Goal: Task Accomplishment & Management: Complete application form

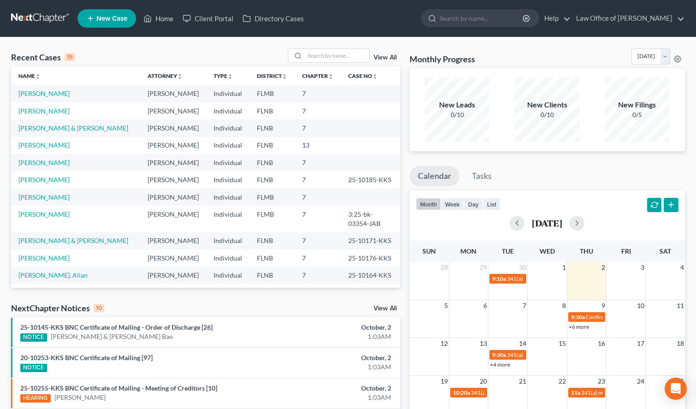
click at [683, 121] on div "New Leads 0/10 New Clients 0/10 New Filings 0/5" at bounding box center [547, 109] width 275 height 83
click at [400, 36] on nav "Home New Case Client Portal Directory Cases Law Office of Sharon T. Sperling in…" at bounding box center [348, 18] width 696 height 37
click at [53, 115] on link "[PERSON_NAME]" at bounding box center [43, 111] width 51 height 8
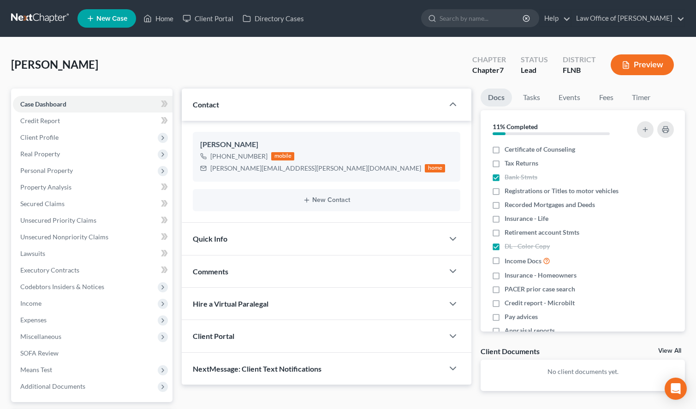
click at [49, 11] on link at bounding box center [40, 18] width 59 height 17
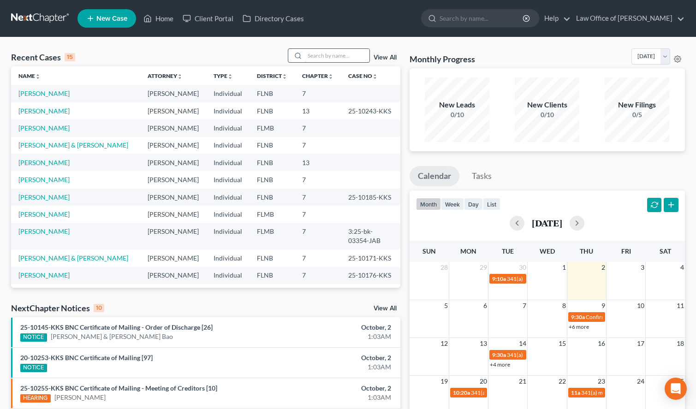
click at [344, 52] on input "search" at bounding box center [337, 55] width 65 height 13
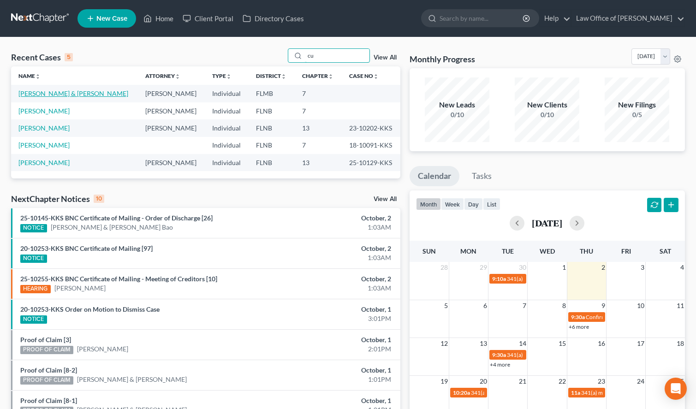
type input "cu"
click at [87, 90] on link "[PERSON_NAME] & [PERSON_NAME]" at bounding box center [73, 93] width 110 height 8
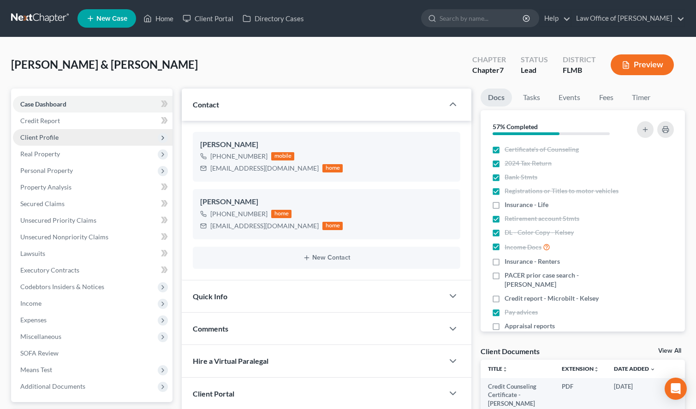
click at [95, 143] on span "Client Profile" at bounding box center [93, 137] width 160 height 17
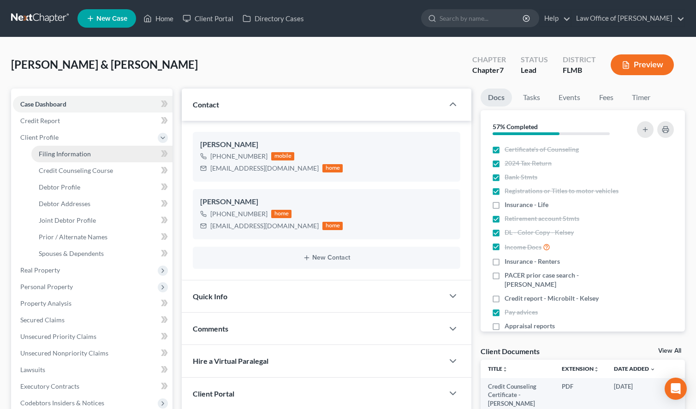
click at [98, 150] on link "Filing Information" at bounding box center [101, 154] width 141 height 17
select select "1"
select select "0"
select select "9"
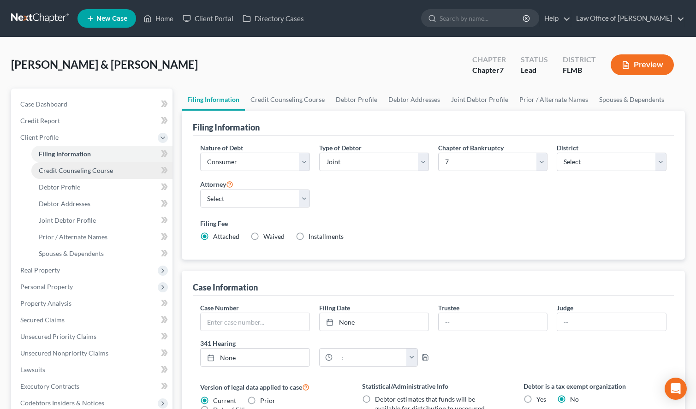
click at [106, 176] on link "Credit Counseling Course" at bounding box center [101, 170] width 141 height 17
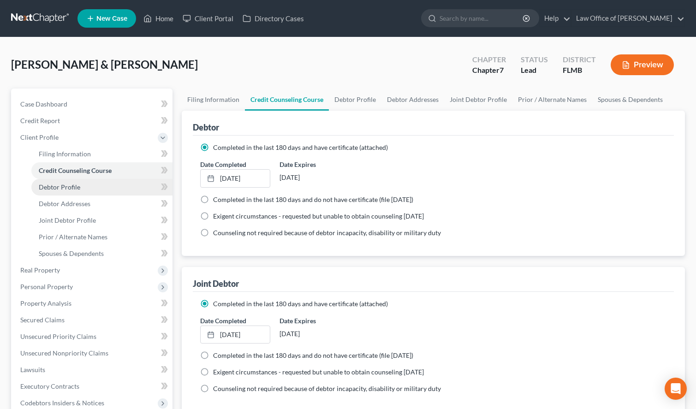
click at [108, 190] on link "Debtor Profile" at bounding box center [101, 187] width 141 height 17
select select "1"
select select "2"
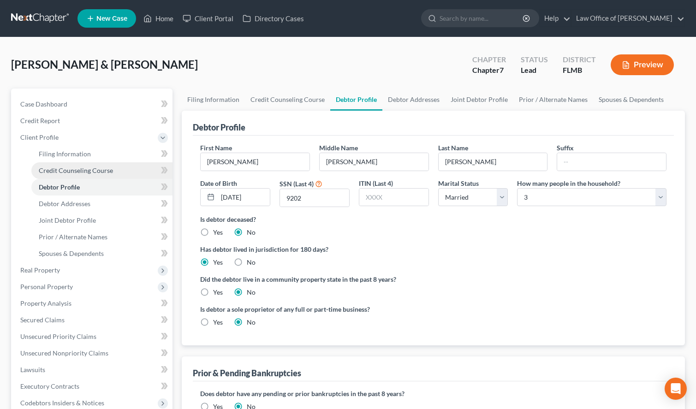
click at [114, 164] on link "Credit Counseling Course" at bounding box center [101, 170] width 141 height 17
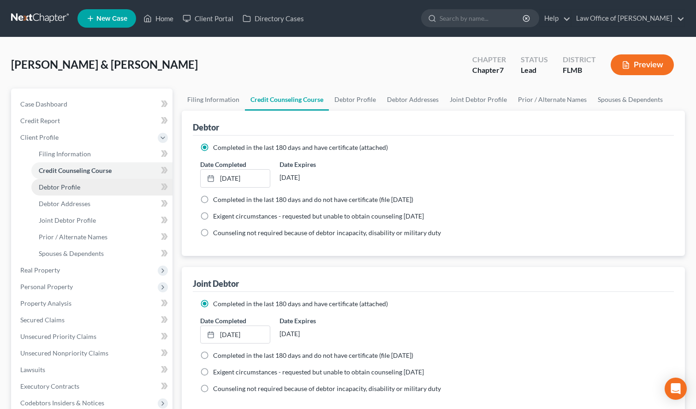
click at [114, 186] on link "Debtor Profile" at bounding box center [101, 187] width 141 height 17
select select "1"
select select "2"
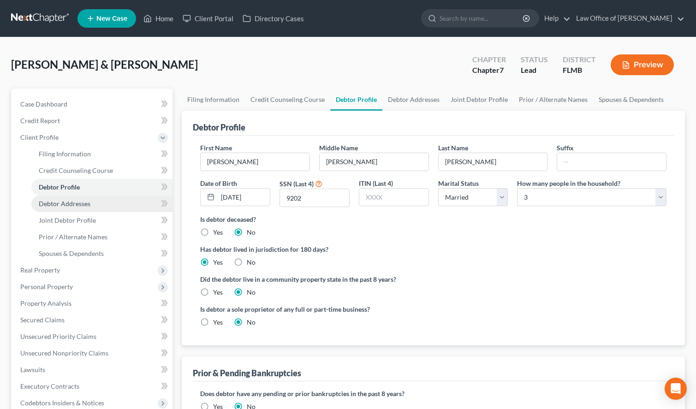
click at [116, 196] on link "Debtor Addresses" at bounding box center [101, 204] width 141 height 17
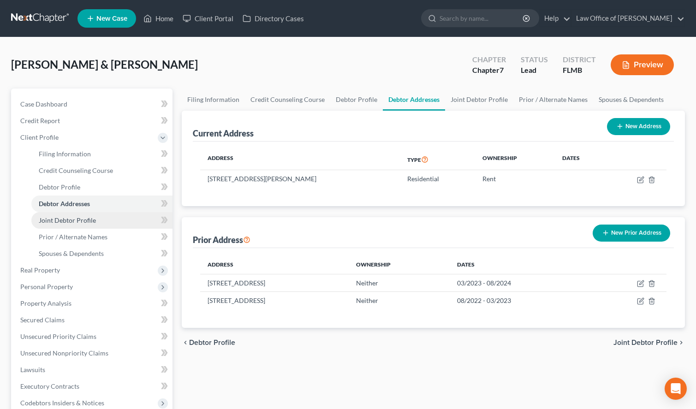
click at [122, 216] on link "Joint Debtor Profile" at bounding box center [101, 220] width 141 height 17
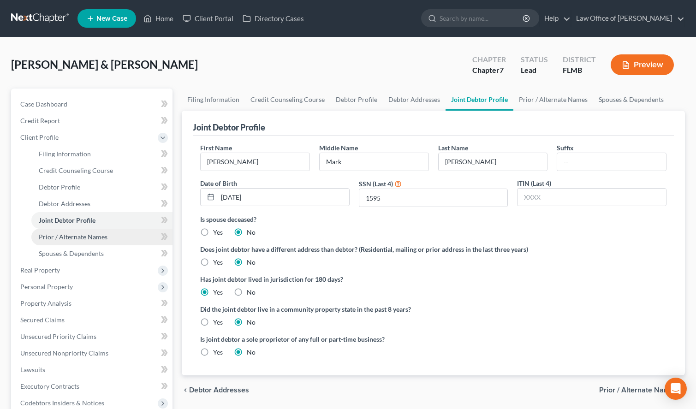
click at [123, 232] on link "Prior / Alternate Names" at bounding box center [101, 237] width 141 height 17
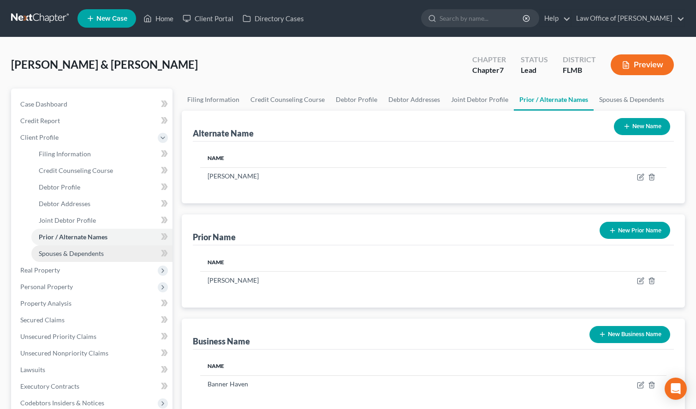
click at [120, 250] on link "Spouses & Dependents" at bounding box center [101, 253] width 141 height 17
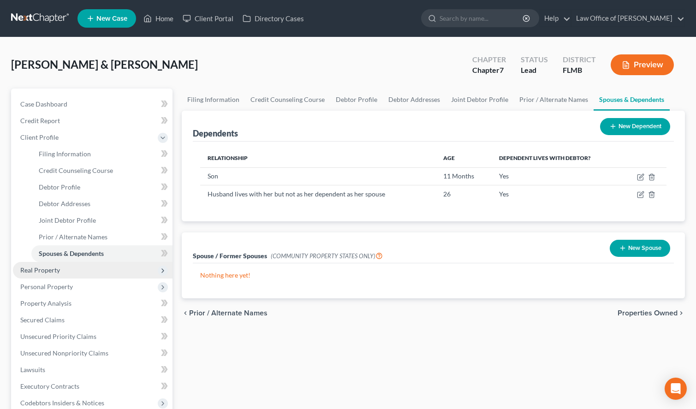
click at [33, 271] on span "Real Property" at bounding box center [40, 270] width 40 height 8
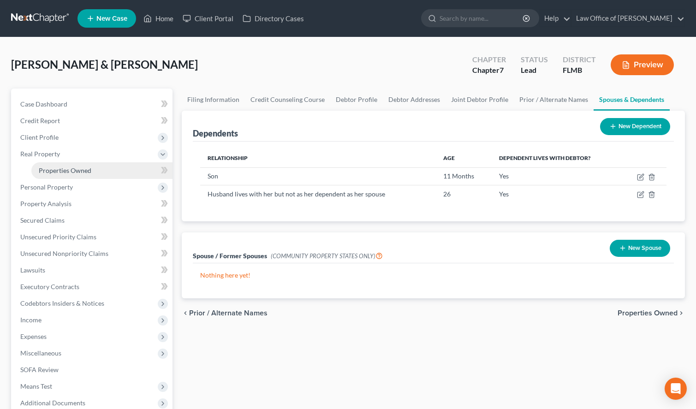
click at [92, 167] on link "Properties Owned" at bounding box center [101, 170] width 141 height 17
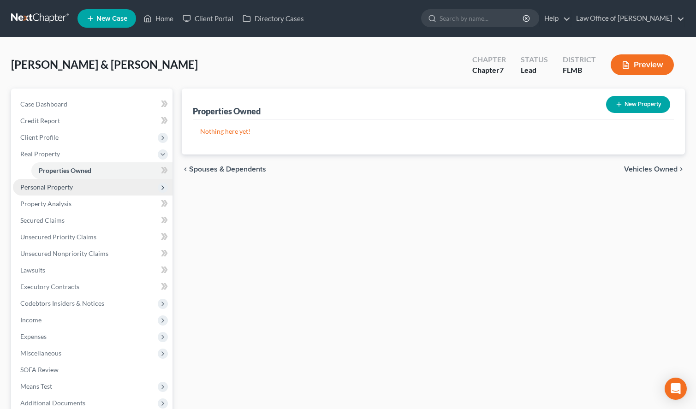
click at [127, 190] on span "Personal Property" at bounding box center [93, 187] width 160 height 17
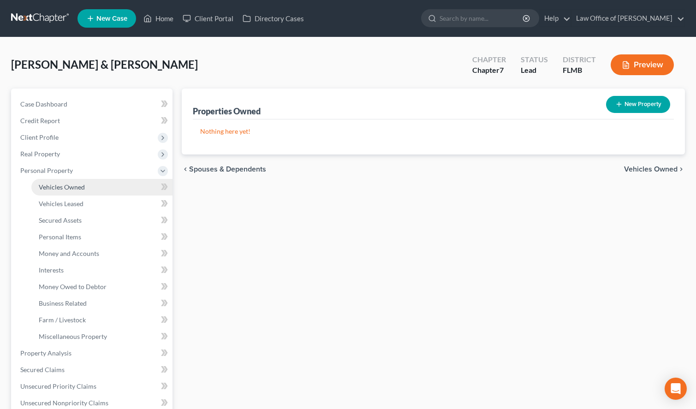
click at [127, 186] on link "Vehicles Owned" at bounding box center [101, 187] width 141 height 17
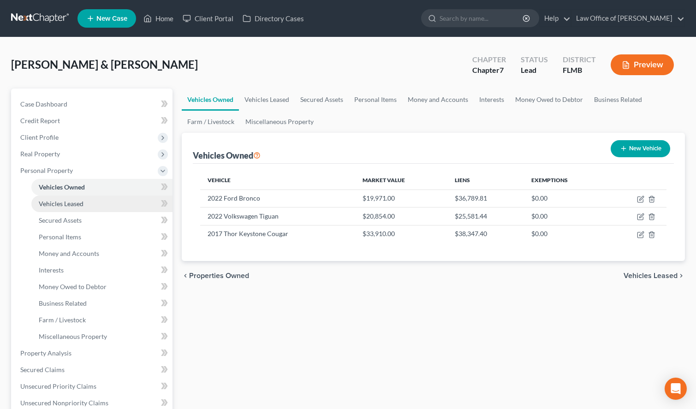
click at [119, 203] on link "Vehicles Leased" at bounding box center [101, 204] width 141 height 17
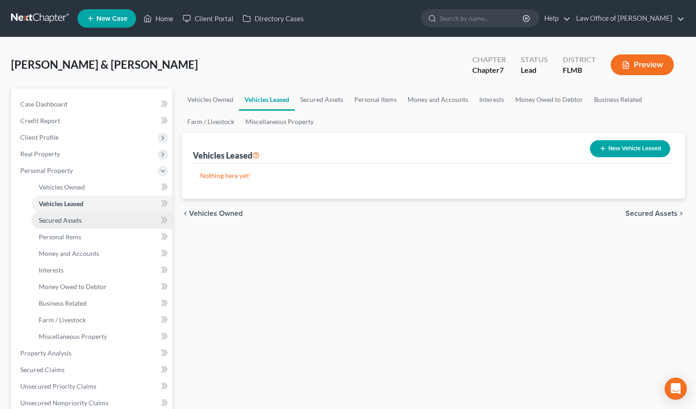
click at [123, 218] on link "Secured Assets" at bounding box center [101, 220] width 141 height 17
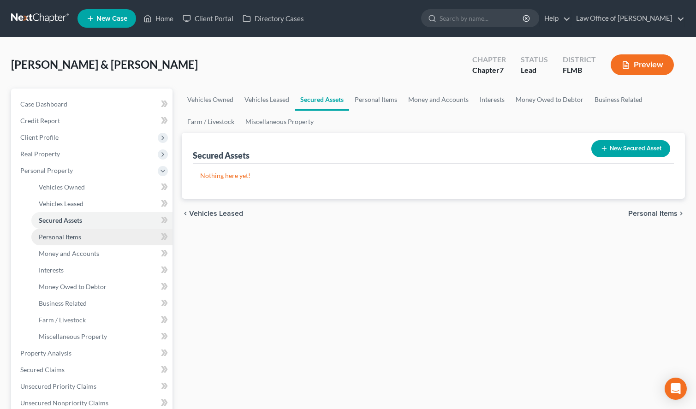
click at [123, 237] on link "Personal Items" at bounding box center [101, 237] width 141 height 17
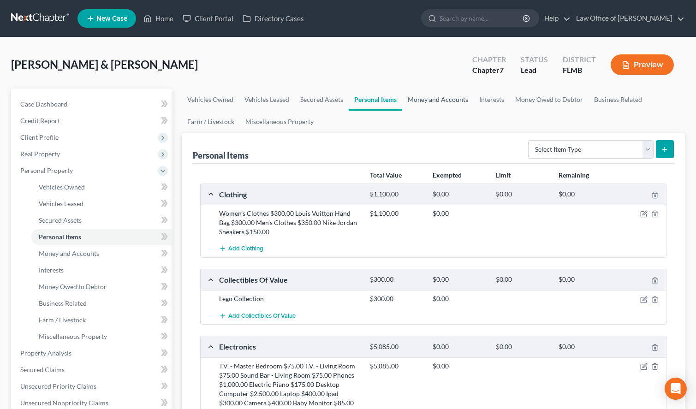
click at [423, 99] on link "Money and Accounts" at bounding box center [437, 100] width 71 height 22
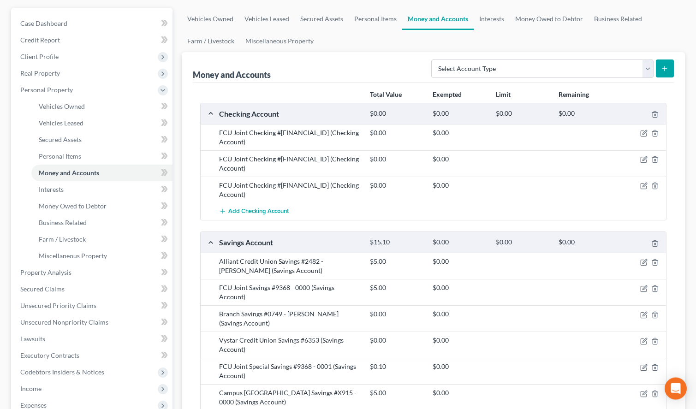
scroll to position [94, 0]
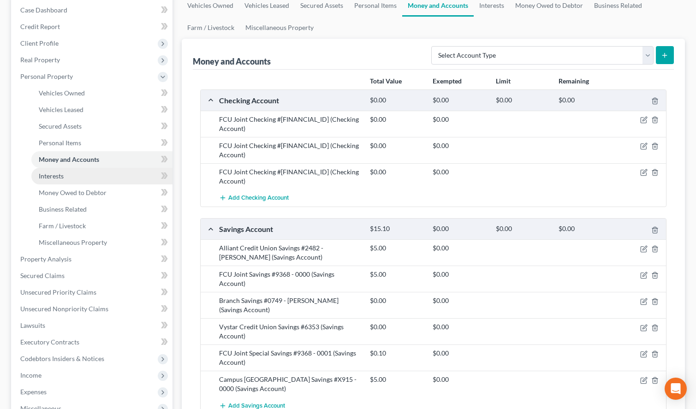
click at [123, 172] on link "Interests" at bounding box center [101, 176] width 141 height 17
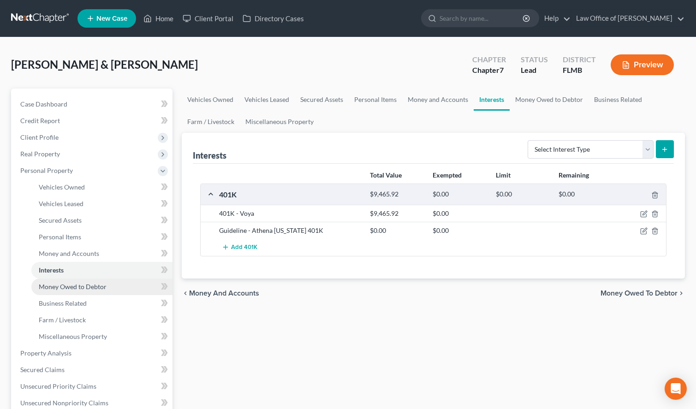
click at [141, 285] on link "Money Owed to Debtor" at bounding box center [101, 287] width 141 height 17
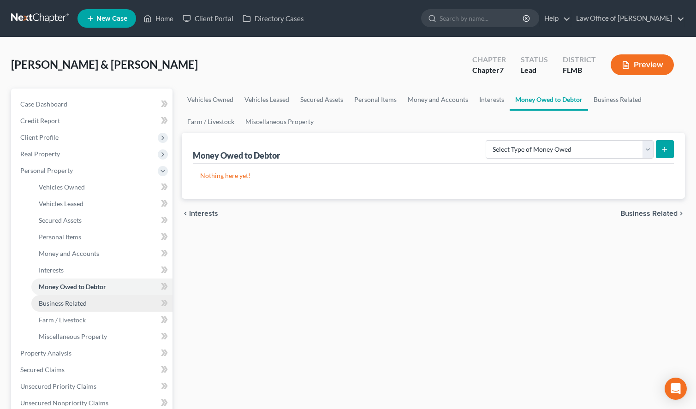
click at [140, 298] on link "Business Related" at bounding box center [101, 303] width 141 height 17
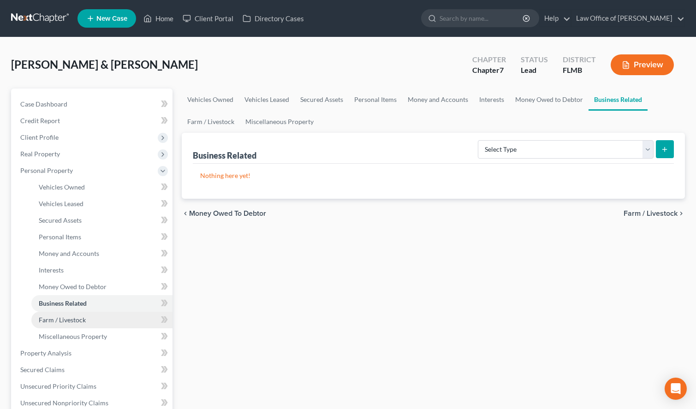
click at [140, 321] on link "Farm / Livestock" at bounding box center [101, 320] width 141 height 17
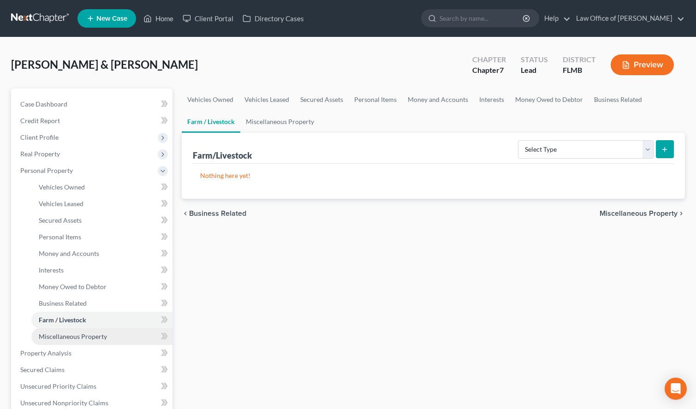
click at [139, 333] on link "Miscellaneous Property" at bounding box center [101, 336] width 141 height 17
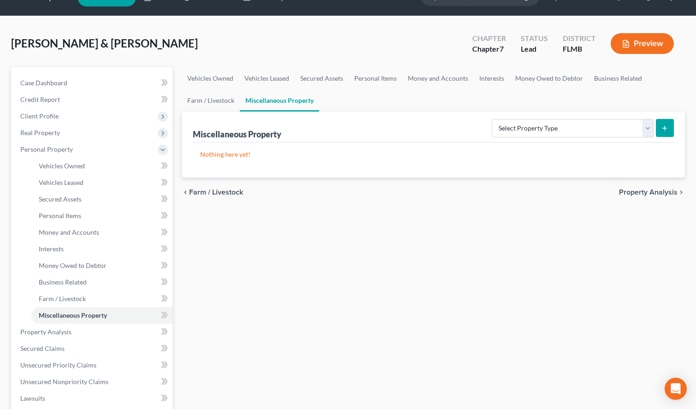
scroll to position [47, 0]
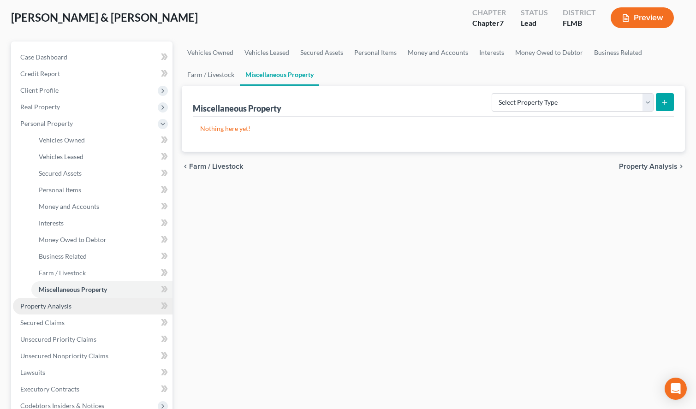
click at [107, 311] on link "Property Analysis" at bounding box center [93, 306] width 160 height 17
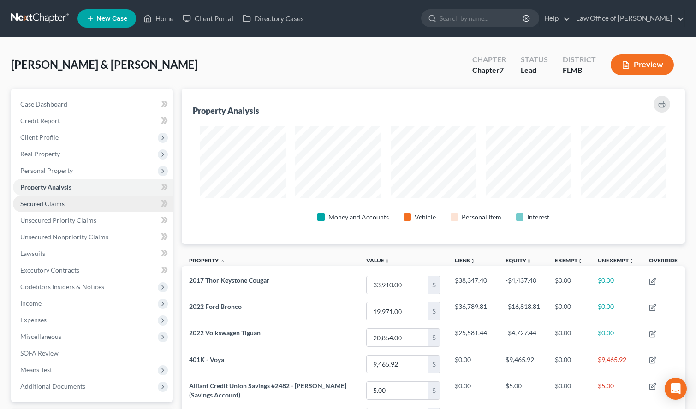
click at [101, 207] on link "Secured Claims" at bounding box center [93, 204] width 160 height 17
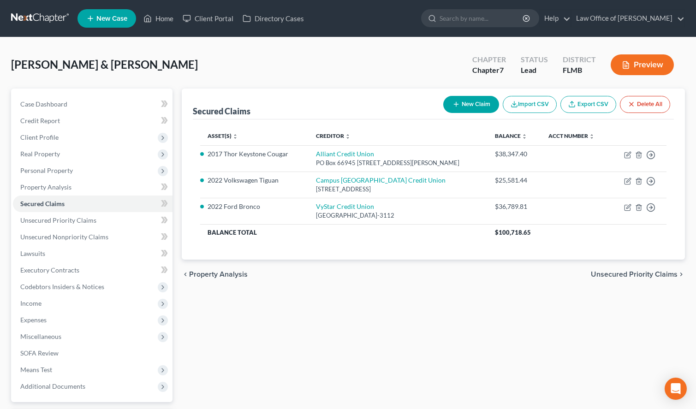
click at [648, 263] on div "chevron_left Property Analysis Unsecured Priority Claims chevron_right" at bounding box center [433, 275] width 503 height 30
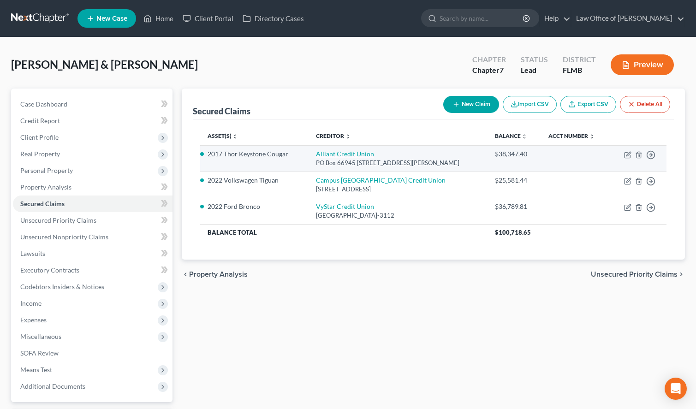
click at [347, 154] on link "Alliant Credit Union" at bounding box center [345, 154] width 58 height 8
select select "14"
select select "2"
select select "0"
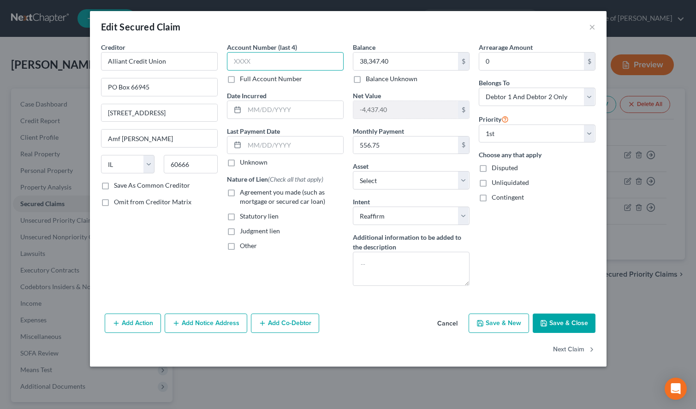
click at [256, 57] on input "text" at bounding box center [285, 61] width 117 height 18
click at [276, 55] on input "48" at bounding box center [285, 61] width 117 height 18
type input "4823"
click at [257, 162] on label "Unknown" at bounding box center [254, 162] width 28 height 9
click at [250, 162] on input "Unknown" at bounding box center [247, 161] width 6 height 6
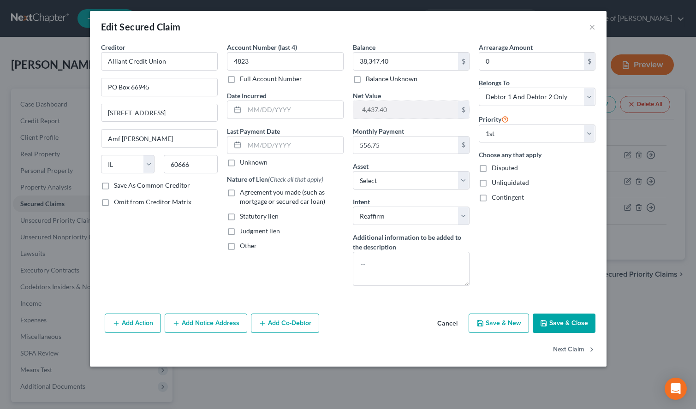
checkbox input "true"
click at [240, 193] on label "Agreement you made (such as mortgage or secured car loan)" at bounding box center [292, 197] width 104 height 18
click at [244, 193] on input "Agreement you made (such as mortgage or secured car loan)" at bounding box center [247, 191] width 6 height 6
checkbox input "true"
click at [558, 326] on button "Save & Close" at bounding box center [564, 323] width 63 height 19
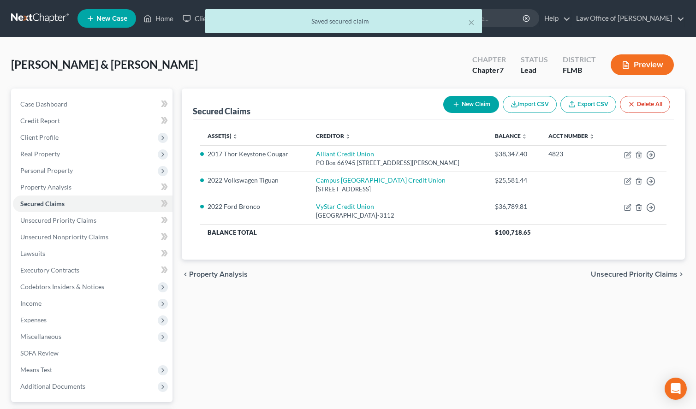
click at [664, 248] on div "Asset(s) expand_more expand_less unfold_more Creditor expand_more expand_less u…" at bounding box center [433, 189] width 481 height 140
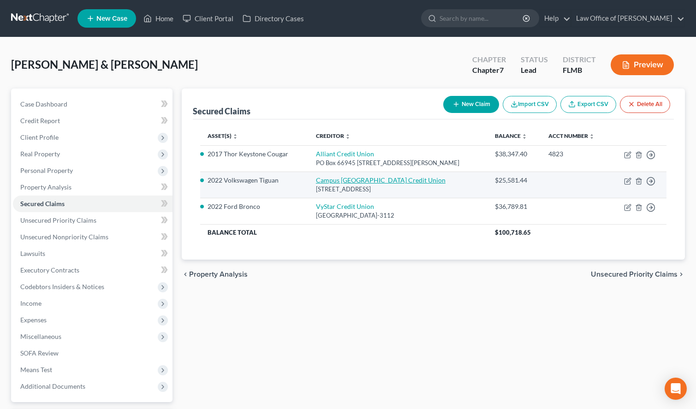
click at [330, 177] on link "Campus [GEOGRAPHIC_DATA] Credit Union" at bounding box center [381, 180] width 130 height 8
select select "9"
select select "2"
select select "0"
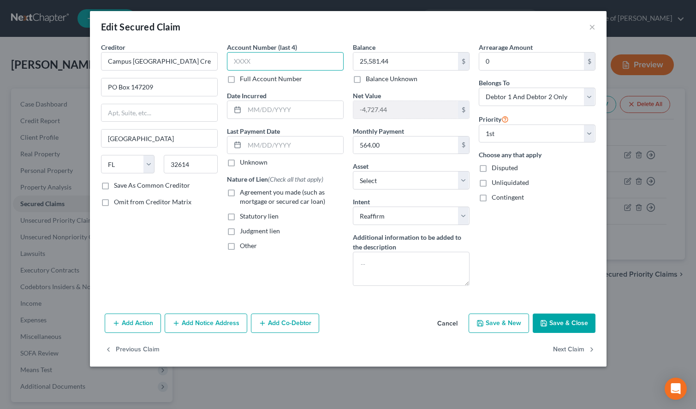
click at [274, 59] on input "text" at bounding box center [285, 61] width 117 height 18
click at [308, 56] on input "text" at bounding box center [285, 61] width 117 height 18
type input "5915"
click at [240, 162] on label "Unknown" at bounding box center [254, 162] width 28 height 9
click at [244, 162] on input "Unknown" at bounding box center [247, 161] width 6 height 6
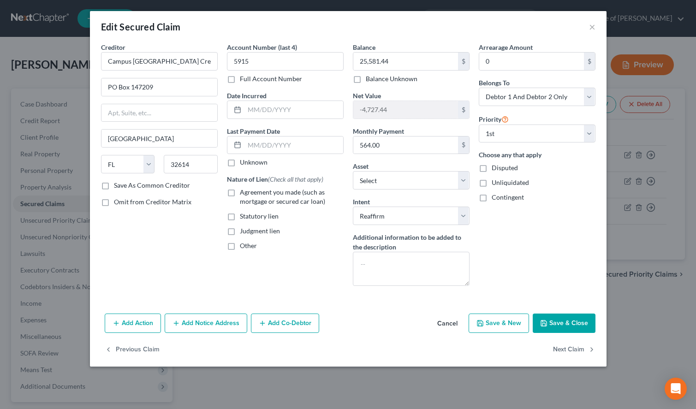
checkbox input "true"
click at [240, 190] on label "Agreement you made (such as mortgage or secured car loan)" at bounding box center [292, 197] width 104 height 18
click at [244, 190] on input "Agreement you made (such as mortgage or secured car loan)" at bounding box center [247, 191] width 6 height 6
checkbox input "true"
click at [564, 329] on button "Save & Close" at bounding box center [564, 323] width 63 height 19
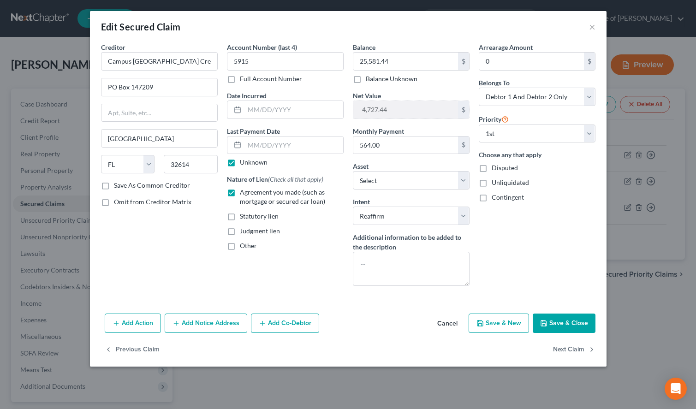
select select "12"
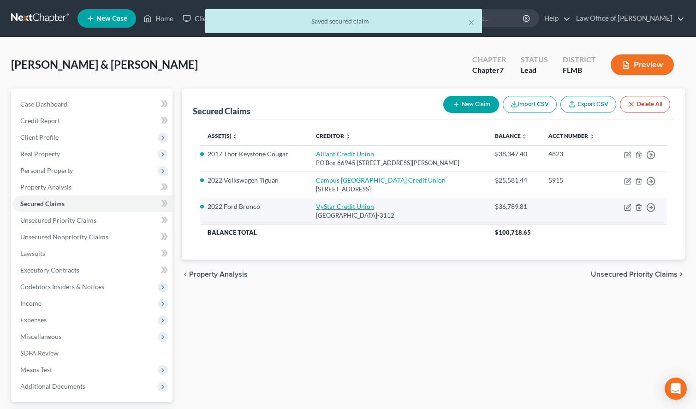
click at [347, 208] on link "VyStar Credit Union" at bounding box center [345, 206] width 58 height 8
select select "9"
select select "2"
select select "0"
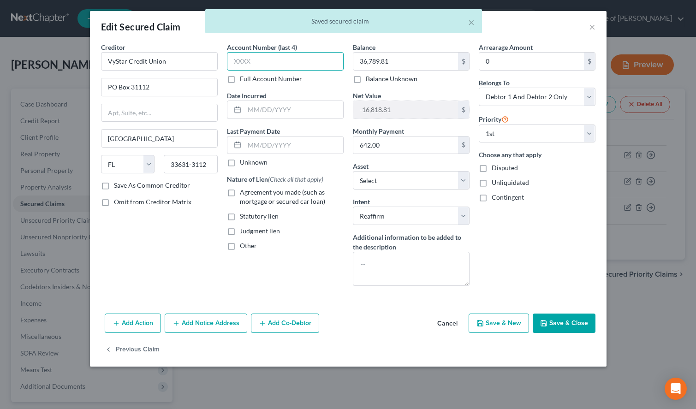
click at [263, 57] on input "text" at bounding box center [285, 61] width 117 height 18
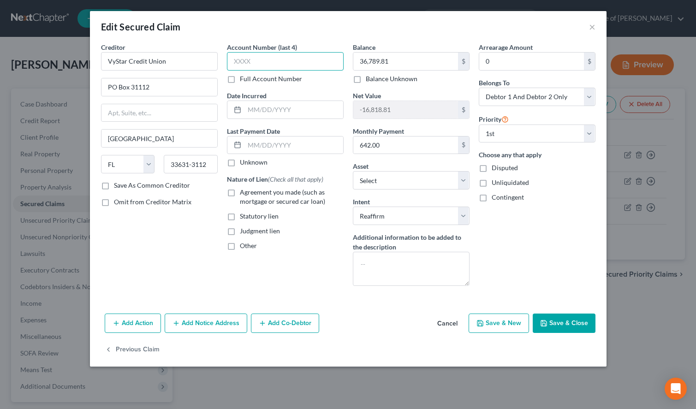
click at [262, 67] on input "text" at bounding box center [285, 61] width 117 height 18
type input "6353"
click at [240, 162] on label "Unknown" at bounding box center [254, 162] width 28 height 9
click at [244, 162] on input "Unknown" at bounding box center [247, 161] width 6 height 6
checkbox input "true"
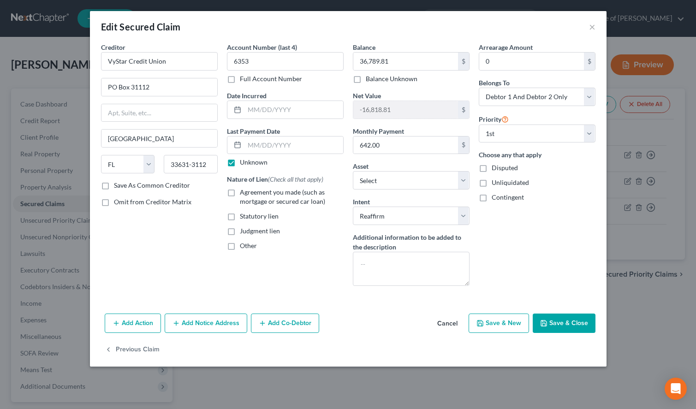
click at [240, 190] on label "Agreement you made (such as mortgage or secured car loan)" at bounding box center [292, 197] width 104 height 18
click at [244, 190] on input "Agreement you made (such as mortgage or secured car loan)" at bounding box center [247, 191] width 6 height 6
checkbox input "true"
click at [566, 327] on button "Save & Close" at bounding box center [564, 323] width 63 height 19
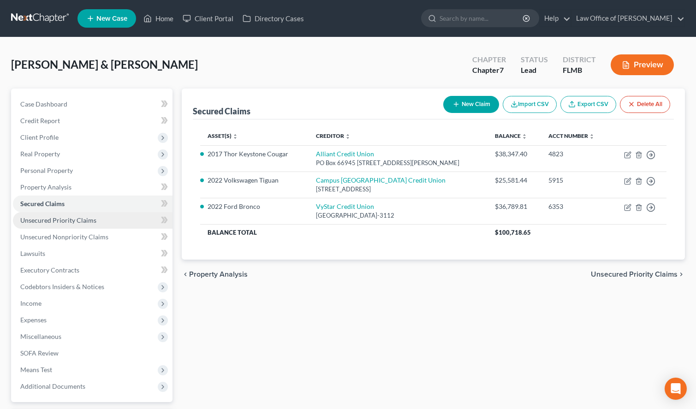
click at [82, 222] on span "Unsecured Priority Claims" at bounding box center [58, 220] width 76 height 8
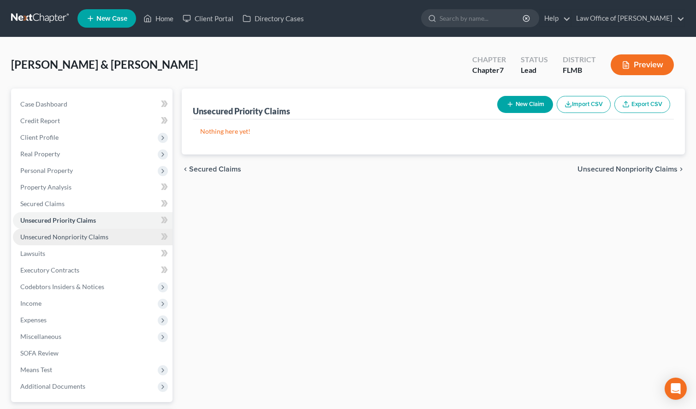
click at [82, 235] on span "Unsecured Nonpriority Claims" at bounding box center [64, 237] width 88 height 8
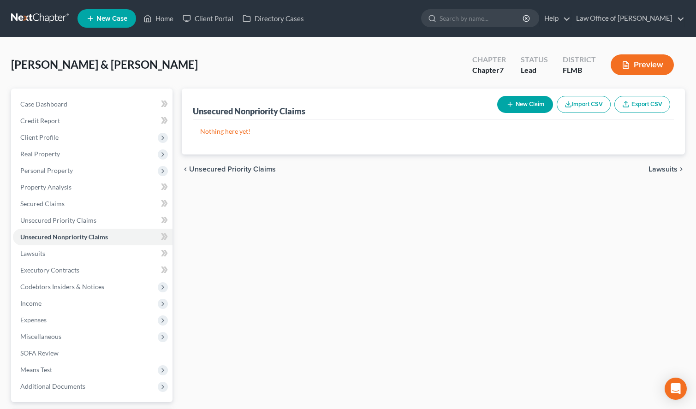
click at [525, 102] on button "New Claim" at bounding box center [525, 104] width 56 height 17
select select "2"
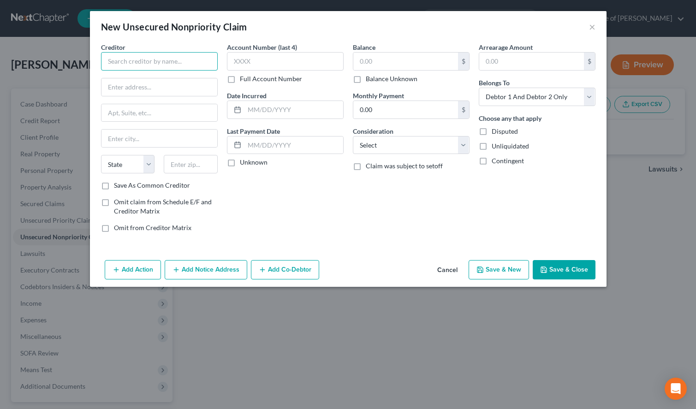
click at [156, 65] on input "text" at bounding box center [159, 61] width 117 height 18
paste input "Affirm"
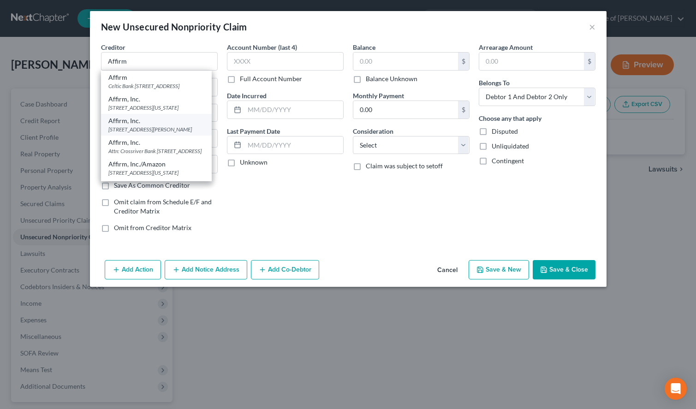
click at [153, 133] on div "[STREET_ADDRESS][PERSON_NAME]" at bounding box center [156, 129] width 96 height 8
type input "Affirm, Inc."
type input "[STREET_ADDRESS][PERSON_NAME]"
type input "Floor 4"
type input "[GEOGRAPHIC_DATA]"
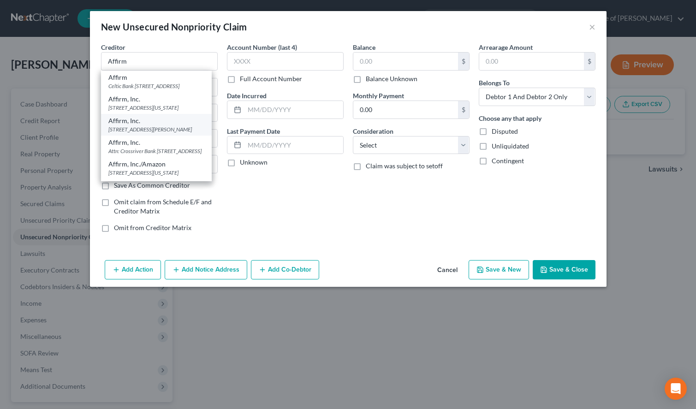
select select "39"
type input "15212"
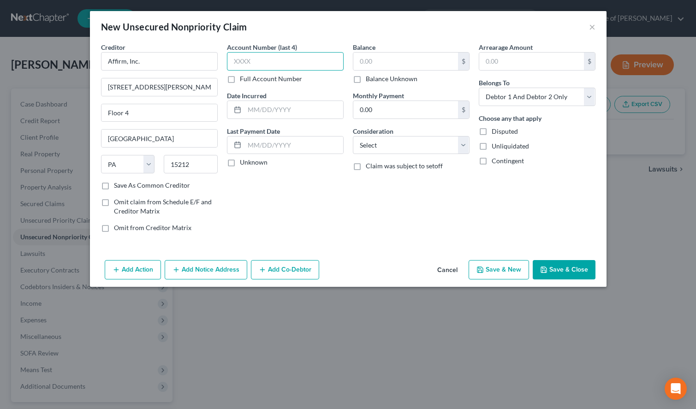
click at [321, 55] on input "text" at bounding box center [285, 61] width 117 height 18
type input "PY36"
click at [247, 164] on label "Unknown" at bounding box center [254, 162] width 28 height 9
click at [247, 164] on input "Unknown" at bounding box center [247, 161] width 6 height 6
checkbox input "true"
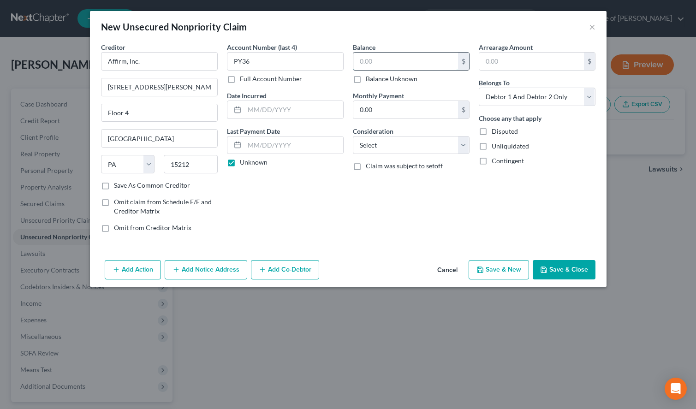
click at [404, 56] on input "text" at bounding box center [405, 62] width 105 height 18
click at [397, 62] on input "text" at bounding box center [405, 62] width 105 height 18
type input "222.29"
click at [479, 88] on select "Select Debtor 1 Only Debtor 2 Only Debtor 1 And Debtor 2 Only At Least One Of T…" at bounding box center [537, 97] width 117 height 18
select select "1"
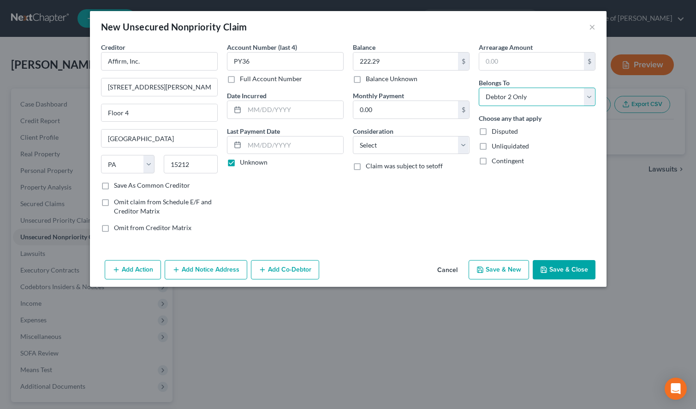
click option "Debtor 2 Only" at bounding box center [0, 0] width 0 height 0
click at [353, 136] on select "Select Cable / Satellite Services Collection Agency Credit Card Debt Debt Couns…" at bounding box center [411, 145] width 117 height 18
select select "14"
click option "Other" at bounding box center [0, 0] width 0 height 0
click at [428, 180] on input "text" at bounding box center [411, 181] width 116 height 18
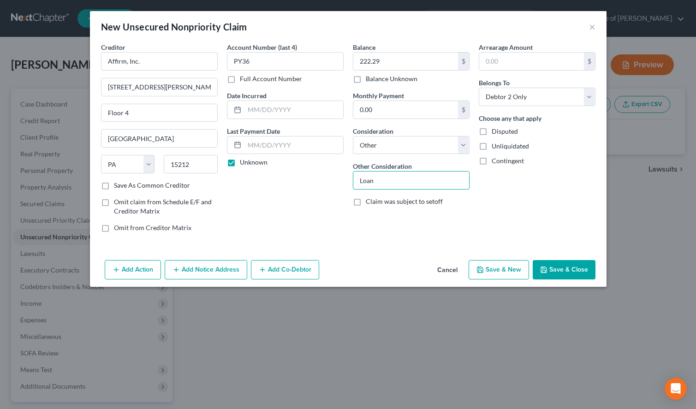
type input "Loan"
click at [490, 268] on button "Save & New" at bounding box center [499, 269] width 60 height 19
select select "2"
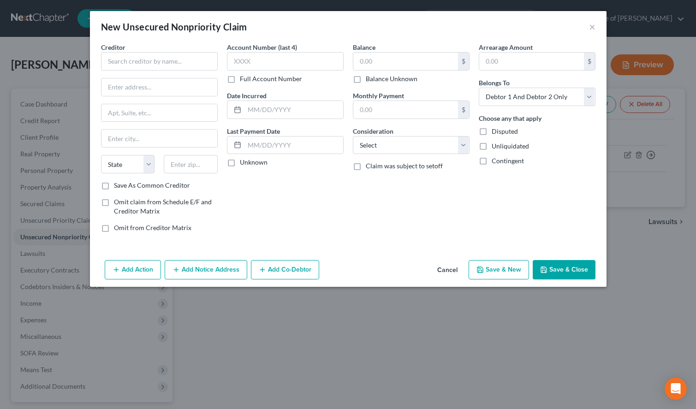
click at [478, 30] on div "New Unsecured Nonpriority Claim ×" at bounding box center [348, 26] width 517 height 31
click at [168, 69] on input "text" at bounding box center [159, 61] width 117 height 18
paste input "Capital One"
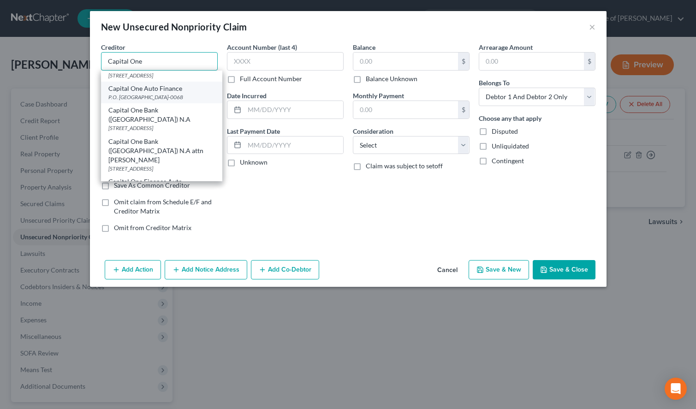
scroll to position [141, 0]
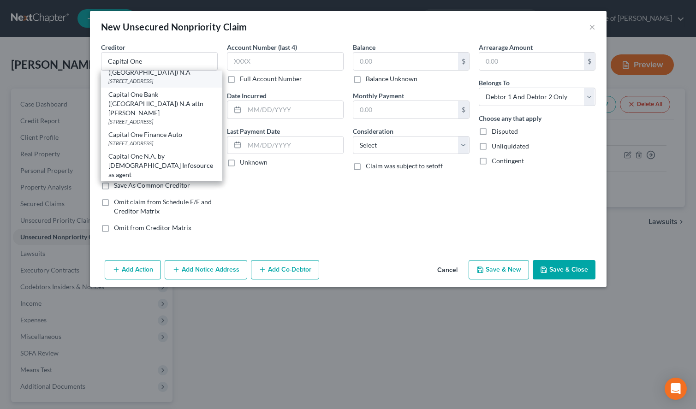
click at [160, 85] on div "[STREET_ADDRESS]" at bounding box center [161, 81] width 107 height 8
type input "Capital One Bank ([GEOGRAPHIC_DATA]) N.A"
type input "PO Box 30285"
type input "[GEOGRAPHIC_DATA]"
select select "46"
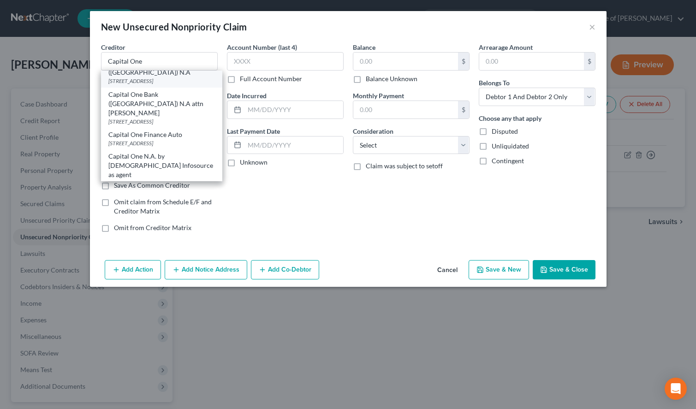
type input "84130-0285"
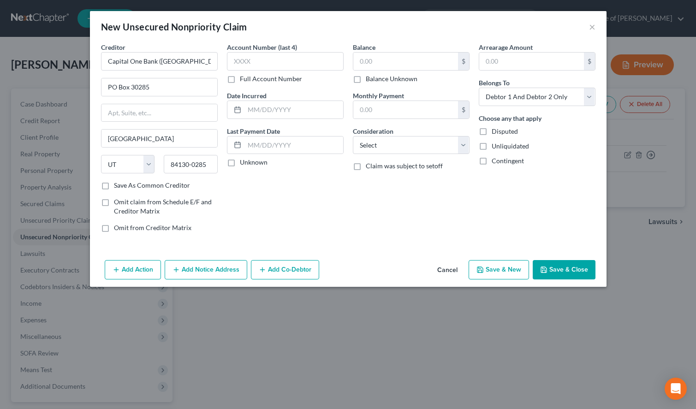
scroll to position [0, 0]
click at [307, 62] on input "text" at bounding box center [285, 61] width 117 height 18
type input "2472"
click at [240, 167] on label "Unknown" at bounding box center [254, 162] width 28 height 9
click at [244, 164] on input "Unknown" at bounding box center [247, 161] width 6 height 6
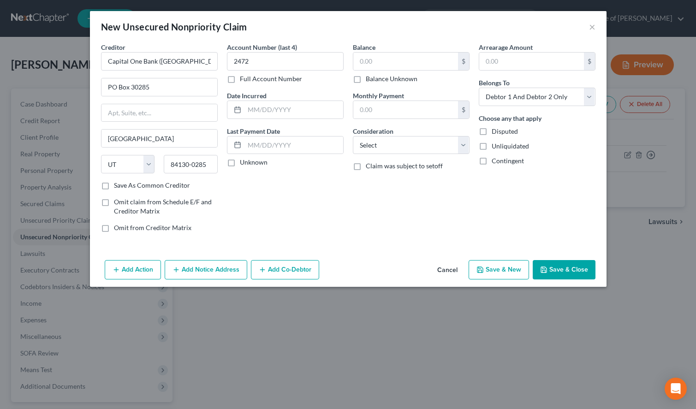
checkbox input "true"
click at [408, 62] on input "text" at bounding box center [405, 62] width 105 height 18
type input "8,149.56"
click at [353, 136] on select "Select Cable / Satellite Services Collection Agency Credit Card Debt Debt Couns…" at bounding box center [411, 145] width 117 height 18
select select "2"
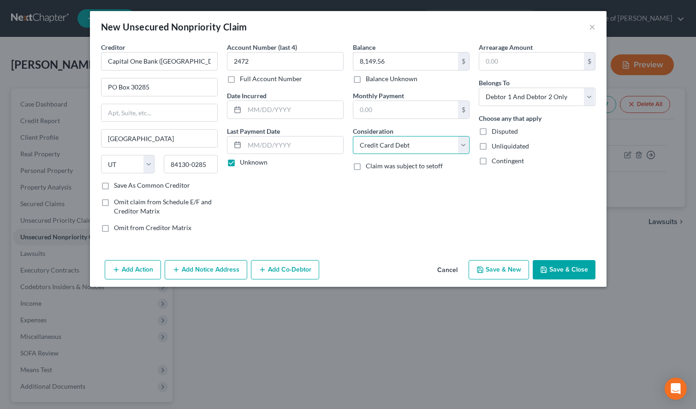
click option "Credit Card Debt" at bounding box center [0, 0] width 0 height 0
click at [479, 88] on select "Select Debtor 1 Only Debtor 2 Only Debtor 1 And Debtor 2 Only At Least One Of T…" at bounding box center [537, 97] width 117 height 18
select select "1"
click option "Debtor 2 Only" at bounding box center [0, 0] width 0 height 0
click at [497, 275] on button "Save & New" at bounding box center [499, 269] width 60 height 19
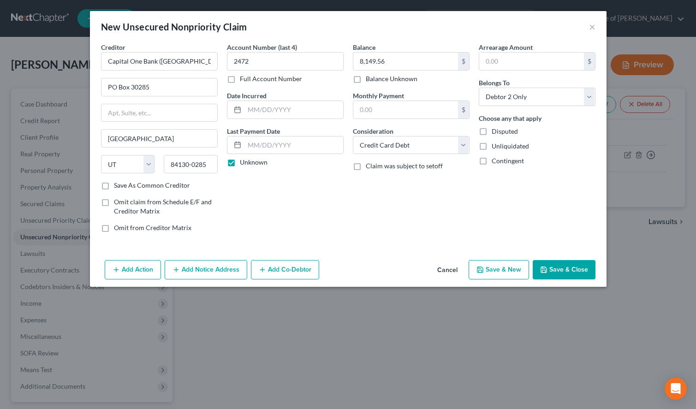
select select "2"
type input "0.00"
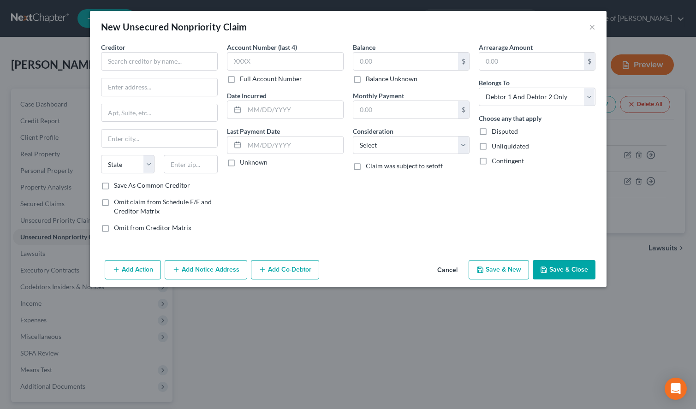
click at [486, 31] on div "New Unsecured Nonpriority Claim ×" at bounding box center [348, 26] width 517 height 31
click at [182, 67] on input "text" at bounding box center [159, 61] width 117 height 18
click at [479, 88] on select "Select Debtor 1 Only Debtor 2 Only Debtor 1 And Debtor 2 Only At Least One Of T…" at bounding box center [537, 97] width 117 height 18
select select "0"
click option "Debtor 1 Only" at bounding box center [0, 0] width 0 height 0
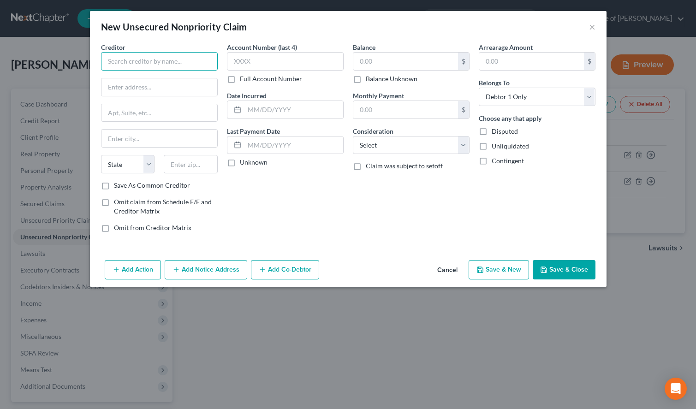
click at [166, 69] on input "text" at bounding box center [159, 61] width 117 height 18
paste input "Capital One"
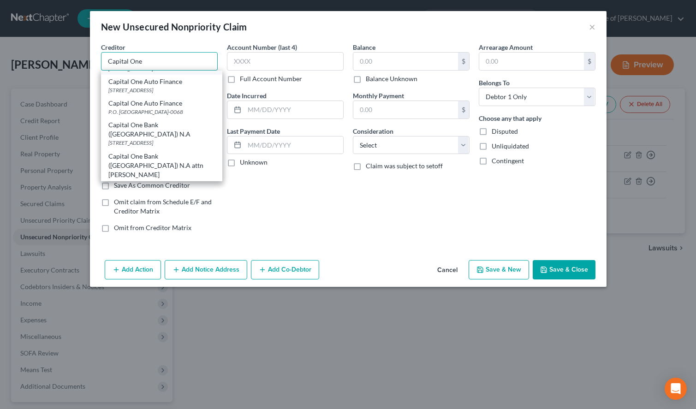
scroll to position [94, 0]
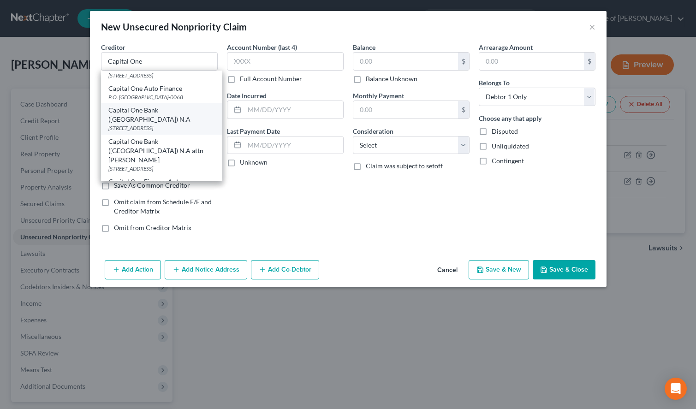
click at [189, 124] on div "Capital One Bank ([GEOGRAPHIC_DATA]) N.A" at bounding box center [161, 115] width 107 height 18
type input "Capital One Bank ([GEOGRAPHIC_DATA]) N.A"
type input "PO Box 30285"
type input "[GEOGRAPHIC_DATA]"
select select "46"
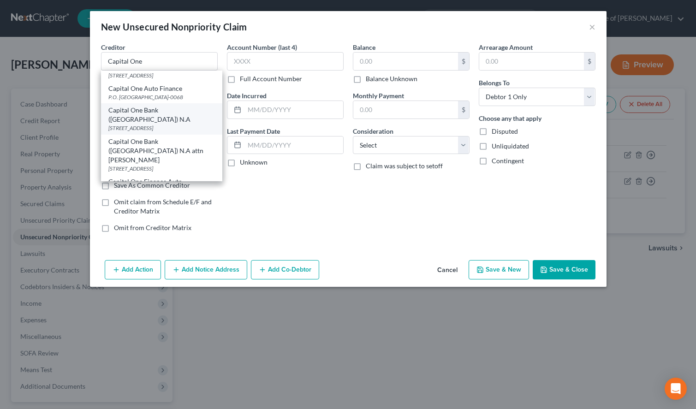
type input "84130-0285"
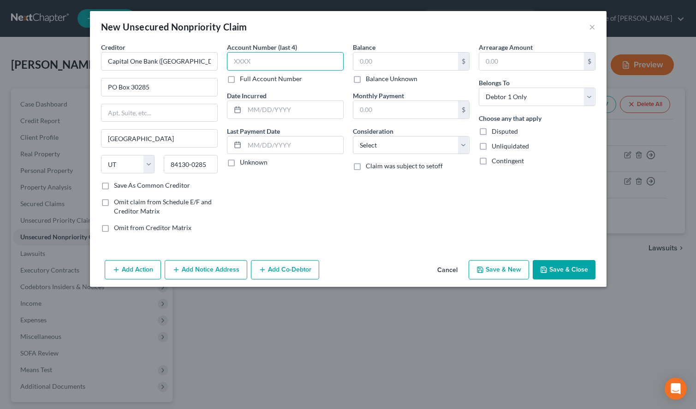
click at [272, 67] on input "text" at bounding box center [285, 61] width 117 height 18
type input "4598"
click at [250, 163] on label "Unknown" at bounding box center [254, 162] width 28 height 9
click at [250, 163] on input "Unknown" at bounding box center [247, 161] width 6 height 6
checkbox input "true"
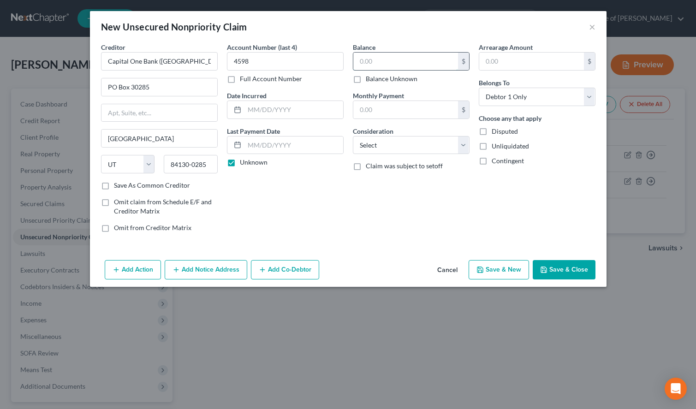
click at [424, 55] on input "text" at bounding box center [405, 62] width 105 height 18
type input "3,979.55"
click at [353, 136] on select "Select Cable / Satellite Services Collection Agency Credit Card Debt Debt Couns…" at bounding box center [411, 145] width 117 height 18
select select "2"
click option "Credit Card Debt" at bounding box center [0, 0] width 0 height 0
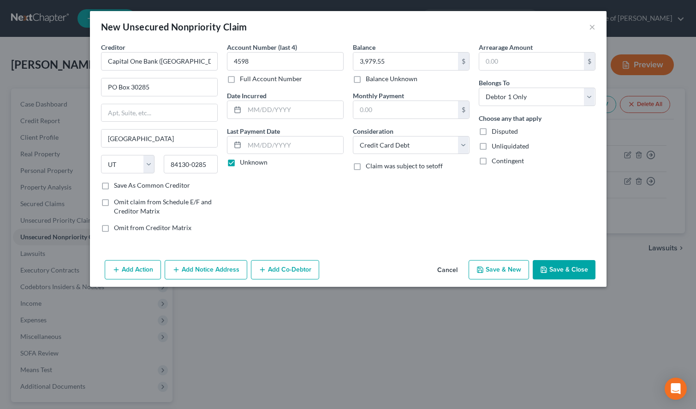
click at [258, 162] on label "Unknown" at bounding box center [254, 162] width 28 height 9
click at [250, 162] on input "Unknown" at bounding box center [247, 161] width 6 height 6
checkbox input "false"
click at [545, 277] on button "Save & Close" at bounding box center [564, 269] width 63 height 19
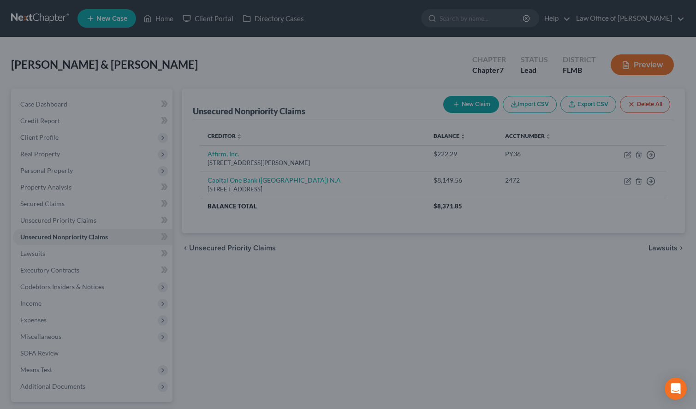
type input "0.00"
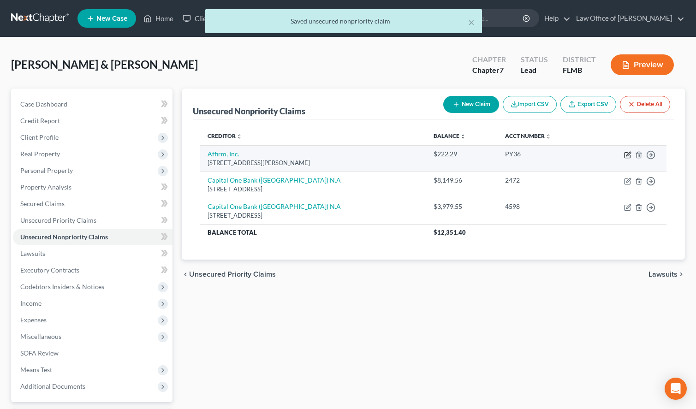
click at [626, 154] on icon "button" at bounding box center [627, 154] width 7 height 7
select select "39"
select select "14"
select select "1"
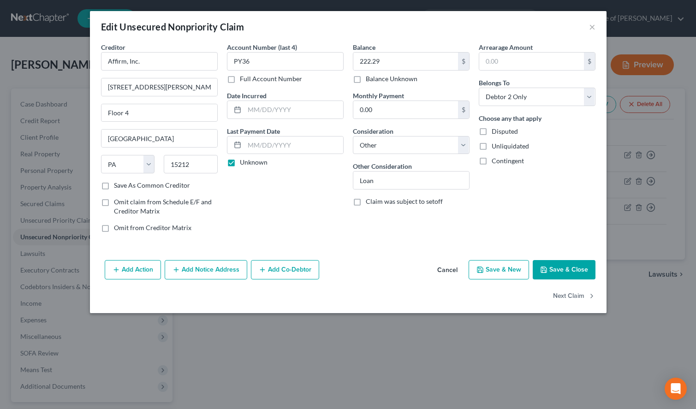
click at [389, 30] on div "Edit Unsecured Nonpriority Claim ×" at bounding box center [348, 26] width 517 height 31
click at [240, 161] on label "Unknown" at bounding box center [254, 162] width 28 height 9
click at [244, 161] on input "Unknown" at bounding box center [247, 161] width 6 height 6
checkbox input "false"
click at [244, 113] on input "text" at bounding box center [293, 110] width 99 height 18
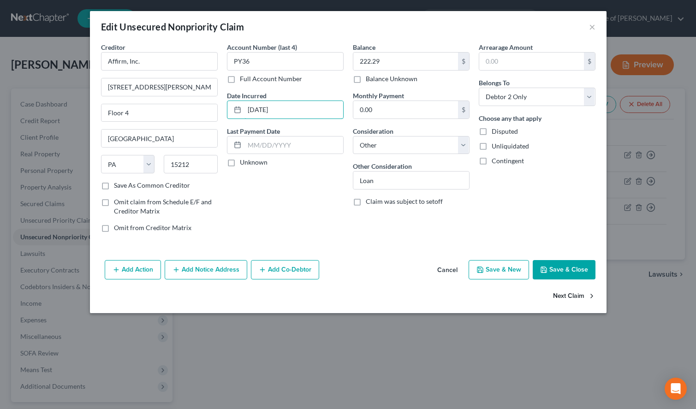
type input "[DATE]"
click at [579, 292] on button "Next Claim" at bounding box center [574, 296] width 42 height 19
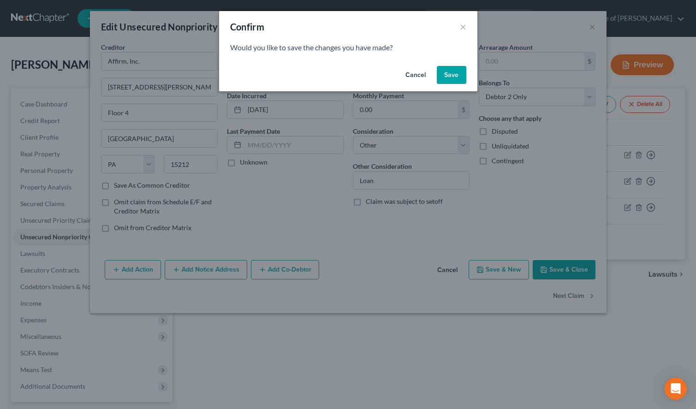
click at [452, 72] on button "Save" at bounding box center [452, 75] width 30 height 18
select select "46"
select select "2"
select select "1"
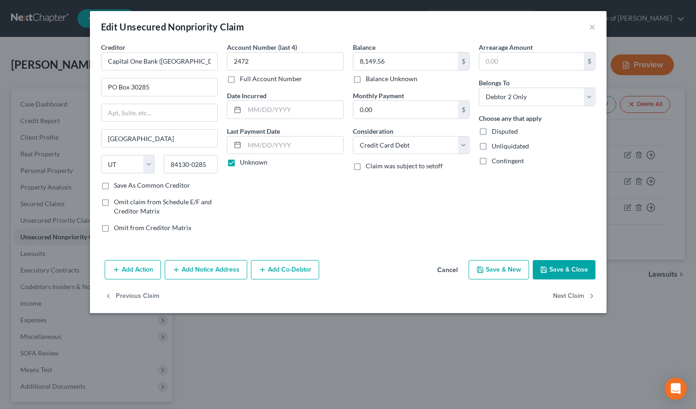
type input "0"
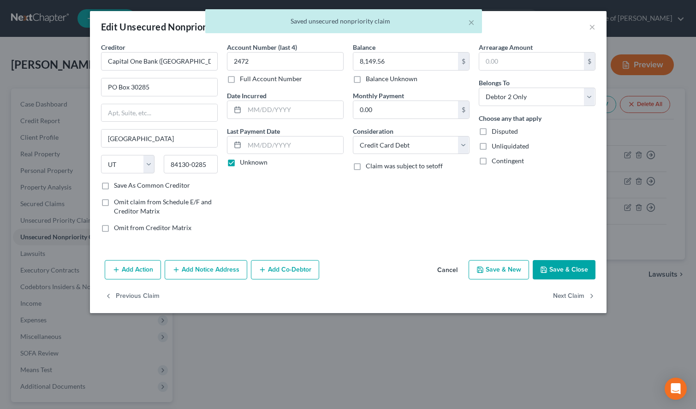
click at [252, 163] on label "Unknown" at bounding box center [254, 162] width 28 height 9
click at [250, 163] on input "Unknown" at bounding box center [247, 161] width 6 height 6
checkbox input "false"
click at [279, 115] on input "text" at bounding box center [293, 110] width 99 height 18
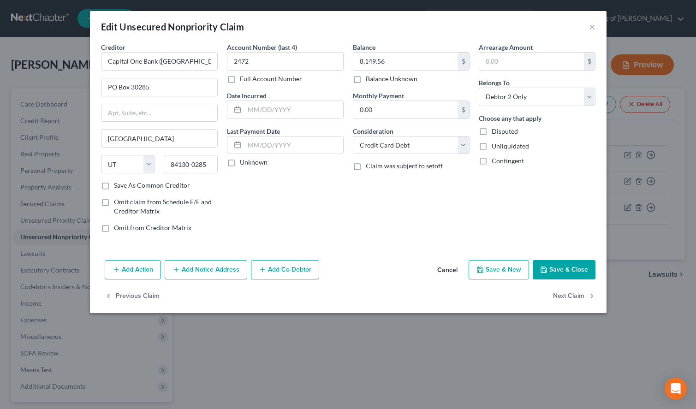
click at [362, 36] on div "Edit Unsecured Nonpriority Claim ×" at bounding box center [348, 26] width 517 height 31
click at [284, 63] on input "2472" at bounding box center [285, 61] width 117 height 18
click at [297, 108] on input "text" at bounding box center [293, 110] width 99 height 18
type input "[DATE]"
click at [560, 292] on button "Next Claim" at bounding box center [574, 296] width 42 height 19
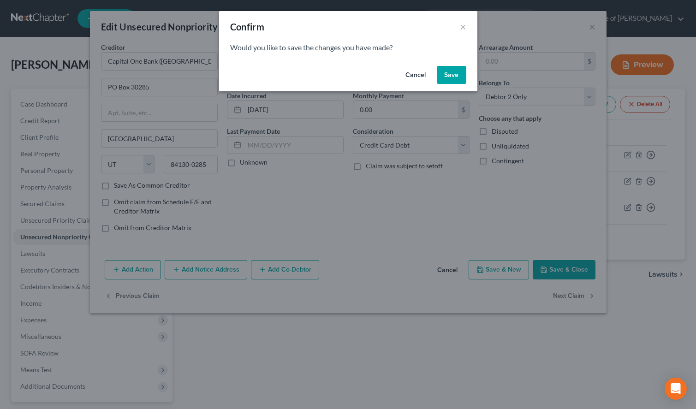
click at [452, 69] on button "Save" at bounding box center [452, 75] width 30 height 18
select select "46"
select select "2"
select select "0"
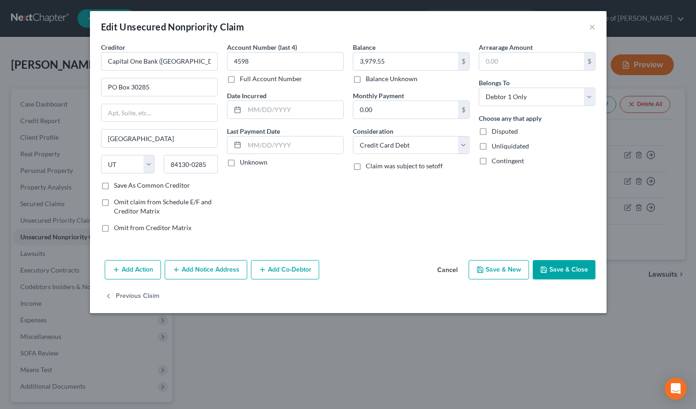
type input "0"
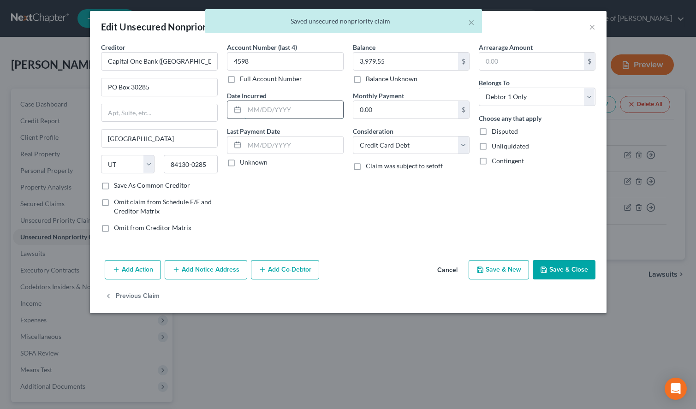
click at [285, 107] on input "text" at bounding box center [293, 110] width 99 height 18
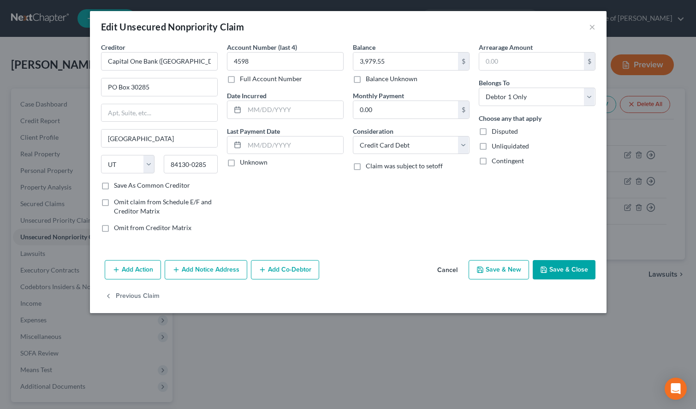
click at [381, 30] on div "Edit Unsecured Nonpriority Claim ×" at bounding box center [348, 26] width 517 height 31
click at [285, 103] on input "text" at bounding box center [293, 110] width 99 height 18
type input "[DATE]"
click at [486, 272] on button "Save & New" at bounding box center [499, 269] width 60 height 19
type input "0"
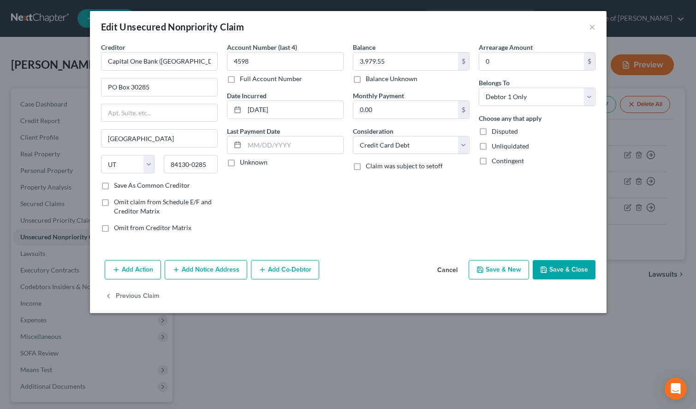
select select "2"
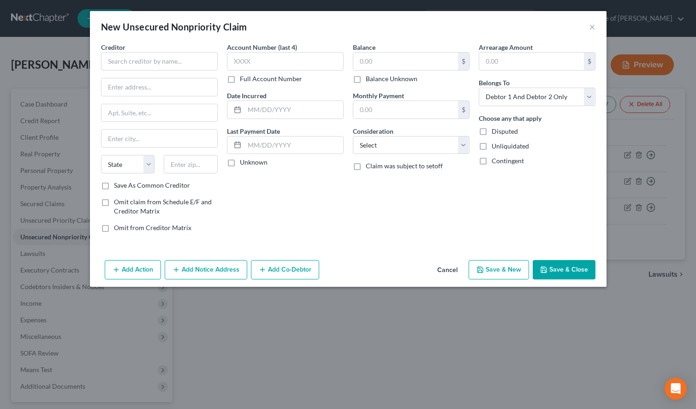
click at [496, 13] on div "New Unsecured Nonpriority Claim ×" at bounding box center [348, 26] width 517 height 31
click at [123, 61] on input "text" at bounding box center [159, 61] width 117 height 18
paste input "Chase"
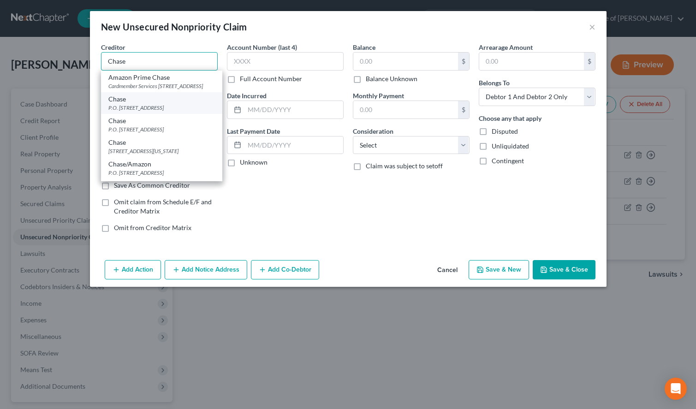
type input "Chase"
click at [175, 112] on div "P.O. [STREET_ADDRESS]" at bounding box center [161, 108] width 107 height 8
type input "P.O. Box 15298"
type input "Wilmington"
select select "7"
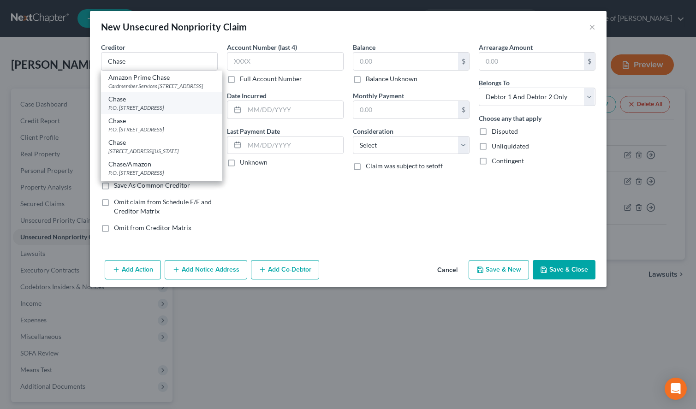
type input "19850"
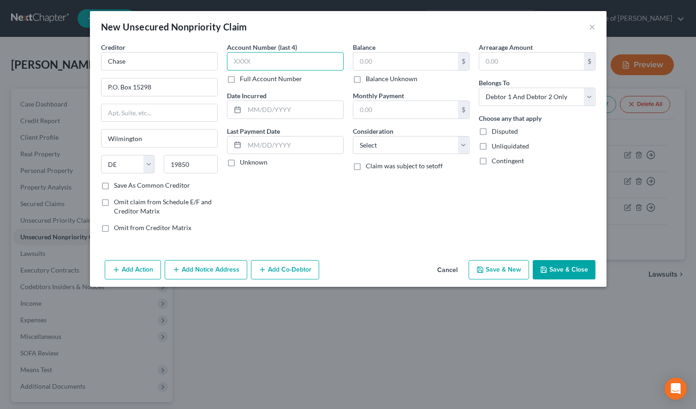
click at [244, 67] on input "text" at bounding box center [285, 61] width 117 height 18
type input "0049"
drag, startPoint x: 290, startPoint y: 113, endPoint x: 305, endPoint y: 162, distance: 51.5
click at [290, 113] on input "text" at bounding box center [293, 110] width 99 height 18
type input "[DATE]"
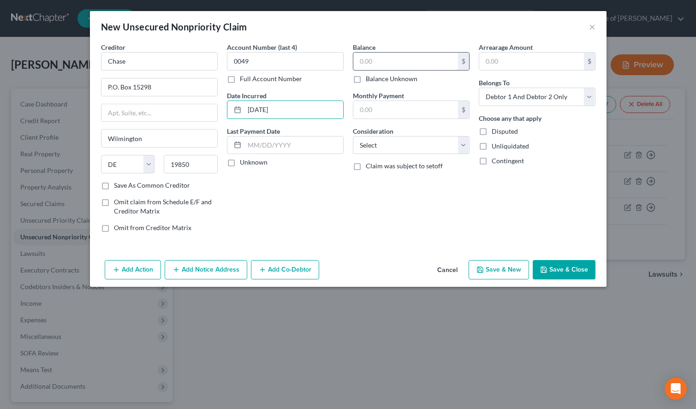
click at [425, 59] on input "text" at bounding box center [405, 62] width 105 height 18
type input "7,969.28"
click at [353, 136] on select "Select Cable / Satellite Services Collection Agency Credit Card Debt Debt Couns…" at bounding box center [411, 145] width 117 height 18
select select "2"
click option "Credit Card Debt" at bounding box center [0, 0] width 0 height 0
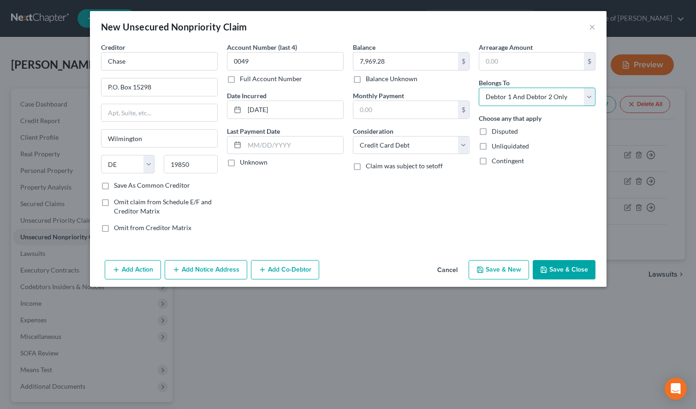
click at [479, 88] on select "Select Debtor 1 Only Debtor 2 Only Debtor 1 And Debtor 2 Only At Least One Of T…" at bounding box center [537, 97] width 117 height 18
select select "0"
click option "Debtor 1 Only" at bounding box center [0, 0] width 0 height 0
click at [506, 270] on button "Save & New" at bounding box center [499, 269] width 60 height 19
select select "2"
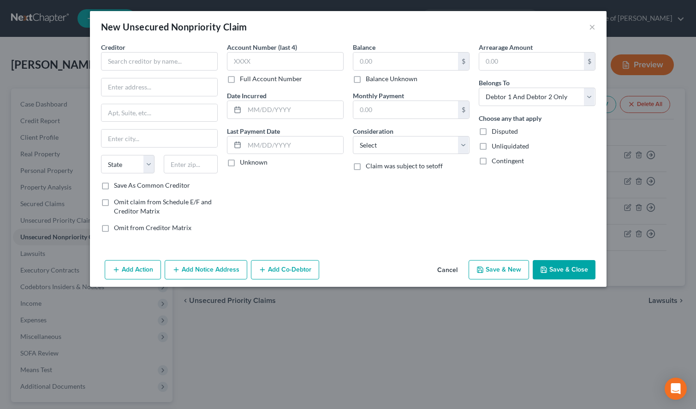
click at [174, 51] on div "Creditor *" at bounding box center [159, 56] width 117 height 28
click at [174, 58] on input "text" at bounding box center [159, 61] width 117 height 18
paste input "Envision -Sheridan Children's Healthcare Services"
drag, startPoint x: 211, startPoint y: 65, endPoint x: 97, endPoint y: 65, distance: 114.4
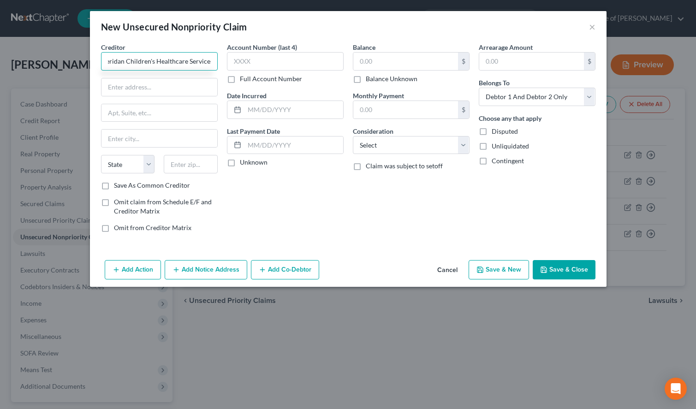
click at [97, 65] on div "Creditor * Envision -Sheridan Children's Healthcare Services State [US_STATE][G…" at bounding box center [159, 140] width 126 height 197
click at [147, 56] on input "Envision -S" at bounding box center [159, 61] width 117 height 18
click at [140, 59] on input "Envision -S" at bounding box center [159, 61] width 117 height 18
paste input "heridan Children's Healthcare Services"
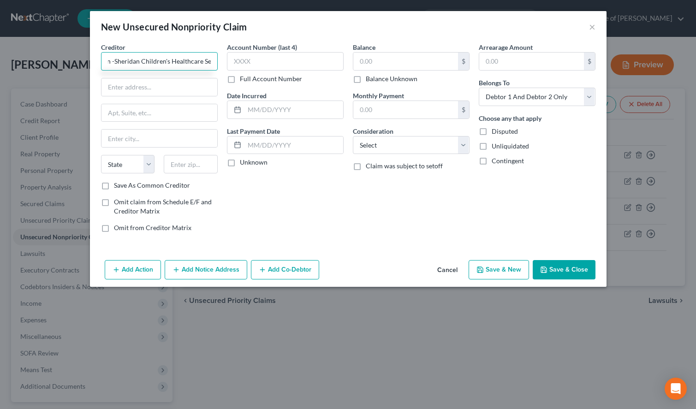
scroll to position [0, 37]
drag, startPoint x: 136, startPoint y: 60, endPoint x: 217, endPoint y: 64, distance: 81.7
click at [217, 64] on input "Envision -Sheridan Children's Healthcare Services" at bounding box center [159, 61] width 117 height 18
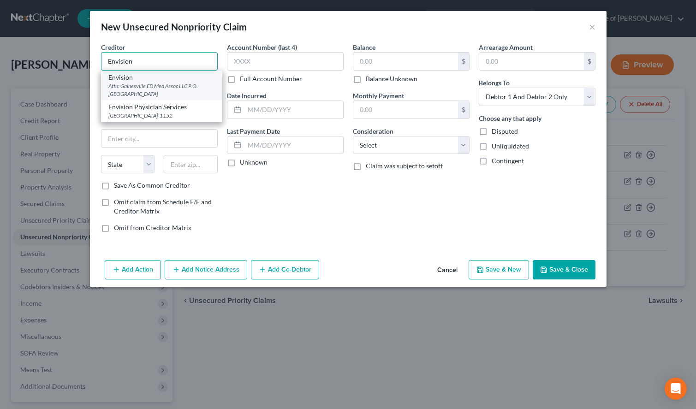
type input "Envision"
click at [173, 88] on div "Attn: Gainesville ED Med Assoc LLC P.O. [GEOGRAPHIC_DATA]" at bounding box center [161, 90] width 107 height 16
type input "Attn: Gainesville ED Med Assoc LLC"
type input "P.O. Box 37798"
type input "[GEOGRAPHIC_DATA]"
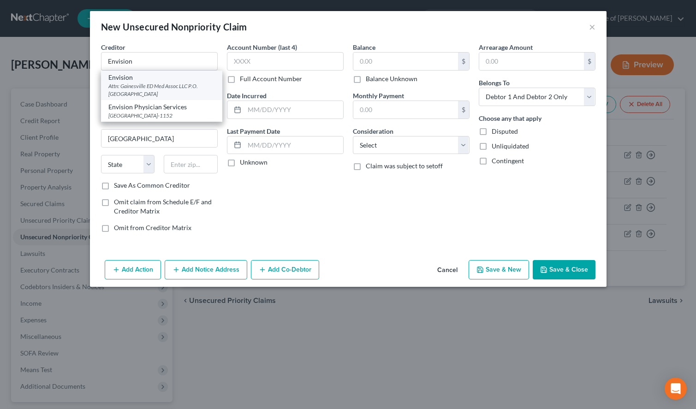
select select "39"
type input "19101"
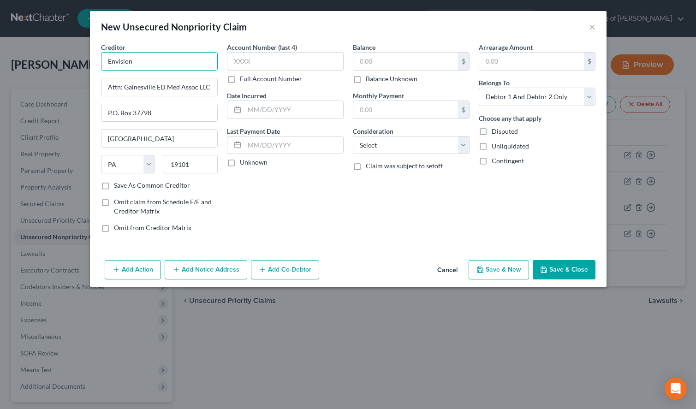
click at [169, 65] on input "Envision" at bounding box center [159, 61] width 117 height 18
paste input "Sheridan Children's Healthcare Services"
type input "Envision c/o Sheridan Children's Healthcare Services"
click at [114, 184] on label "Save As Common Creditor" at bounding box center [152, 185] width 76 height 9
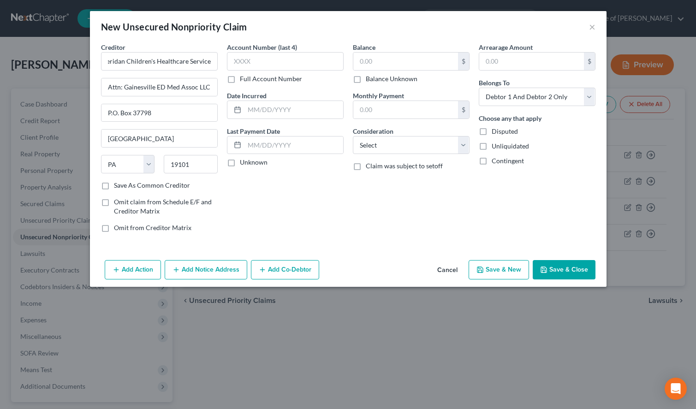
click at [118, 184] on input "Save As Common Creditor" at bounding box center [121, 184] width 6 height 6
checkbox input "true"
click at [287, 65] on input "text" at bounding box center [285, 61] width 117 height 18
click at [372, 23] on div "New Unsecured Nonpriority Claim ×" at bounding box center [348, 26] width 517 height 31
click at [246, 82] on label "Full Account Number" at bounding box center [271, 78] width 62 height 9
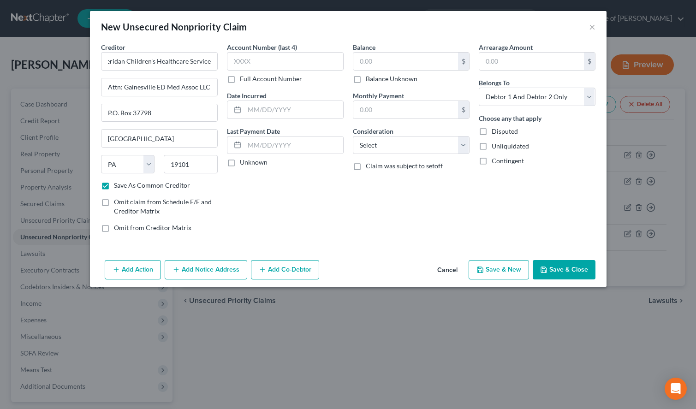
click at [246, 80] on input "Full Account Number" at bounding box center [247, 77] width 6 height 6
click at [241, 65] on input "text" at bounding box center [285, 61] width 117 height 18
paste input "3657945-QEVSC-60"
type input "3657945-QEVSC-60"
click at [410, 26] on div "New Unsecured Nonpriority Claim ×" at bounding box center [348, 26] width 517 height 31
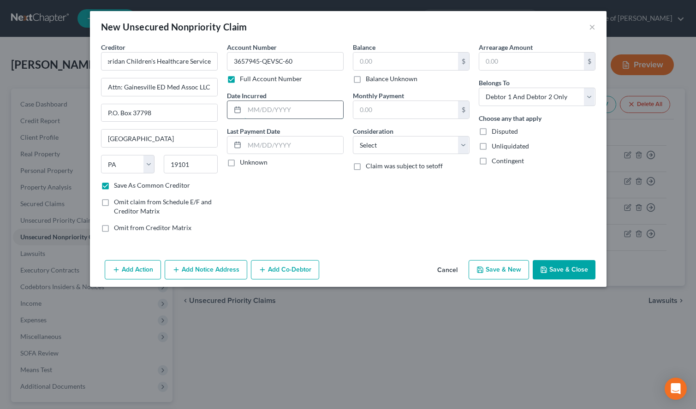
click at [308, 114] on input "text" at bounding box center [293, 110] width 99 height 18
click at [406, 208] on div "Balance $ Balance Unknown Balance Undetermined $ Balance Unknown Monthly Paymen…" at bounding box center [411, 140] width 126 height 197
click at [336, 113] on input "text" at bounding box center [293, 110] width 99 height 18
type input "[DATE]"
click at [429, 65] on input "text" at bounding box center [405, 62] width 105 height 18
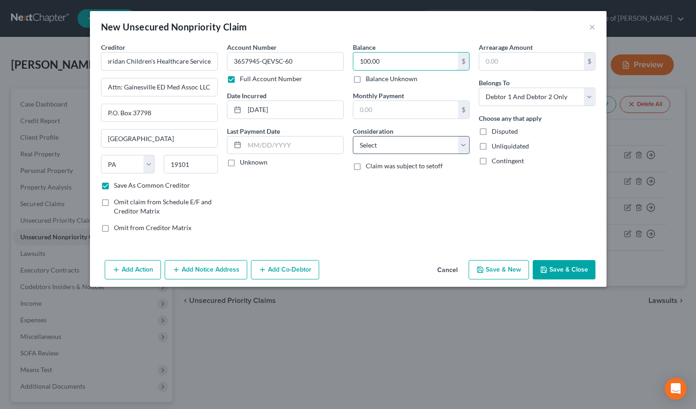
type input "100.00"
click at [353, 136] on select "Select Cable / Satellite Services Collection Agency Credit Card Debt Debt Couns…" at bounding box center [411, 145] width 117 height 18
select select "14"
click option "Other" at bounding box center [0, 0] width 0 height 0
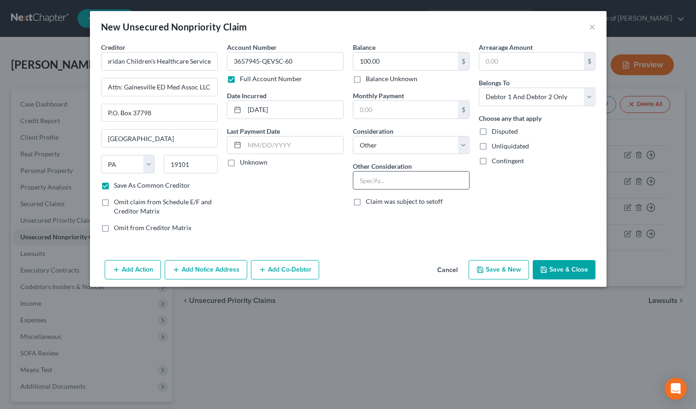
click at [420, 180] on input "text" at bounding box center [411, 181] width 116 height 18
type input "Hospital Dues"
click at [479, 88] on select "Select Debtor 1 Only Debtor 2 Only Debtor 1 And Debtor 2 Only At Least One Of T…" at bounding box center [537, 97] width 117 height 18
select select "0"
click option "Debtor 1 Only" at bounding box center [0, 0] width 0 height 0
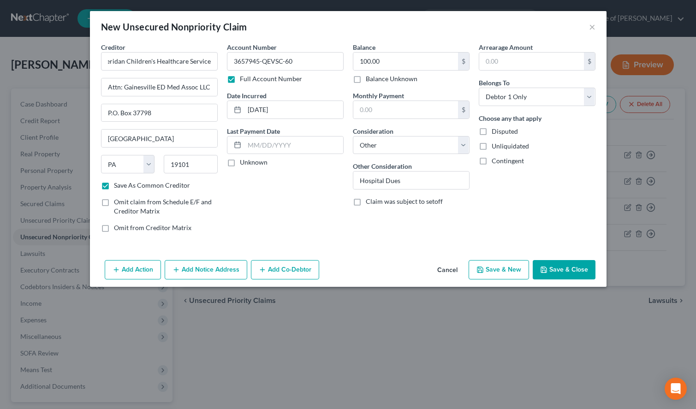
click at [196, 272] on button "Add Notice Address" at bounding box center [206, 269] width 83 height 19
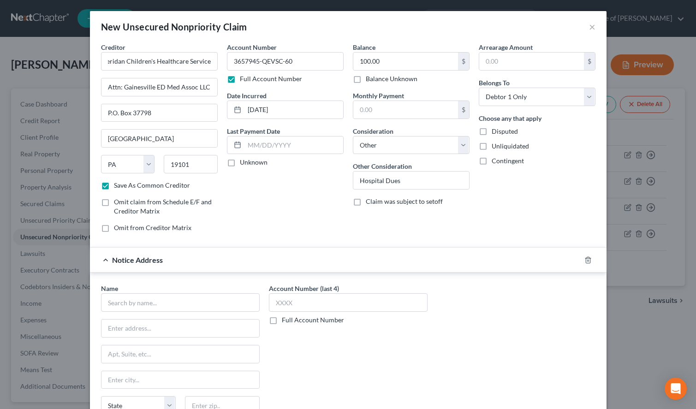
click at [282, 320] on label "Full Account Number" at bounding box center [313, 319] width 62 height 9
click at [285, 320] on input "Full Account Number" at bounding box center [288, 318] width 6 height 6
drag, startPoint x: 303, startPoint y: 65, endPoint x: 204, endPoint y: 69, distance: 98.8
click at [227, 69] on input "3657945-QEVSC-60" at bounding box center [285, 61] width 117 height 18
click at [355, 294] on input "text" at bounding box center [348, 302] width 159 height 18
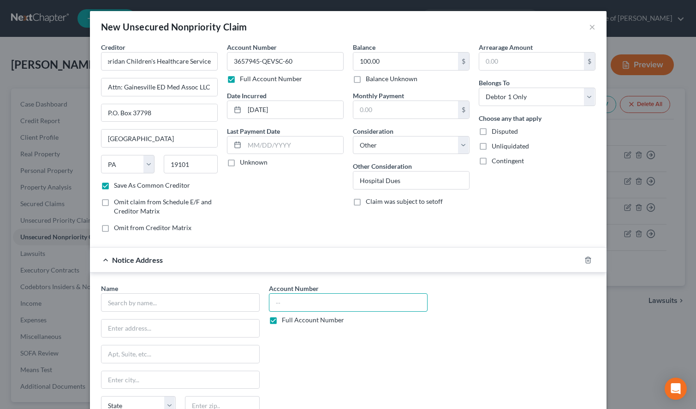
paste input "3657945-QEVSC-60"
type input "3657945-QEVSC-60"
click at [182, 297] on input "text" at bounding box center [180, 302] width 159 height 18
click at [463, 329] on div "Name * State [US_STATE] AK AR AZ CA CO CT DE DC [GEOGRAPHIC_DATA] [GEOGRAPHIC_D…" at bounding box center [348, 361] width 504 height 155
click at [174, 303] on input "text" at bounding box center [180, 302] width 159 height 18
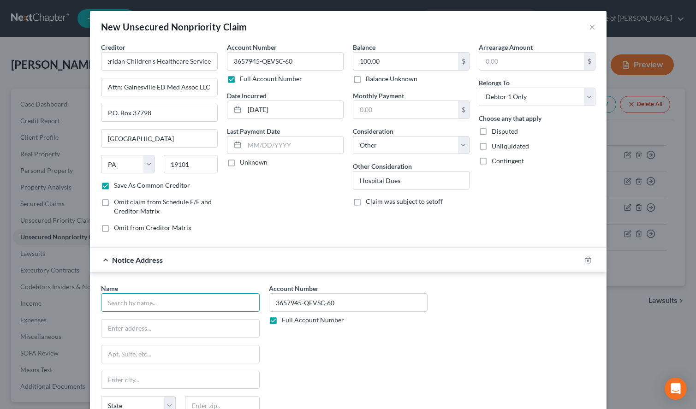
paste input "Gulf Coast"
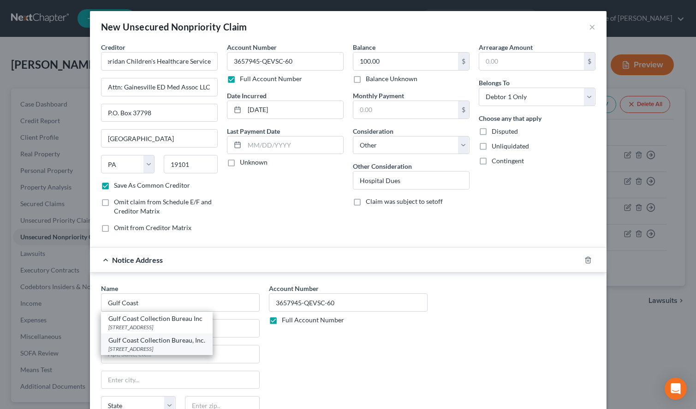
click at [118, 348] on div "[STREET_ADDRESS]" at bounding box center [156, 349] width 97 height 8
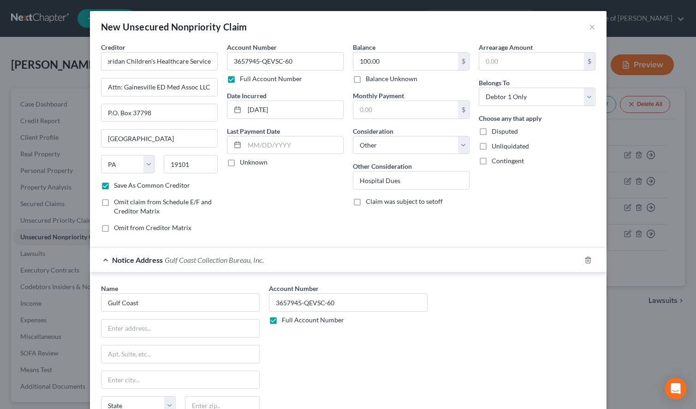
type input "Gulf Coast Collection Bureau, Inc."
type input "PO Box 987"
type input "Tallevast"
select select "9"
type input "34270-0987"
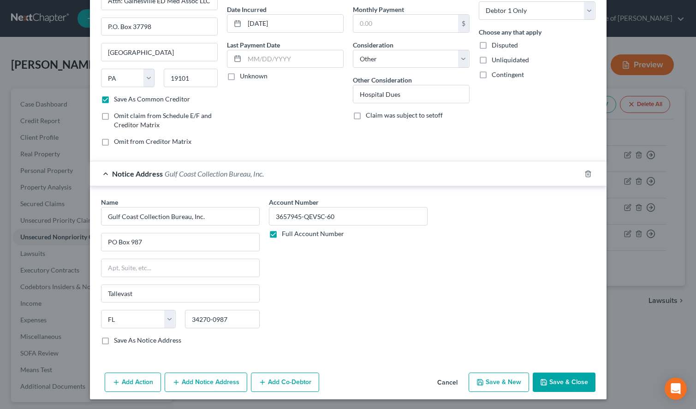
scroll to position [88, 0]
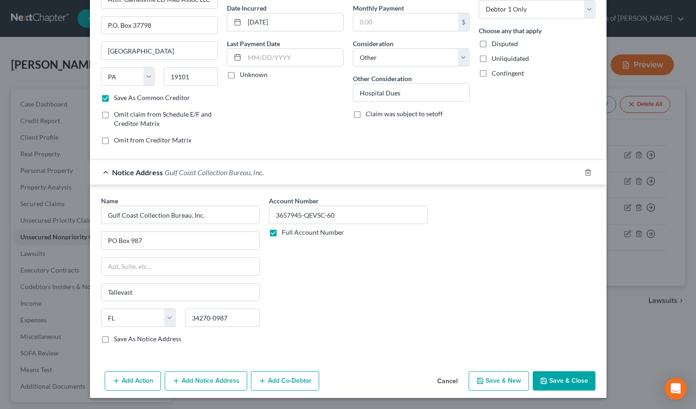
click at [511, 377] on button "Save & New" at bounding box center [499, 380] width 60 height 19
select select "2"
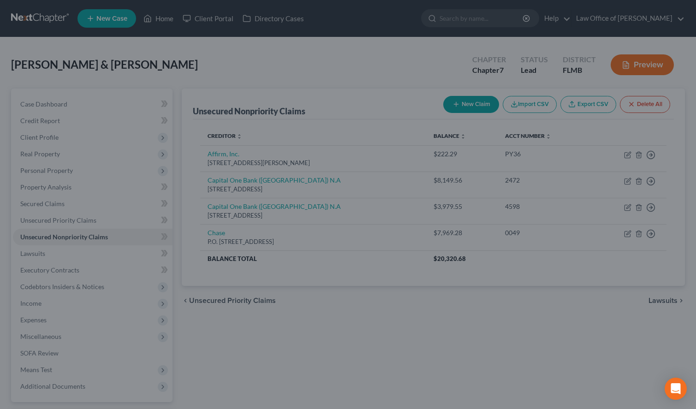
checkbox input "false"
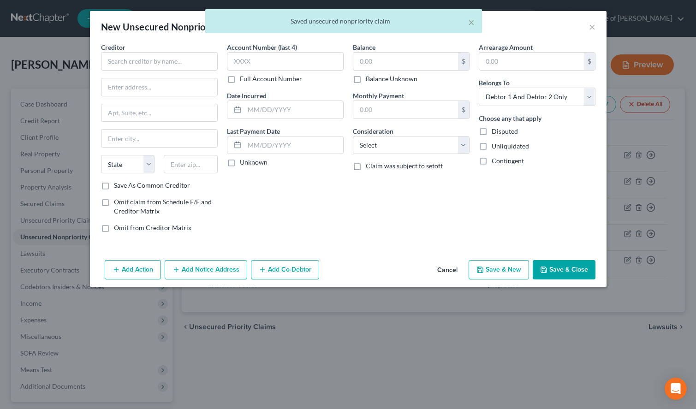
click at [450, 270] on button "Cancel" at bounding box center [447, 270] width 35 height 18
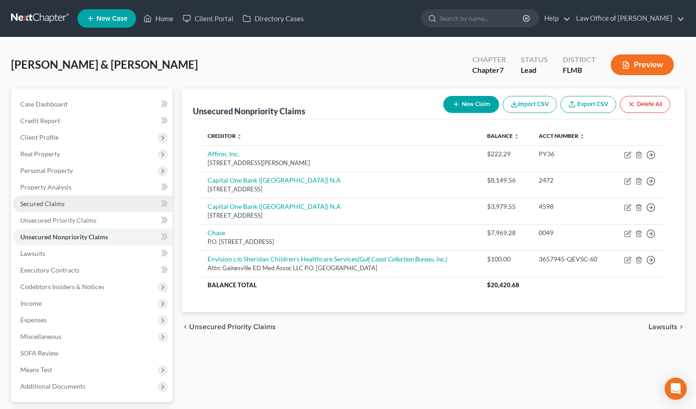
click at [48, 207] on span "Secured Claims" at bounding box center [42, 204] width 44 height 8
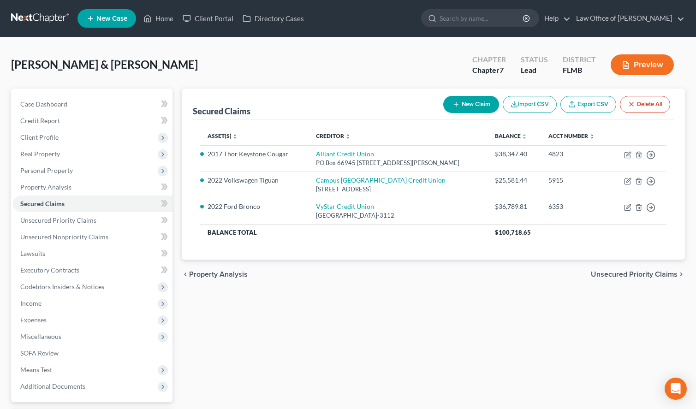
click at [413, 92] on div "Secured Claims New Claim Import CSV Export CSV Delete All" at bounding box center [433, 104] width 481 height 31
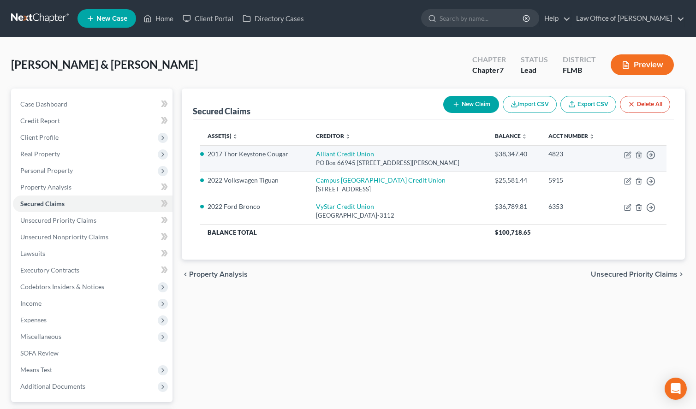
click at [355, 156] on link "Alliant Credit Union" at bounding box center [345, 154] width 58 height 8
select select "14"
select select "2"
select select "0"
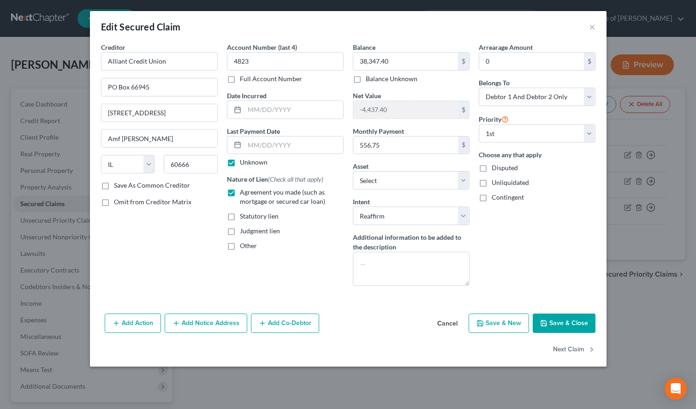
click at [291, 328] on button "Add Co-Debtor" at bounding box center [285, 323] width 68 height 19
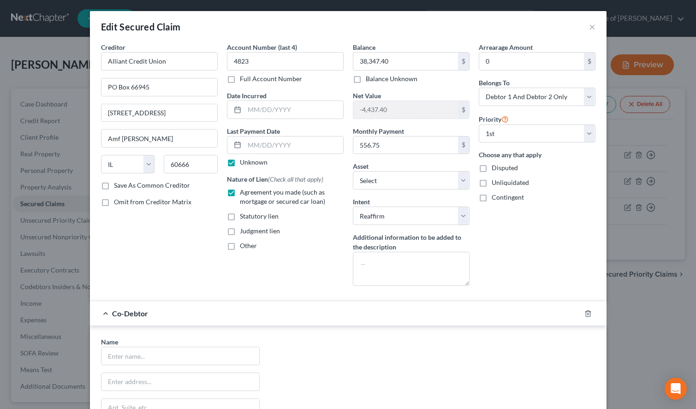
click at [502, 251] on div "Arrearage Amount 0 $ Belongs To * Select Debtor 1 Only Debtor 2 Only Debtor 1 A…" at bounding box center [537, 167] width 126 height 251
click at [175, 348] on input "text" at bounding box center [180, 356] width 158 height 18
paste input "[PERSON_NAME]"
type input "[PERSON_NAME]"
click at [152, 377] on input "text" at bounding box center [180, 382] width 158 height 18
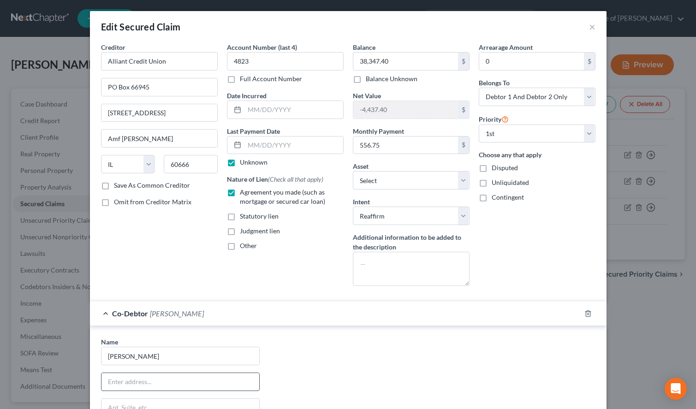
paste input "[STREET_ADDRESS]"
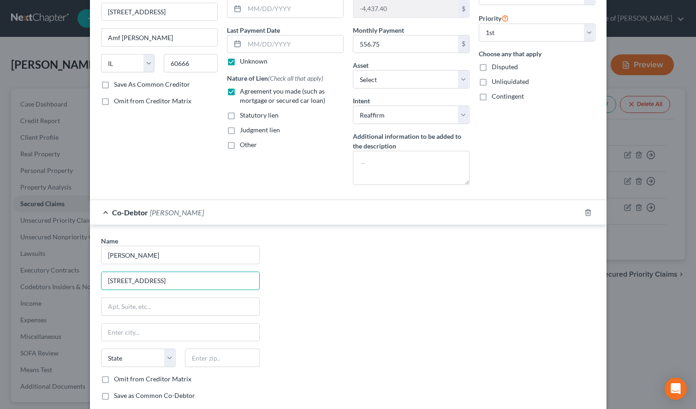
scroll to position [141, 0]
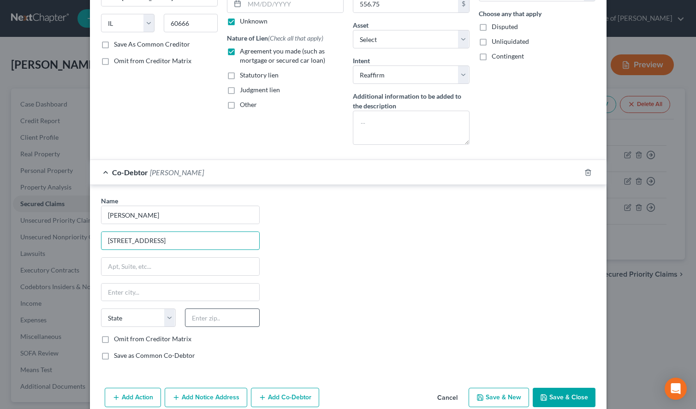
type input "[STREET_ADDRESS]"
click at [258, 316] on input "text" at bounding box center [222, 318] width 75 height 18
type input "32094"
type input "[PERSON_NAME]"
select select "9"
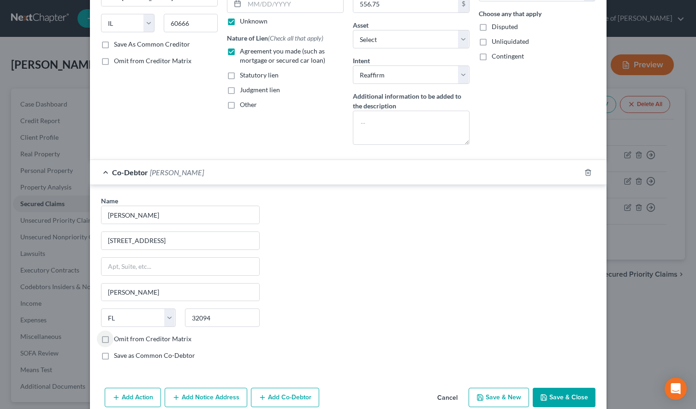
click at [126, 359] on label "Save as Common Co-Debtor" at bounding box center [154, 355] width 81 height 9
click at [124, 357] on input "Save as Common Co-Debtor" at bounding box center [121, 354] width 6 height 6
checkbox input "true"
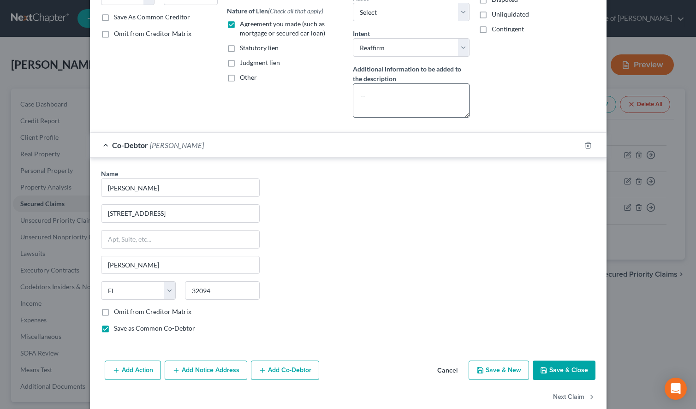
scroll to position [184, 0]
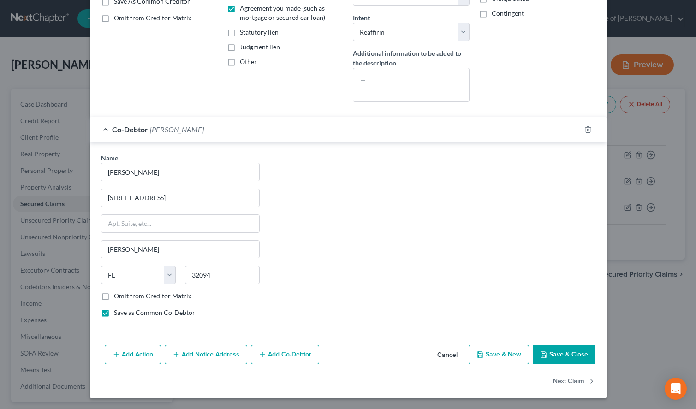
click at [550, 348] on button "Save & Close" at bounding box center [564, 354] width 63 height 19
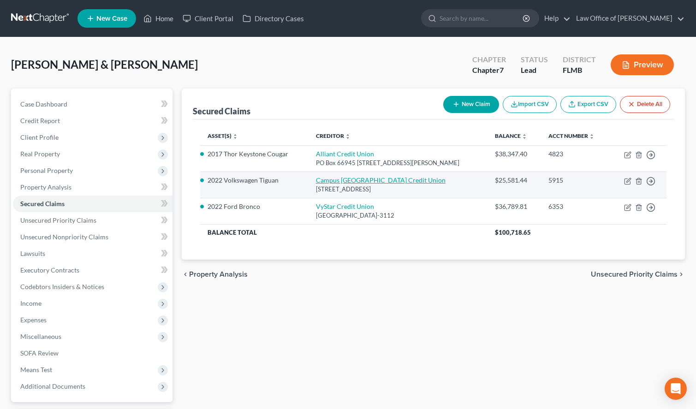
click at [383, 184] on link "Campus [GEOGRAPHIC_DATA] Credit Union" at bounding box center [381, 180] width 130 height 8
select select "9"
select select "2"
select select "0"
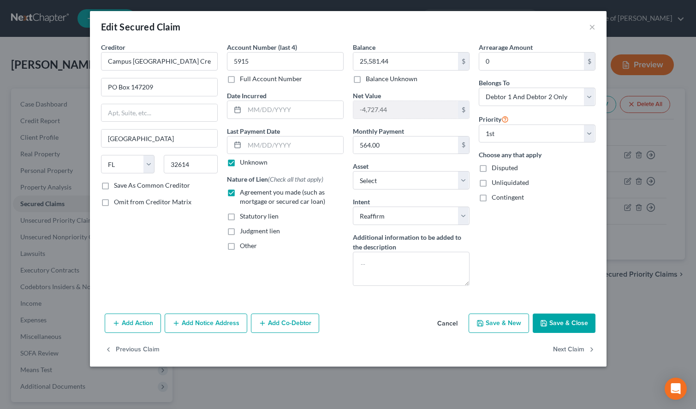
click at [279, 321] on button "Add Co-Debtor" at bounding box center [285, 323] width 68 height 19
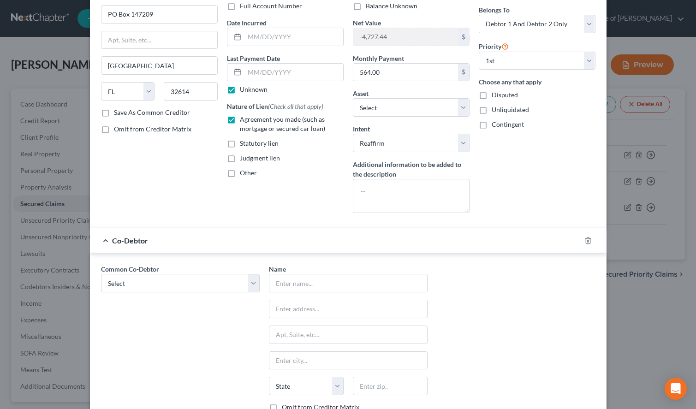
scroll to position [94, 0]
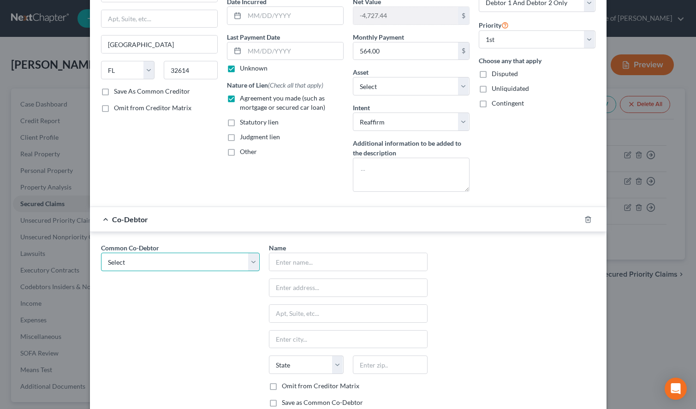
click at [101, 253] on select "Select [PERSON_NAME]" at bounding box center [180, 262] width 159 height 18
select select "0"
click option "[PERSON_NAME]" at bounding box center [0, 0] width 0 height 0
type input "[PERSON_NAME]"
type input "[STREET_ADDRESS]"
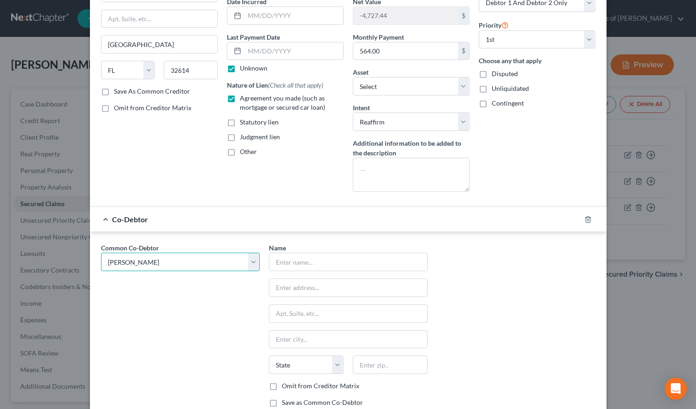
type input "[PERSON_NAME]"
select select "9"
type input "32094"
drag, startPoint x: 342, startPoint y: 262, endPoint x: 249, endPoint y: 257, distance: 93.3
click at [269, 257] on input "[PERSON_NAME]" at bounding box center [348, 262] width 158 height 18
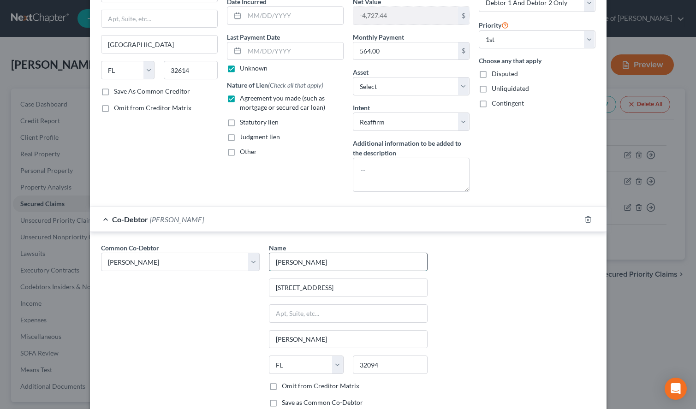
paste input "[PERSON_NAME]"
type input "[PERSON_NAME]"
click at [283, 400] on label "Save as Common Co-Debtor" at bounding box center [322, 402] width 81 height 9
click at [285, 400] on input "Save as Common Co-Debtor" at bounding box center [288, 401] width 6 height 6
checkbox input "true"
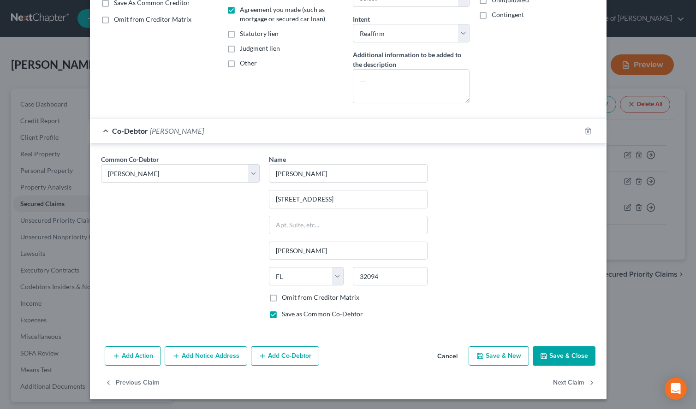
scroll to position [184, 0]
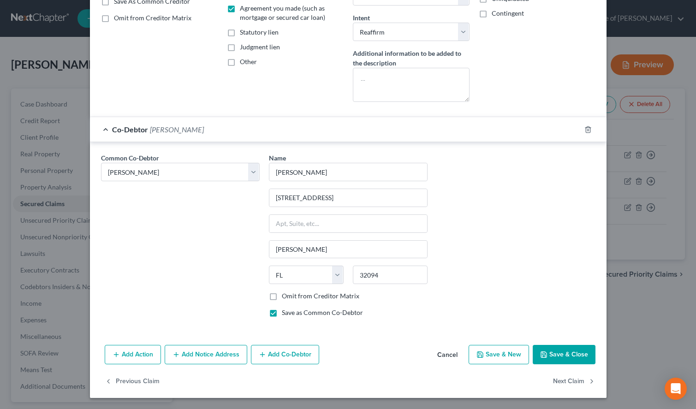
click at [560, 361] on button "Save & Close" at bounding box center [564, 354] width 63 height 19
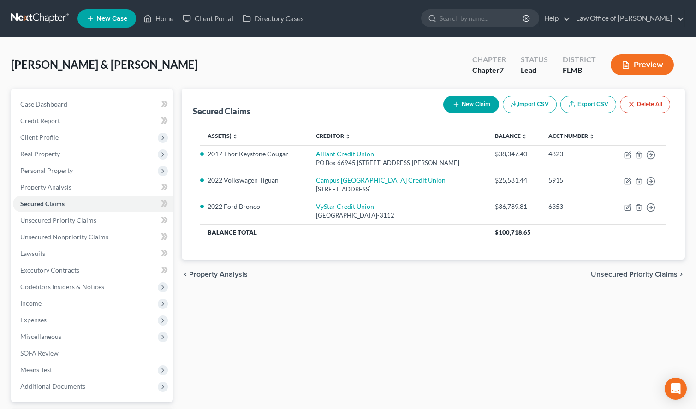
click at [439, 268] on div "chevron_left Property Analysis Unsecured Priority Claims chevron_right" at bounding box center [433, 275] width 503 height 30
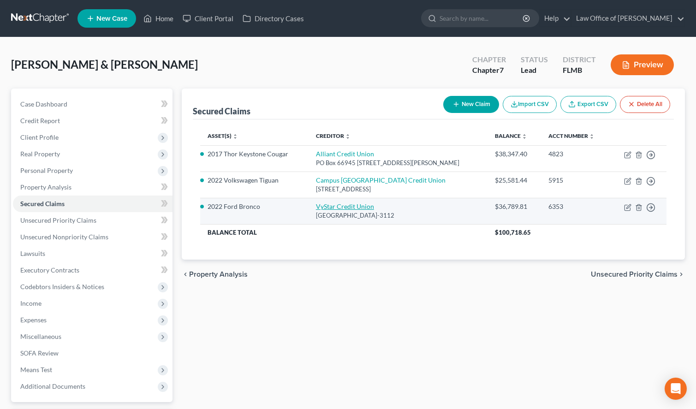
click at [366, 205] on link "VyStar Credit Union" at bounding box center [345, 206] width 58 height 8
select select "9"
select select "2"
select select "0"
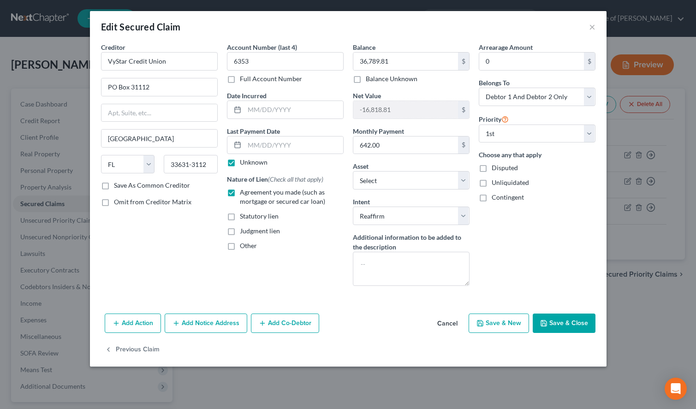
click at [278, 330] on button "Add Co-Debtor" at bounding box center [285, 323] width 68 height 19
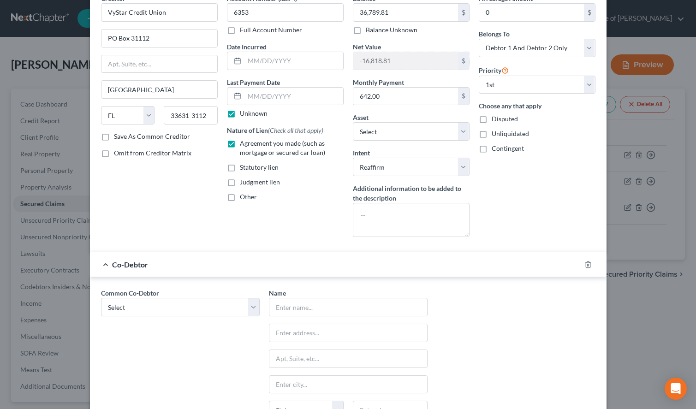
scroll to position [94, 0]
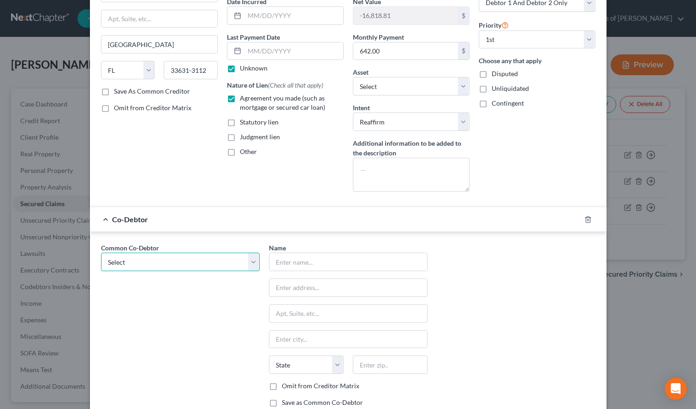
click at [101, 253] on select "Select [PERSON_NAME] [PERSON_NAME]" at bounding box center [180, 262] width 159 height 18
select select "0"
click option "[PERSON_NAME]" at bounding box center [0, 0] width 0 height 0
type input "[PERSON_NAME]"
type input "[STREET_ADDRESS]"
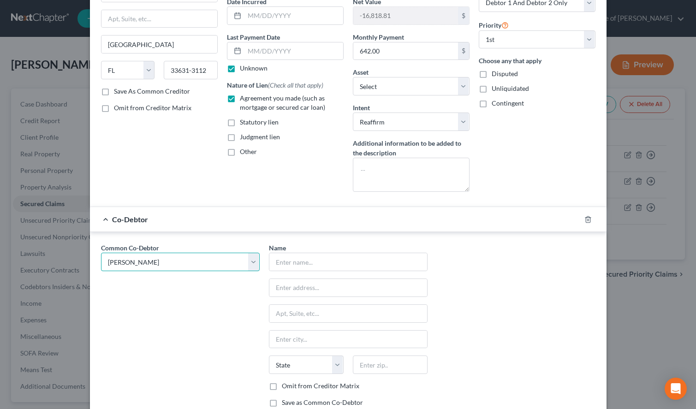
type input "[PERSON_NAME]"
select select "9"
type input "32094"
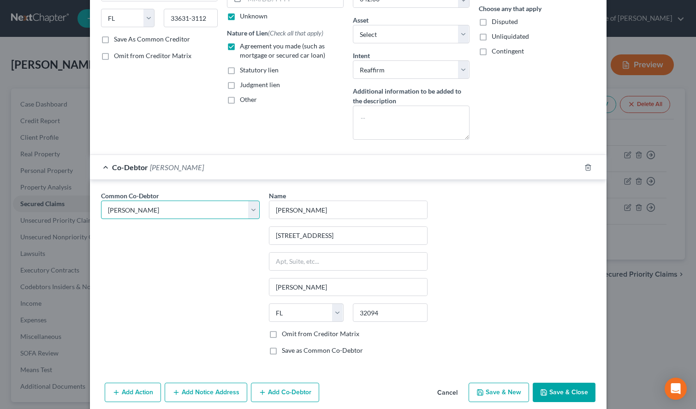
scroll to position [184, 0]
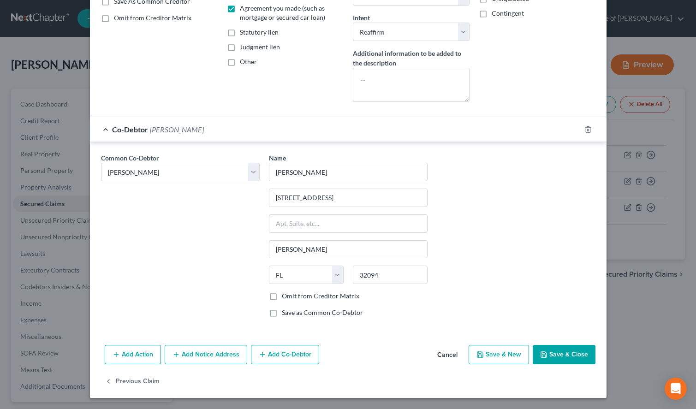
click at [594, 356] on button "Save & Close" at bounding box center [564, 354] width 63 height 19
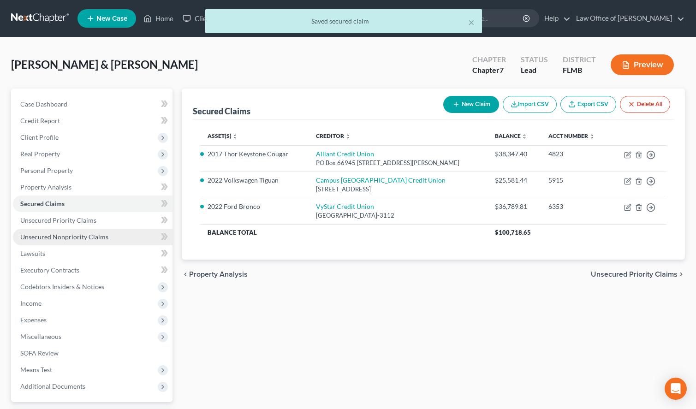
click at [78, 232] on link "Unsecured Nonpriority Claims" at bounding box center [93, 237] width 160 height 17
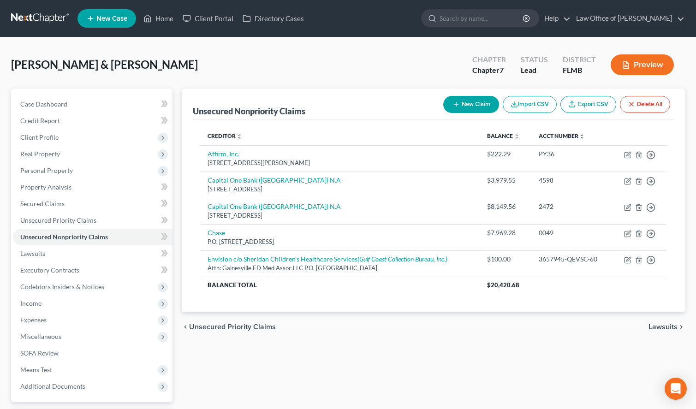
click at [408, 380] on div "Unsecured Nonpriority Claims New Claim Import CSV Export CSV Delete All Credito…" at bounding box center [433, 272] width 512 height 367
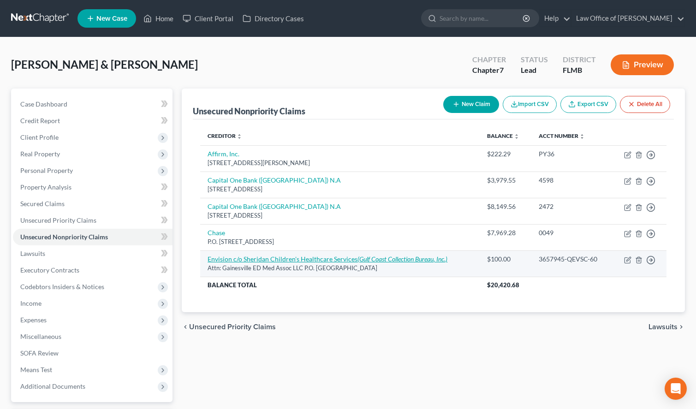
click at [331, 261] on link "Envision c/o Sheridan Children's Healthcare Services (Gulf Coast Collection Bur…" at bounding box center [328, 259] width 240 height 8
select select "39"
select select "14"
select select "0"
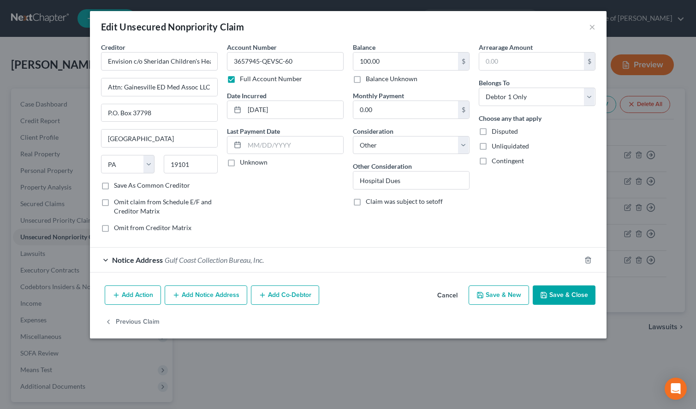
click at [518, 298] on button "Save & New" at bounding box center [499, 294] width 60 height 19
select select "2"
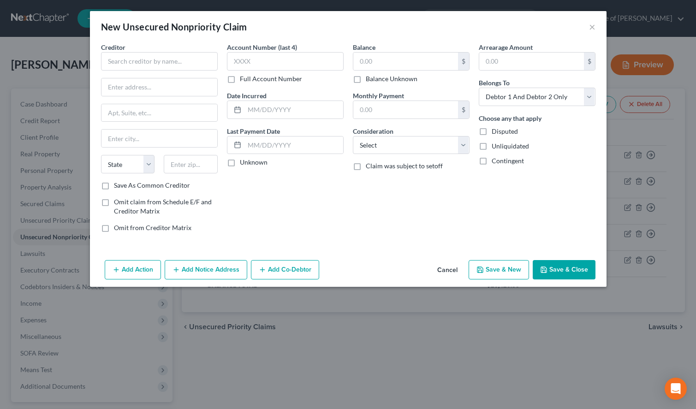
click at [446, 22] on div "New Unsecured Nonpriority Claim ×" at bounding box center [348, 26] width 517 height 31
click at [454, 274] on button "Cancel" at bounding box center [447, 270] width 35 height 18
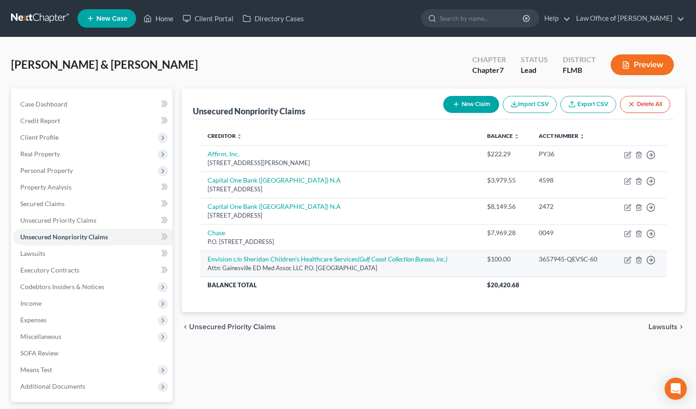
click at [291, 264] on div "Attn: Gainesville ED Med Assoc LLC P.O. [GEOGRAPHIC_DATA]" at bounding box center [340, 268] width 265 height 9
click at [291, 262] on link "Envision c/o Sheridan Children's Healthcare Services (Gulf Coast Collection Bur…" at bounding box center [328, 259] width 240 height 8
select select "39"
select select "14"
select select "0"
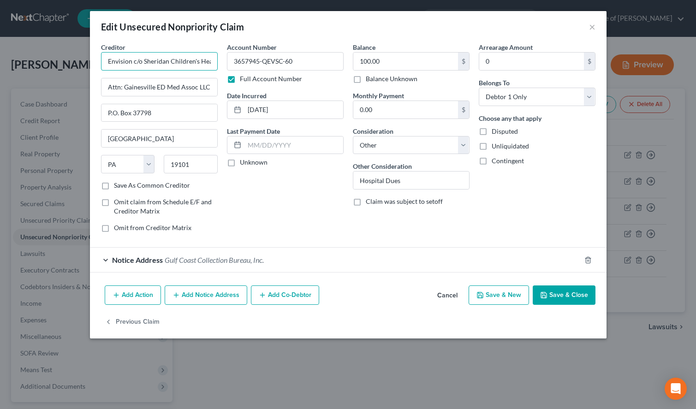
drag, startPoint x: 131, startPoint y: 61, endPoint x: 105, endPoint y: 57, distance: 27.1
click at [105, 57] on input "Envision c/o Sheridan Children's Healthcare Services" at bounding box center [159, 61] width 117 height 18
click at [506, 292] on button "Save & New" at bounding box center [499, 294] width 60 height 19
select select "2"
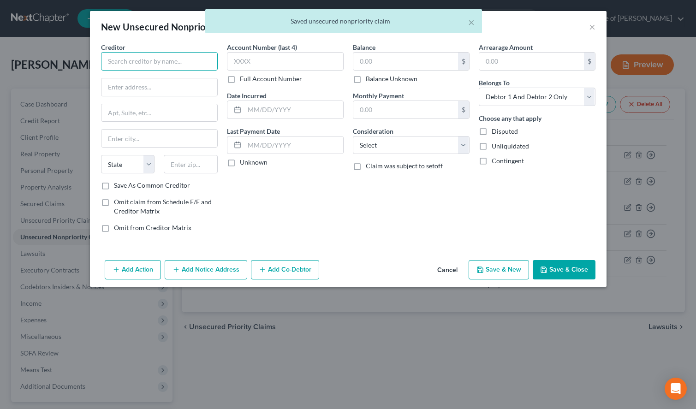
click at [188, 66] on input "text" at bounding box center [159, 61] width 117 height 18
paste input "Envision"
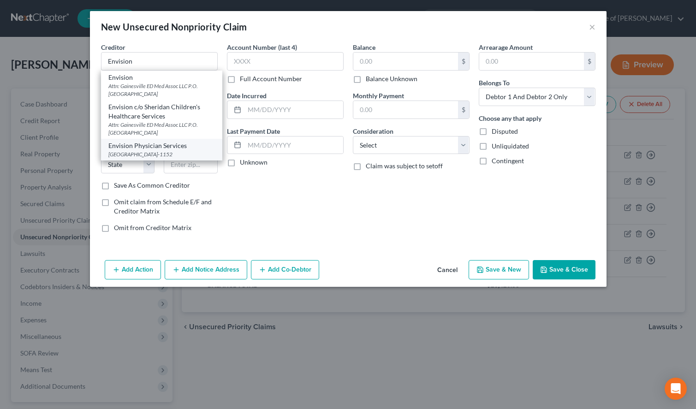
click at [172, 147] on div "Envision Physician Services" at bounding box center [161, 145] width 107 height 9
type input "Envision Physician Services"
type input "PO Box 80152"
type input "[GEOGRAPHIC_DATA]"
select select "39"
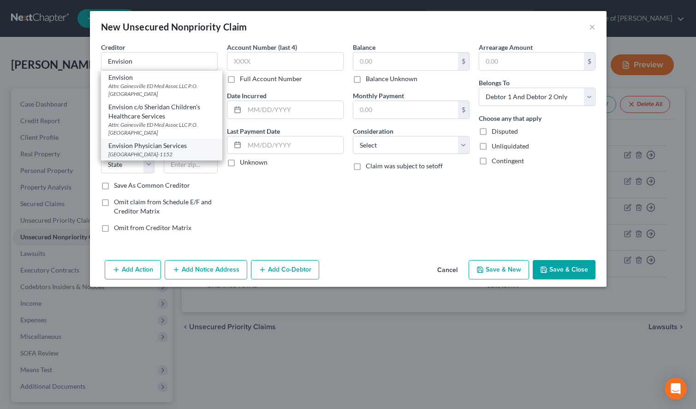
type input "19101-1152"
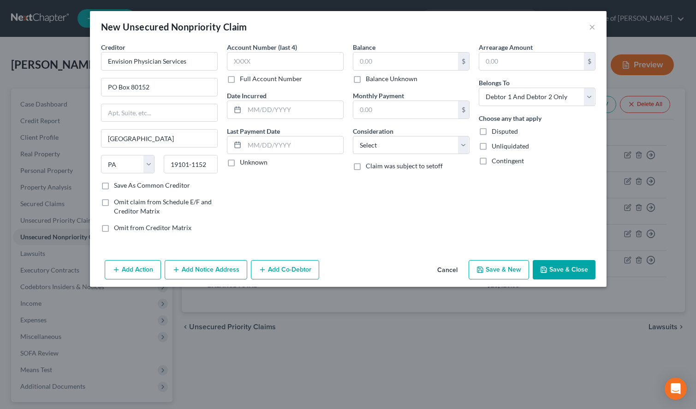
click at [453, 36] on div "New Unsecured Nonpriority Claim ×" at bounding box center [348, 26] width 517 height 31
click at [329, 70] on input "text" at bounding box center [285, 61] width 117 height 18
type input "8402"
click at [248, 116] on input "text" at bounding box center [293, 110] width 99 height 18
type input "[DATE]"
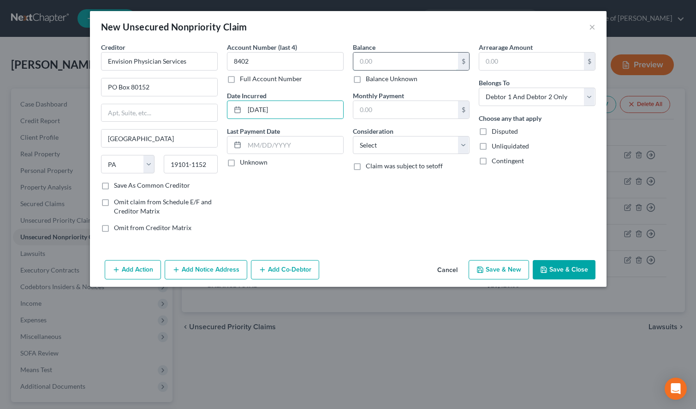
click at [454, 62] on input "text" at bounding box center [405, 62] width 105 height 18
type input "100.00"
click at [479, 88] on select "Select Debtor 1 Only Debtor 2 Only Debtor 1 And Debtor 2 Only At Least One Of T…" at bounding box center [537, 97] width 117 height 18
select select "0"
click option "Debtor 1 Only" at bounding box center [0, 0] width 0 height 0
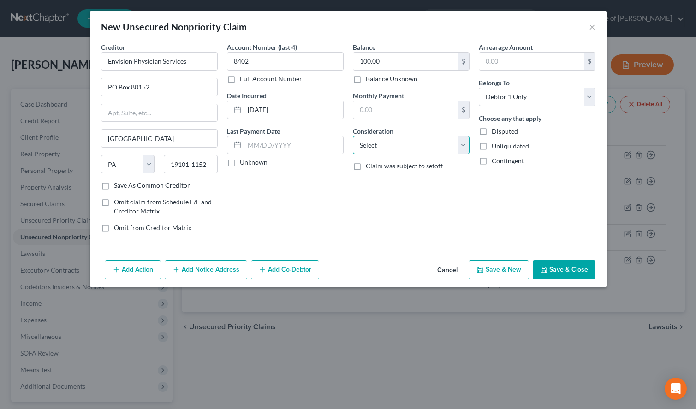
click at [353, 136] on select "Select Cable / Satellite Services Collection Agency Credit Card Debt Debt Couns…" at bounding box center [411, 145] width 117 height 18
select select "14"
click option "Other" at bounding box center [0, 0] width 0 height 0
click at [371, 191] on div "Balance 100.00 $ Balance Unknown Balance Undetermined 100.00 $ Balance Unknown …" at bounding box center [411, 140] width 126 height 197
click at [369, 182] on input "text" at bounding box center [411, 181] width 116 height 18
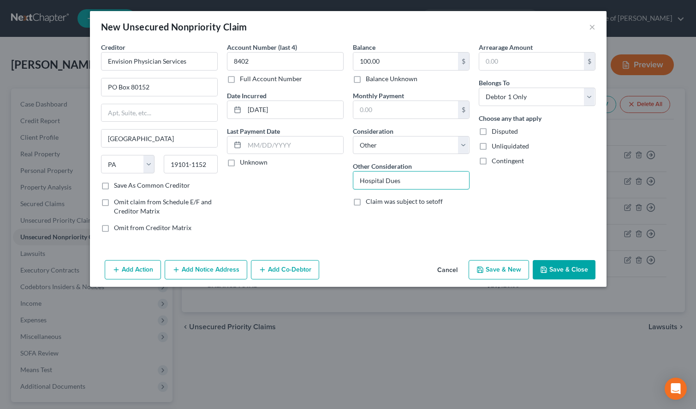
type input "Hospital Dues"
click at [411, 28] on div "New Unsecured Nonpriority Claim ×" at bounding box center [348, 26] width 517 height 31
click at [495, 266] on button "Save & New" at bounding box center [499, 269] width 60 height 19
select select "2"
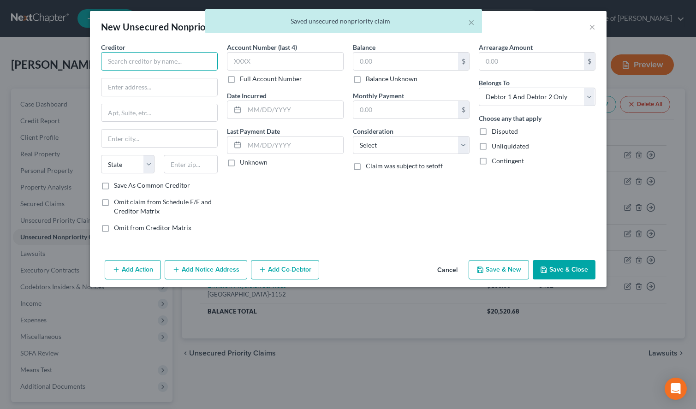
click at [191, 61] on input "text" at bounding box center [159, 61] width 117 height 18
paste input "[GEOGRAPHIC_DATA][US_STATE]"
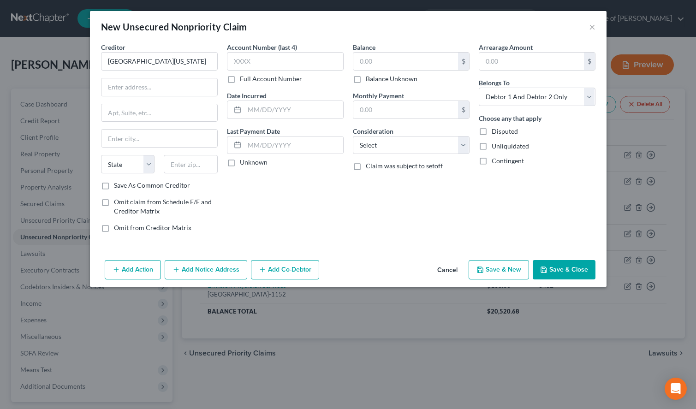
scroll to position [0, 6]
click at [428, 22] on div "New Unsecured Nonpriority Claim ×" at bounding box center [348, 26] width 517 height 31
click at [210, 62] on input "[GEOGRAPHIC_DATA][US_STATE]" at bounding box center [159, 61] width 117 height 18
type input "[GEOGRAPHIC_DATA][US_STATE]"
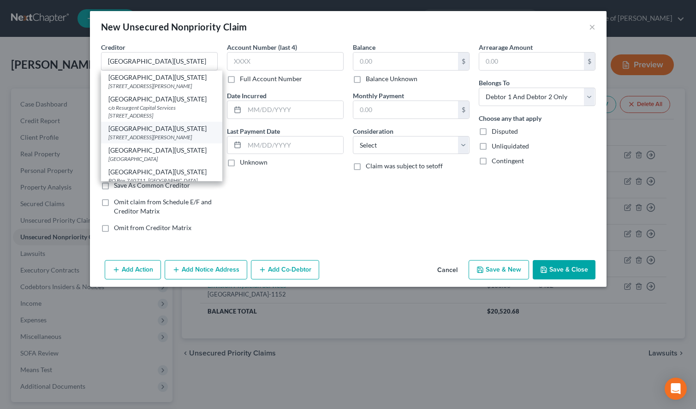
click at [197, 133] on div "[GEOGRAPHIC_DATA][US_STATE]" at bounding box center [161, 128] width 107 height 9
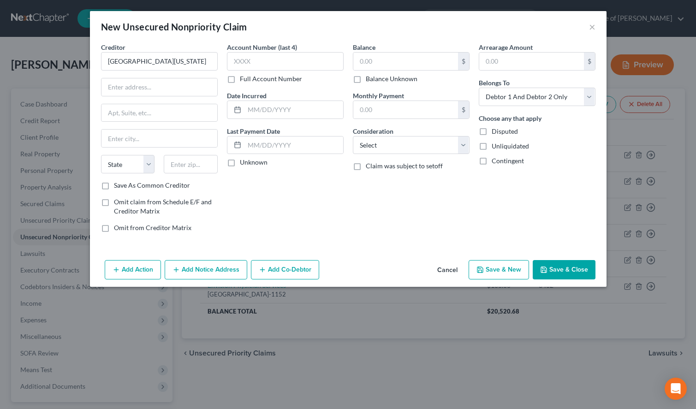
type input "[STREET_ADDRESS][PERSON_NAME]"
type input "[GEOGRAPHIC_DATA]"
select select "9"
type input "32605"
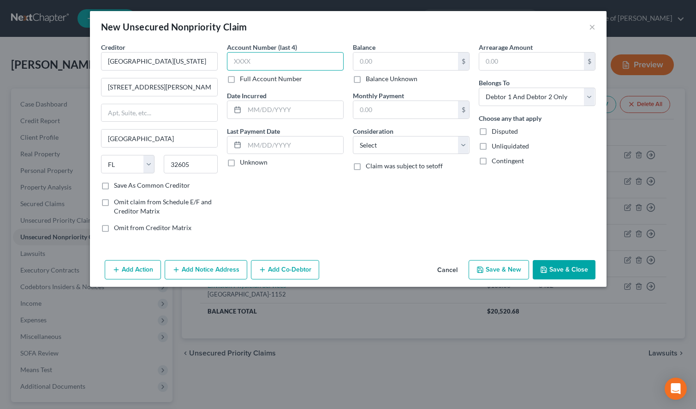
click at [273, 70] on input "text" at bounding box center [285, 61] width 117 height 18
type input "8402"
click at [268, 112] on input "text" at bounding box center [293, 110] width 99 height 18
type input "[DATE]"
click at [443, 69] on input "text" at bounding box center [405, 62] width 105 height 18
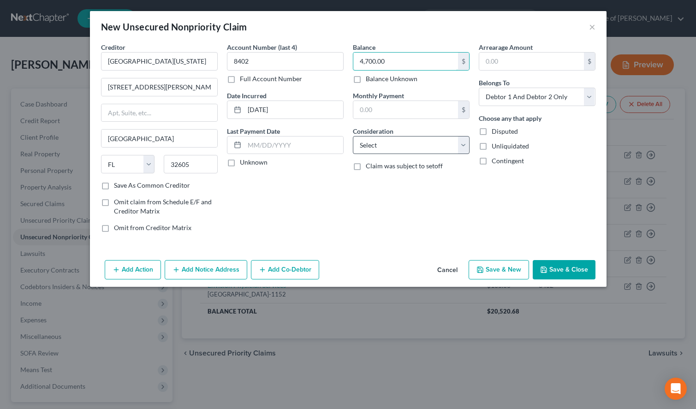
type input "4,700.00"
click at [353, 136] on select "Select Cable / Satellite Services Collection Agency Credit Card Debt Debt Couns…" at bounding box center [411, 145] width 117 height 18
select select "14"
click option "Other" at bounding box center [0, 0] width 0 height 0
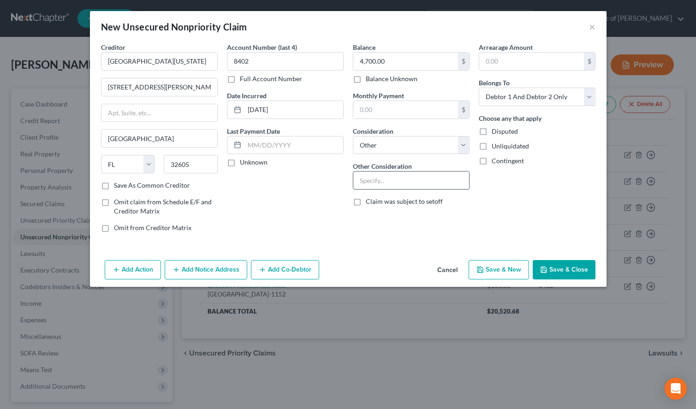
click at [374, 179] on input "text" at bounding box center [411, 181] width 116 height 18
type input "Hospital Dues"
click at [479, 88] on select "Select Debtor 1 Only Debtor 2 Only Debtor 1 And Debtor 2 Only At Least One Of T…" at bounding box center [537, 97] width 117 height 18
select select "0"
click option "Debtor 1 Only" at bounding box center [0, 0] width 0 height 0
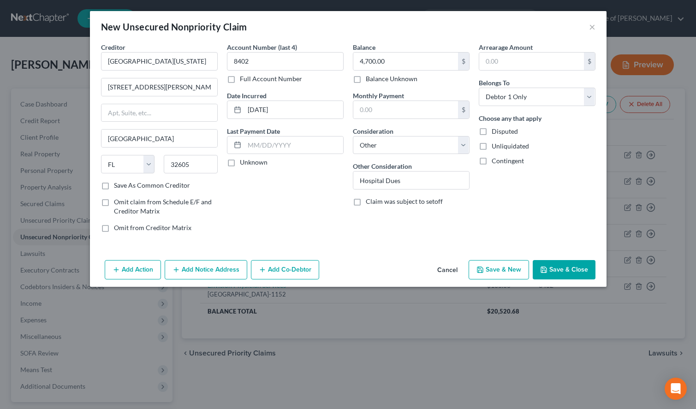
click at [206, 267] on button "Add Notice Address" at bounding box center [206, 269] width 83 height 19
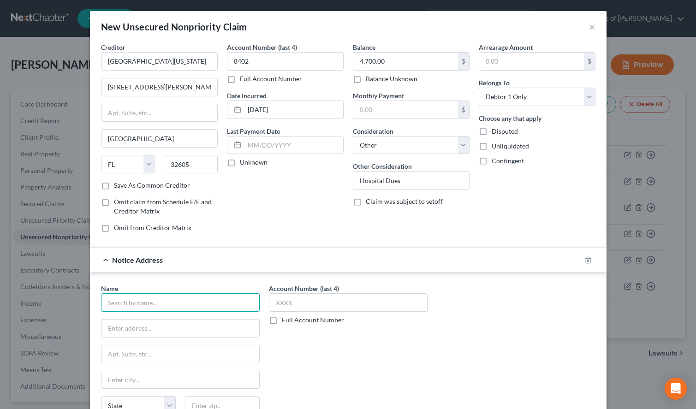
click at [194, 294] on input "text" at bounding box center [180, 302] width 159 height 18
click at [405, 230] on div "Balance 4,700.00 $ Balance Unknown Balance Undetermined 4,700.00 $ Balance Unkn…" at bounding box center [411, 140] width 126 height 197
click at [160, 300] on input "text" at bounding box center [180, 302] width 159 height 18
paste input "NPAS National Patient Account Services"
drag, startPoint x: 126, startPoint y: 307, endPoint x: 253, endPoint y: 303, distance: 126.9
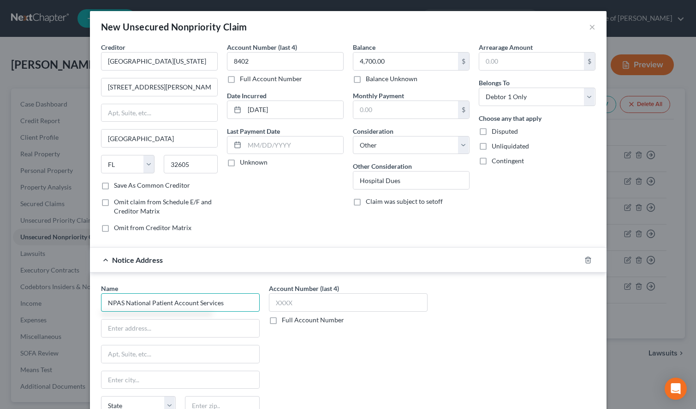
click at [253, 303] on input "NPAS National Patient Account Services" at bounding box center [180, 302] width 159 height 18
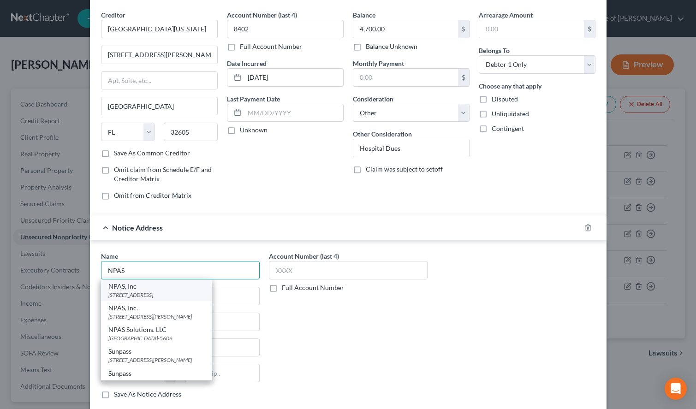
scroll to position [47, 0]
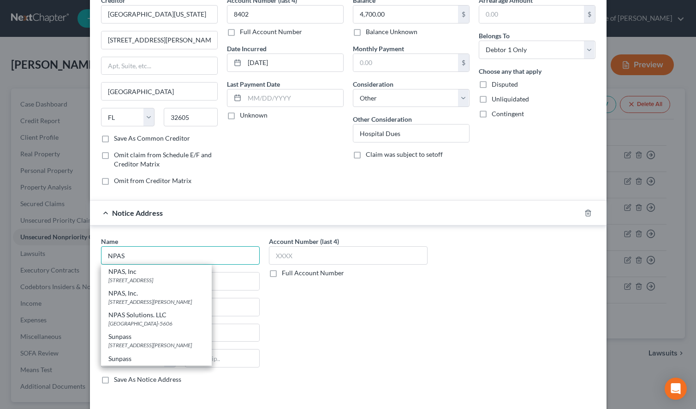
paste input "National Patient Account Services"
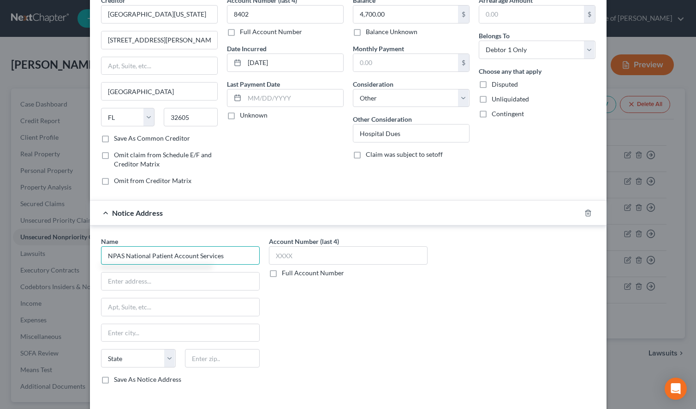
drag, startPoint x: 127, startPoint y: 254, endPoint x: 90, endPoint y: 254, distance: 36.9
click at [101, 254] on input "NPAS National Patient Account Services" at bounding box center [180, 255] width 159 height 18
click at [241, 252] on input "National Patient Account Services" at bounding box center [180, 255] width 159 height 18
type input "National Patient Account Services"
click at [446, 269] on div "Name * National Patient Account Services State [US_STATE] AK AR AZ CA CO CT DE …" at bounding box center [348, 314] width 504 height 155
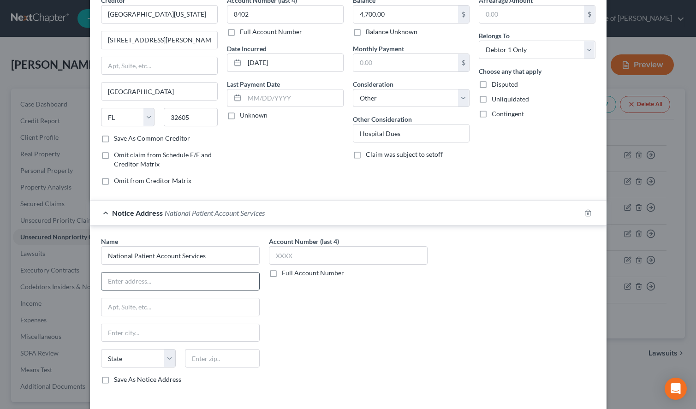
click at [202, 284] on input "text" at bounding box center [180, 282] width 158 height 18
paste input "[STREET_ADDRESS]"
drag, startPoint x: 195, startPoint y: 282, endPoint x: 235, endPoint y: 284, distance: 40.6
click at [235, 284] on input "[STREET_ADDRESS]" at bounding box center [180, 282] width 158 height 18
type input "[STREET_ADDRESS]"
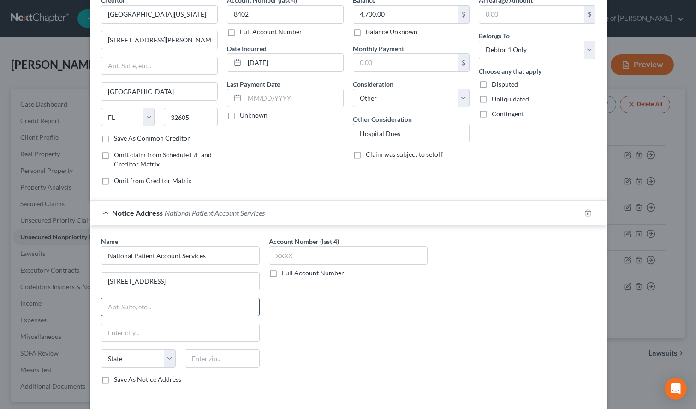
click at [226, 313] on input "text" at bounding box center [180, 307] width 158 height 18
paste input "#300"
type input "Suite #300"
drag, startPoint x: 435, startPoint y: 351, endPoint x: 360, endPoint y: 340, distance: 76.0
click at [431, 349] on div "Name * National Patient Account Services [STREET_ADDRESS][GEOGRAPHIC_DATA][US_S…" at bounding box center [348, 314] width 504 height 155
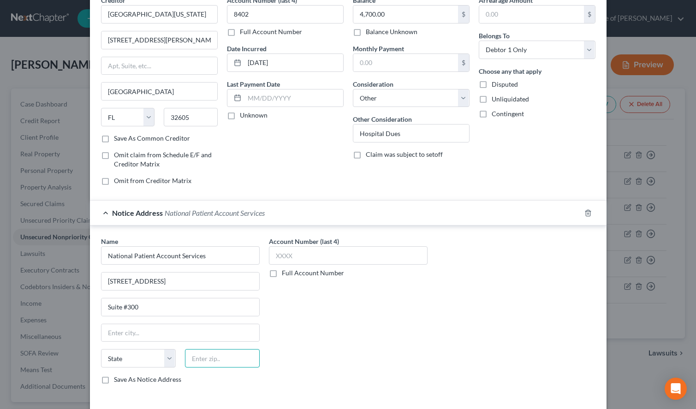
click at [206, 368] on input "text" at bounding box center [222, 358] width 75 height 18
paste input "40245"
type input "40245"
type input "[GEOGRAPHIC_DATA]"
select select "18"
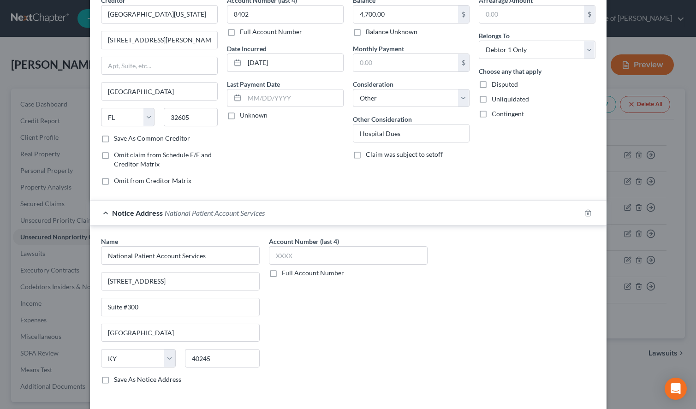
click at [330, 354] on div "Account Number (last 4) Full Account Number" at bounding box center [348, 314] width 168 height 155
click at [159, 382] on label "Save As Notice Address" at bounding box center [147, 379] width 67 height 9
click at [124, 381] on input "Save As Notice Address" at bounding box center [121, 378] width 6 height 6
checkbox input "true"
click at [359, 257] on input "text" at bounding box center [348, 255] width 159 height 18
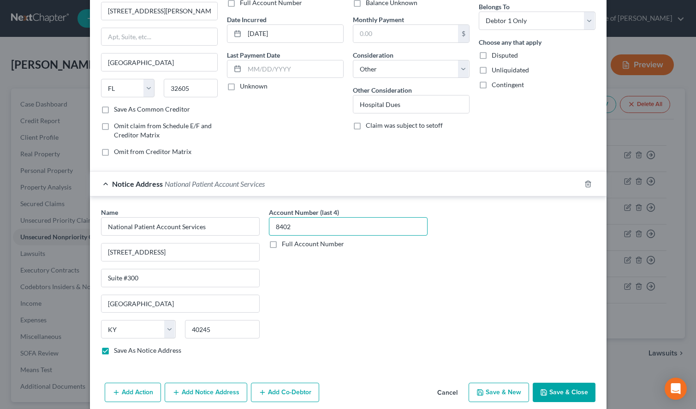
scroll to position [88, 0]
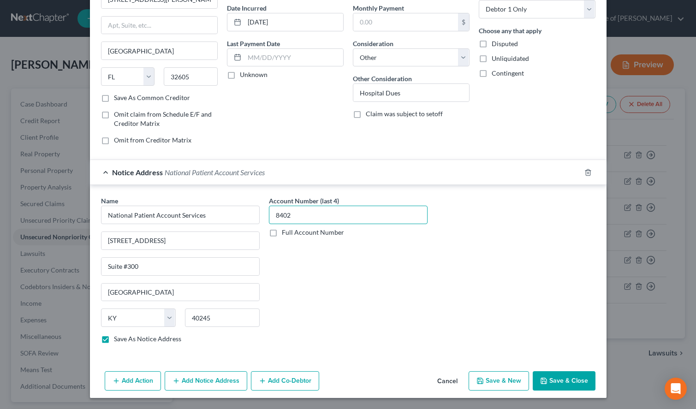
type input "8402"
click at [481, 383] on polyline "button" at bounding box center [479, 382] width 3 height 2
checkbox input "false"
select select "2"
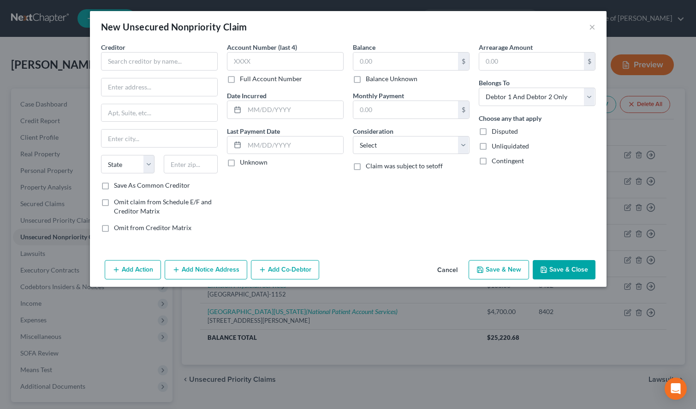
click at [400, 38] on div "New Unsecured Nonpriority Claim ×" at bounding box center [348, 26] width 517 height 31
click at [152, 60] on input "text" at bounding box center [159, 61] width 117 height 18
paste input "Women's Group of North [US_STATE] LLC"
type input "Women's Group of North [US_STATE] LLC"
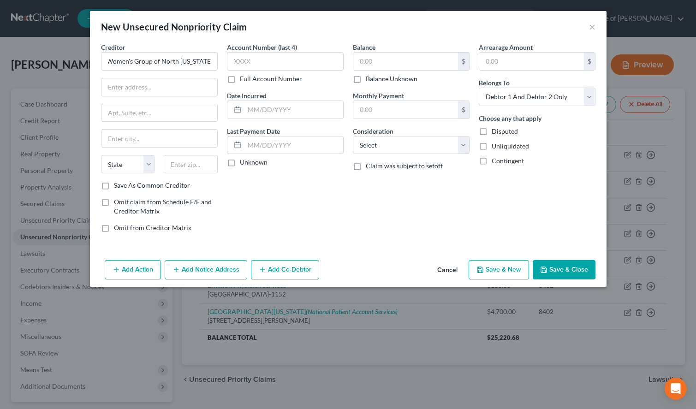
drag, startPoint x: 444, startPoint y: 196, endPoint x: 318, endPoint y: 150, distance: 133.9
click at [443, 196] on div "Balance $ Balance Unknown Balance Undetermined $ Balance Unknown Monthly Paymen…" at bounding box center [411, 140] width 126 height 197
click at [192, 84] on input "text" at bounding box center [159, 87] width 116 height 18
paste input "PO Box 14099"
click at [111, 84] on input "PO Box 14099" at bounding box center [159, 87] width 116 height 18
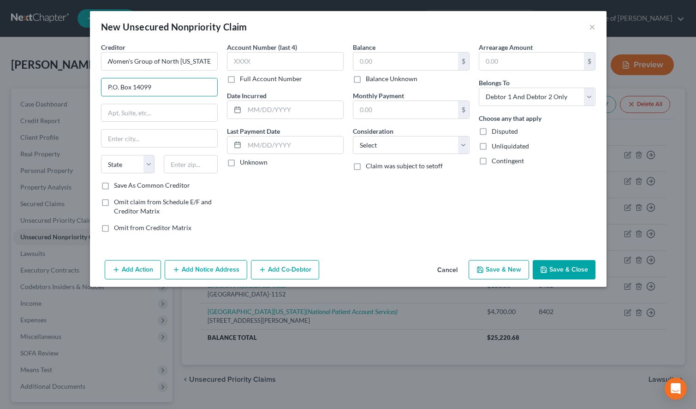
type input "P.O. Box 14099"
click at [492, 210] on div "Arrearage Amount $ Belongs To * Select Debtor 1 Only Debtor 2 Only Debtor 1 And…" at bounding box center [537, 140] width 126 height 197
click at [205, 171] on input "text" at bounding box center [191, 164] width 54 height 18
paste input "04915"
type input "04915"
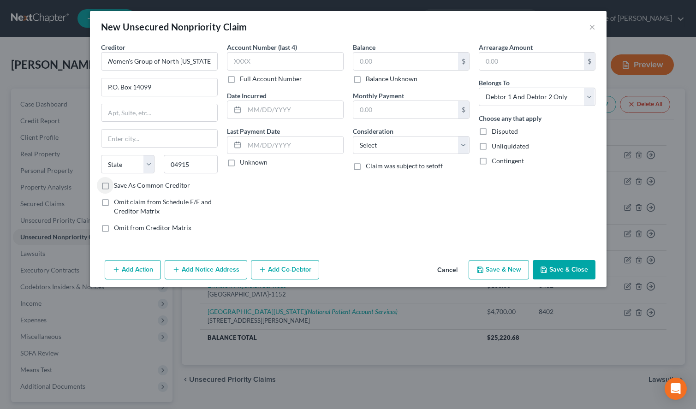
type input "[GEOGRAPHIC_DATA]"
select select "20"
click at [140, 184] on label "Save As Common Creditor" at bounding box center [152, 185] width 76 height 9
click at [124, 184] on input "Save As Common Creditor" at bounding box center [121, 184] width 6 height 6
checkbox input "true"
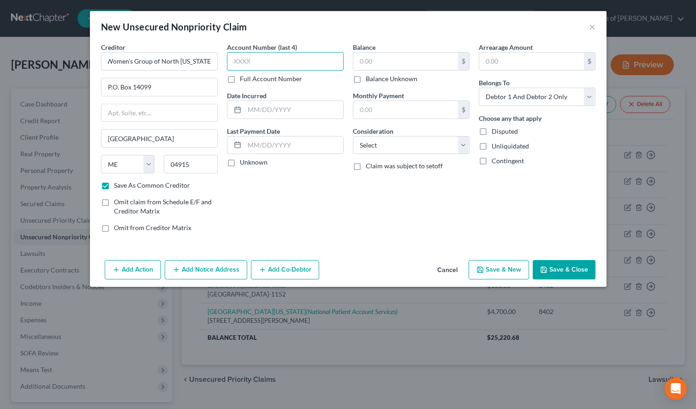
click at [328, 59] on input "text" at bounding box center [285, 61] width 117 height 18
type input "2183"
click at [327, 108] on input "text" at bounding box center [293, 110] width 99 height 18
click at [411, 53] on input "text" at bounding box center [405, 62] width 105 height 18
click at [353, 136] on select "Select Cable / Satellite Services Collection Agency Credit Card Debt Debt Couns…" at bounding box center [411, 145] width 117 height 18
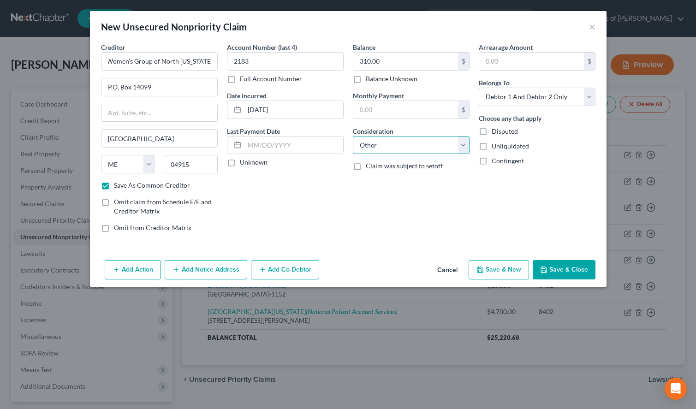
click option "Other" at bounding box center [0, 0] width 0 height 0
click at [394, 186] on input "text" at bounding box center [411, 181] width 116 height 18
paste input "Health Visits/Hospital Visits"
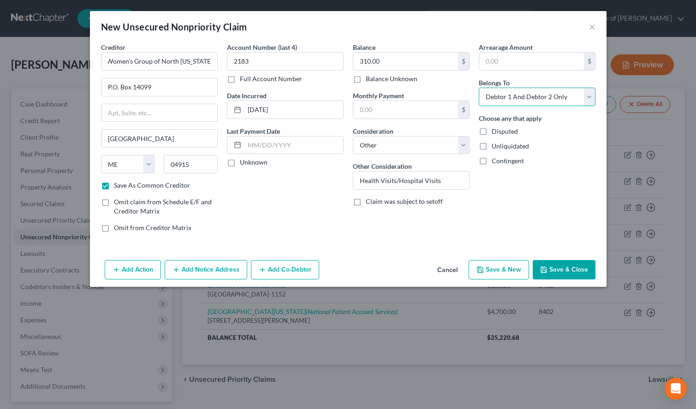
click at [479, 88] on select "Select Debtor 1 Only Debtor 2 Only Debtor 1 And Debtor 2 Only At Least One Of T…" at bounding box center [537, 97] width 117 height 18
click option "Debtor 1 Only" at bounding box center [0, 0] width 0 height 0
click at [563, 268] on button "Save & Close" at bounding box center [564, 269] width 63 height 19
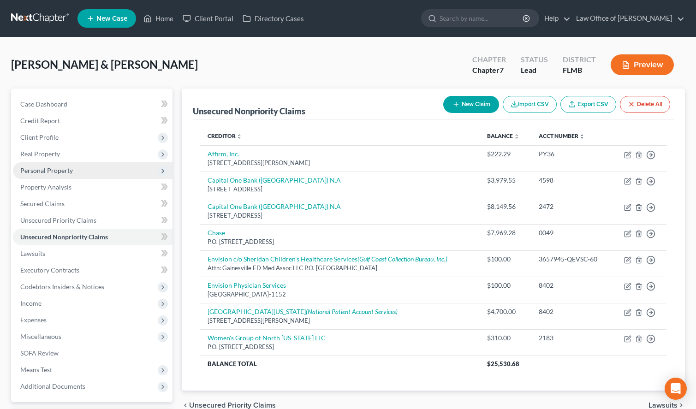
click at [132, 170] on span "Personal Property" at bounding box center [93, 170] width 160 height 17
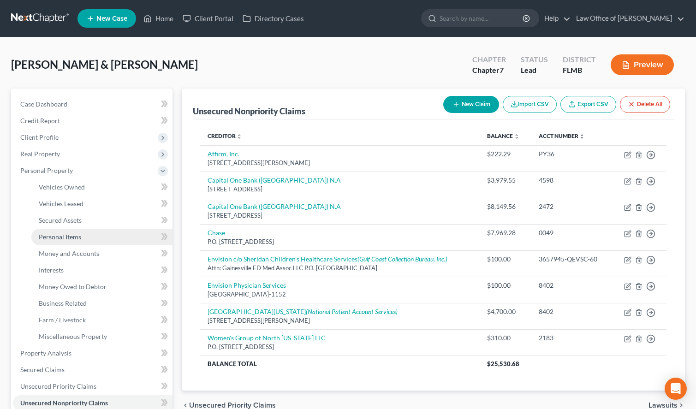
click at [129, 243] on link "Personal Items" at bounding box center [101, 237] width 141 height 17
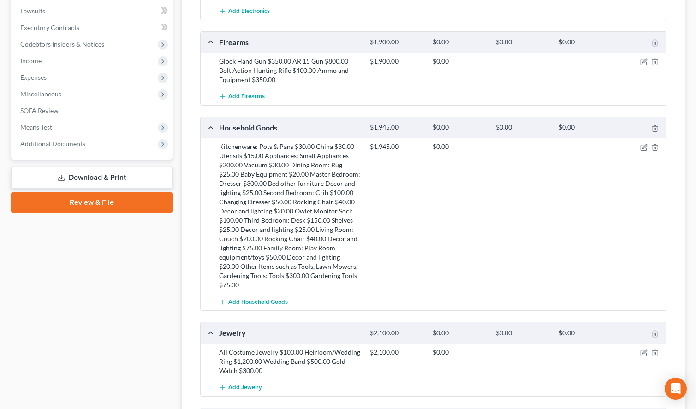
scroll to position [220, 0]
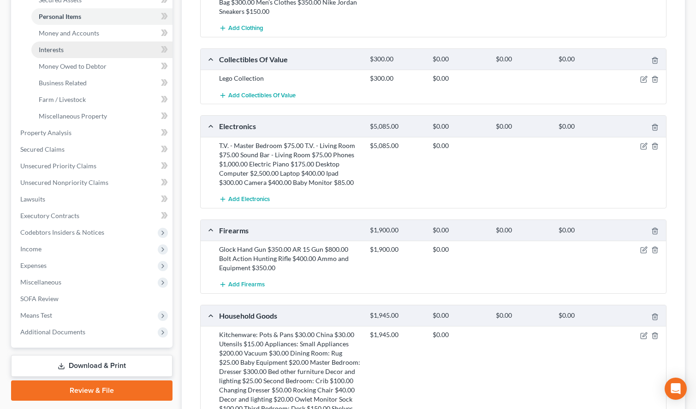
click at [145, 42] on link "Interests" at bounding box center [101, 50] width 141 height 17
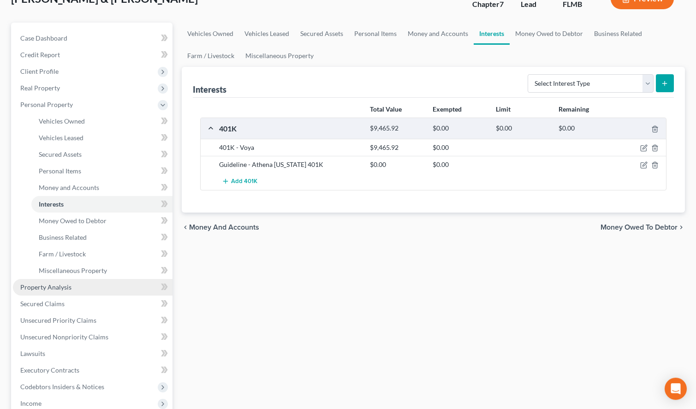
scroll to position [94, 0]
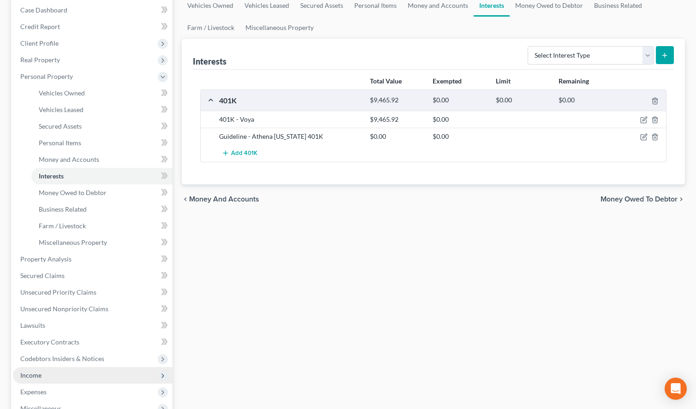
click at [101, 368] on span "Income" at bounding box center [93, 375] width 160 height 17
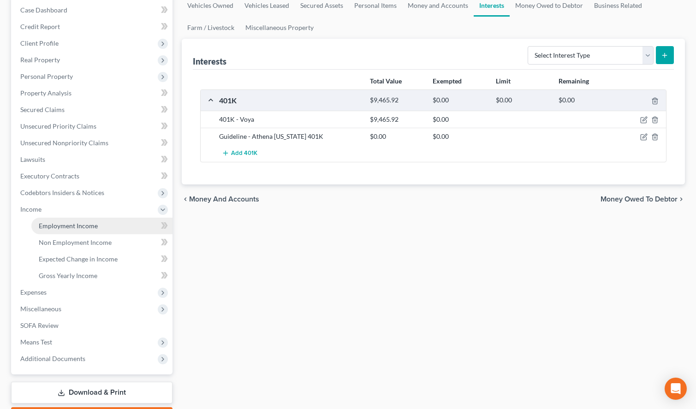
click at [131, 229] on link "Employment Income" at bounding box center [101, 226] width 141 height 17
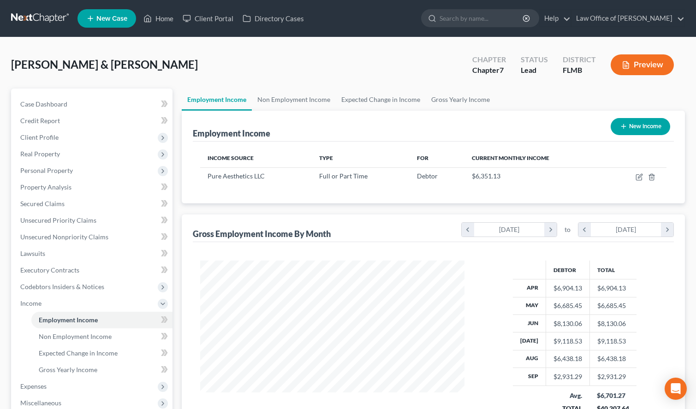
scroll to position [165, 283]
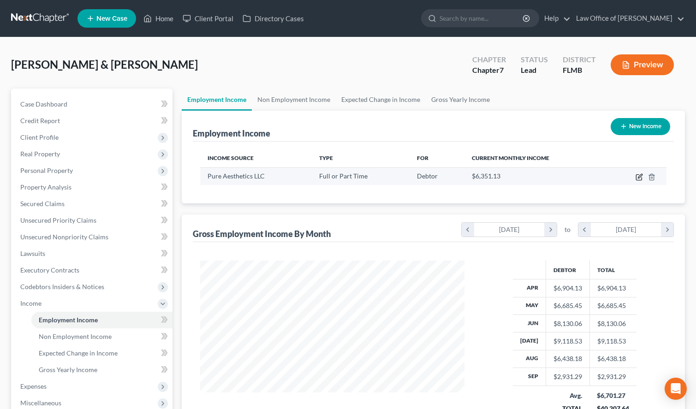
click at [638, 175] on icon "button" at bounding box center [639, 176] width 7 height 7
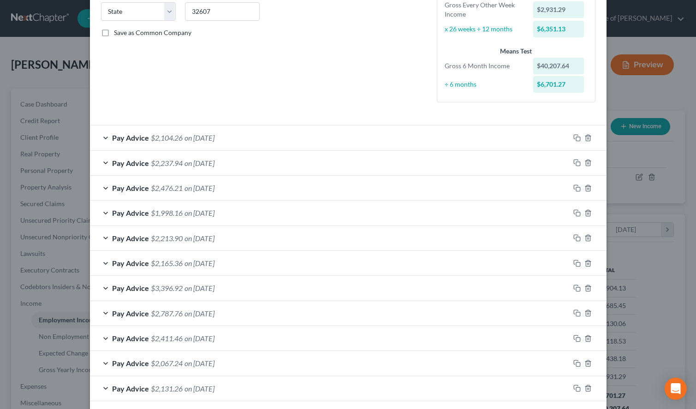
scroll to position [256, 0]
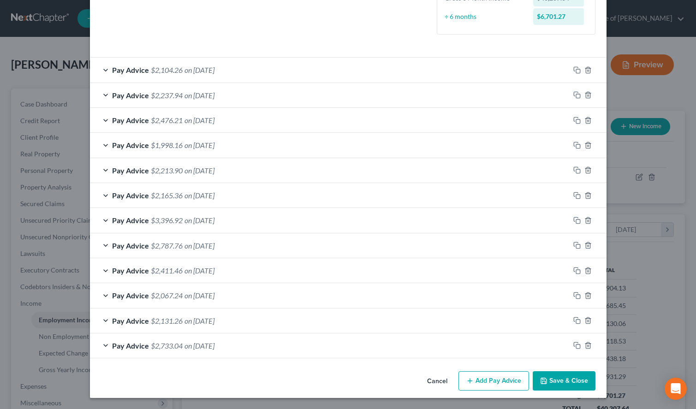
click at [477, 377] on button "Add Pay Advice" at bounding box center [493, 380] width 71 height 19
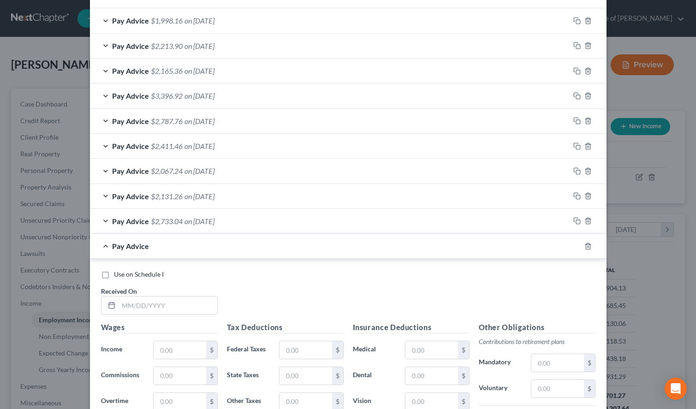
scroll to position [397, 0]
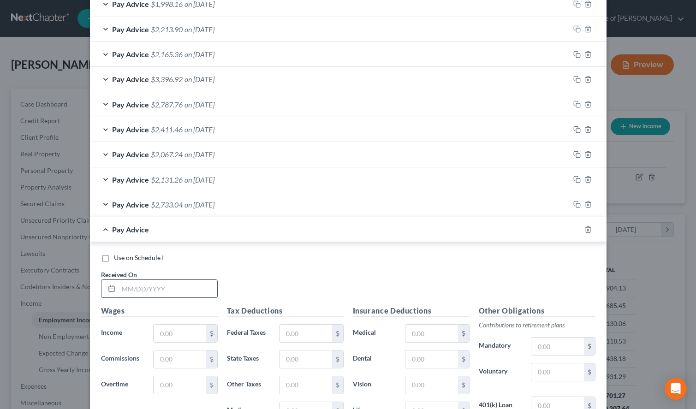
click at [198, 285] on input "text" at bounding box center [168, 289] width 99 height 18
click at [161, 335] on input "text" at bounding box center [180, 334] width 52 height 18
click at [366, 265] on div "Use on Schedule I Received On * [DATE]" at bounding box center [348, 279] width 504 height 52
click at [188, 334] on input "text" at bounding box center [180, 334] width 52 height 18
click at [315, 337] on input "text" at bounding box center [305, 334] width 52 height 18
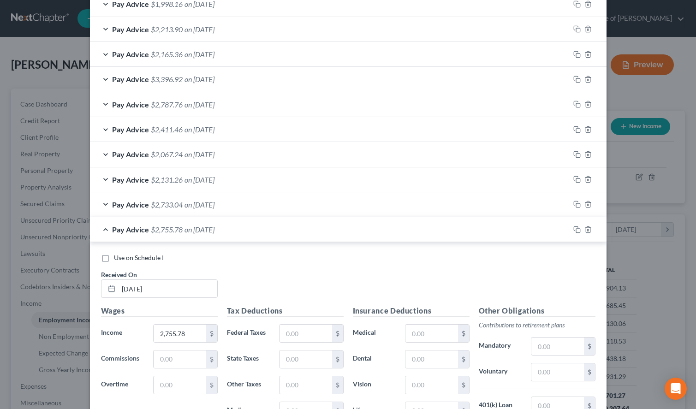
click at [396, 288] on div "Use on Schedule I Received On * [DATE]" at bounding box center [348, 279] width 504 height 52
click at [318, 334] on input "text" at bounding box center [305, 334] width 52 height 18
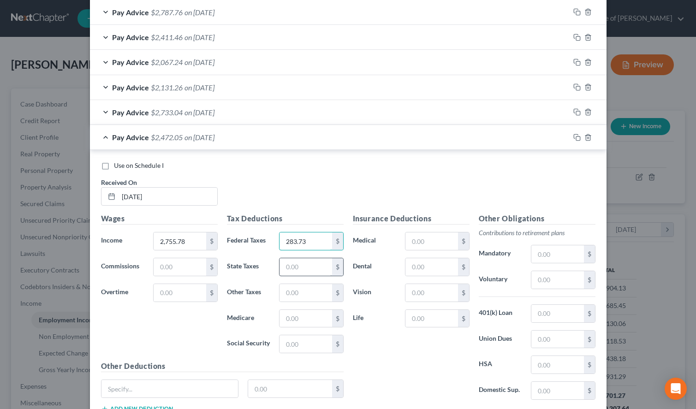
scroll to position [491, 0]
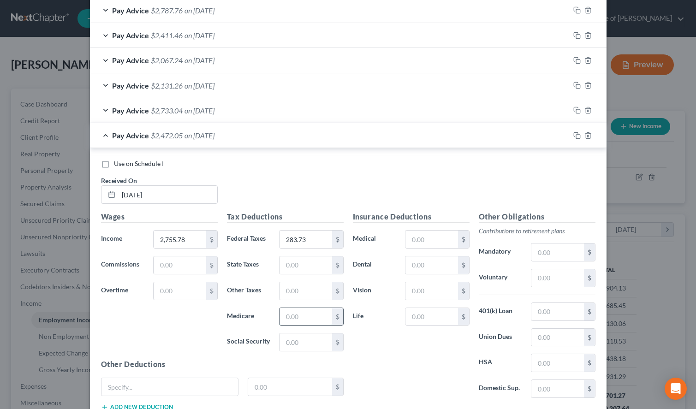
click at [319, 318] on input "text" at bounding box center [305, 317] width 52 height 18
click at [553, 276] on input "text" at bounding box center [557, 278] width 52 height 18
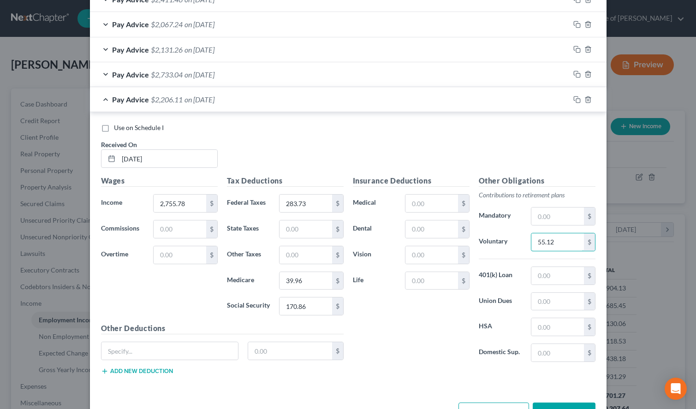
scroll to position [558, 0]
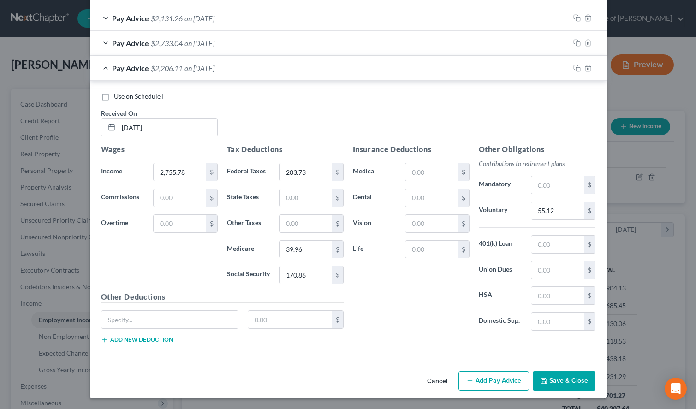
click at [481, 375] on button "Add Pay Advice" at bounding box center [493, 380] width 71 height 19
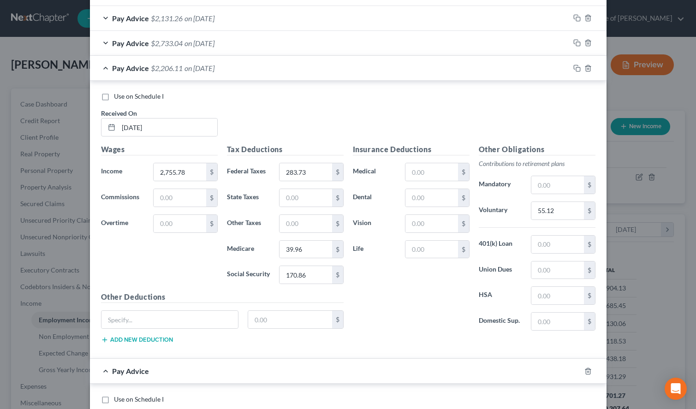
click at [430, 99] on div "Use on Schedule I" at bounding box center [348, 96] width 494 height 9
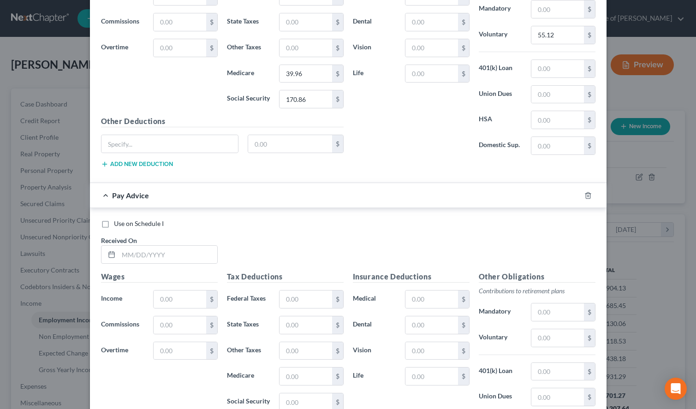
scroll to position [747, 0]
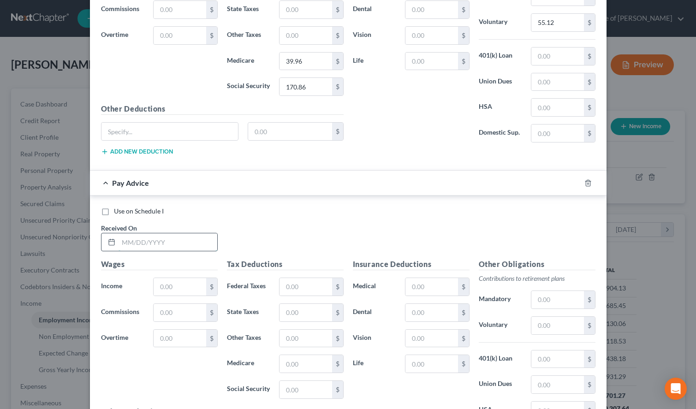
click at [135, 240] on input "text" at bounding box center [168, 242] width 99 height 18
click at [180, 286] on input "text" at bounding box center [180, 287] width 52 height 18
click at [195, 309] on input "text" at bounding box center [180, 313] width 52 height 18
click at [181, 344] on input "text" at bounding box center [180, 339] width 52 height 18
click at [309, 281] on input "text" at bounding box center [305, 287] width 52 height 18
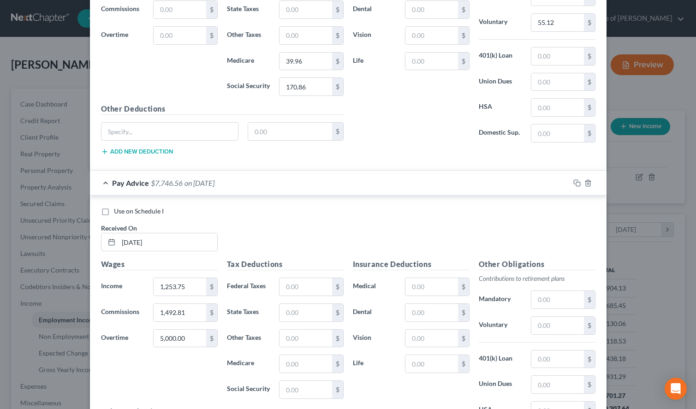
click at [459, 122] on div "Insurance Deductions Medical $ Dental $ Vision $ Life $" at bounding box center [411, 53] width 126 height 194
click at [311, 289] on input "text" at bounding box center [305, 287] width 52 height 18
click at [303, 367] on input "text" at bounding box center [305, 364] width 52 height 18
click at [290, 391] on input "text" at bounding box center [305, 390] width 52 height 18
click at [482, 236] on div "Use on Schedule I Received On * [DATE]" at bounding box center [348, 233] width 504 height 52
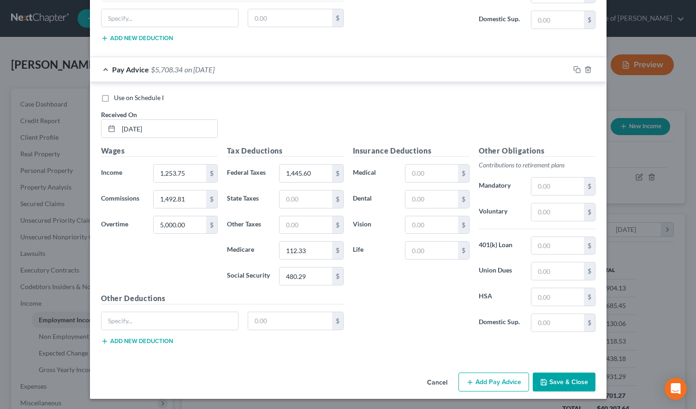
scroll to position [862, 0]
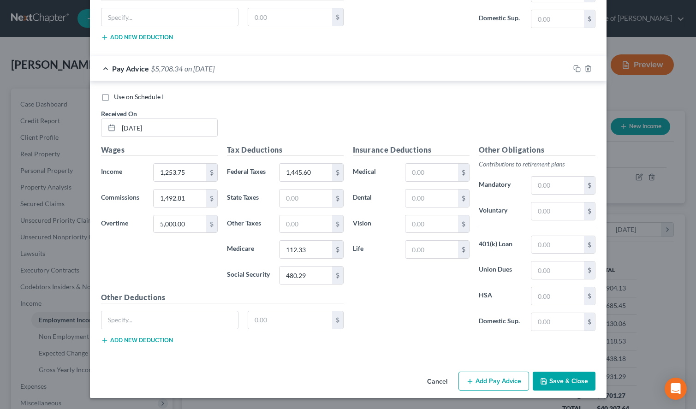
click at [552, 378] on button "Save & Close" at bounding box center [564, 381] width 63 height 19
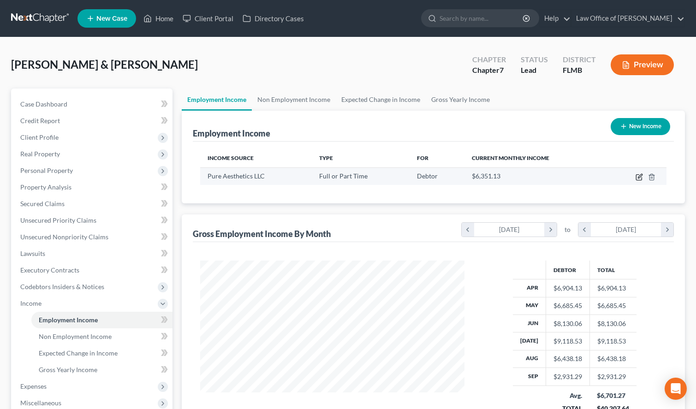
click at [636, 179] on icon "button" at bounding box center [639, 178] width 6 height 6
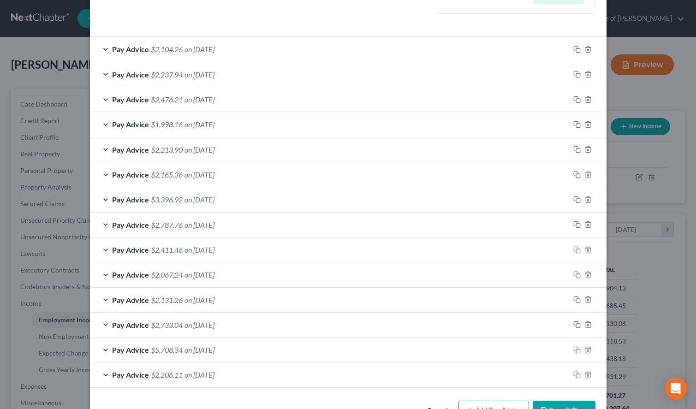
scroll to position [306, 0]
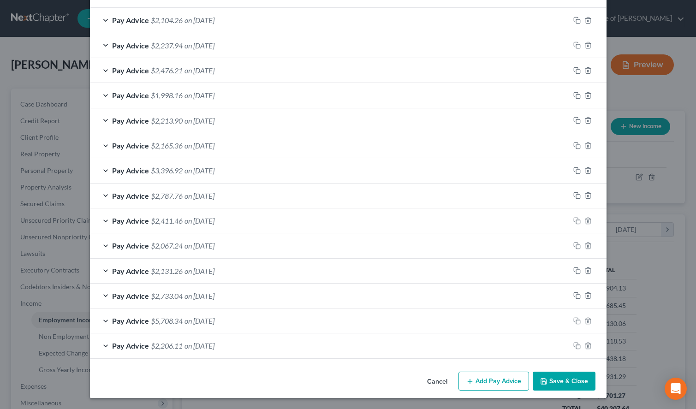
click at [539, 380] on button "Save & Close" at bounding box center [564, 381] width 63 height 19
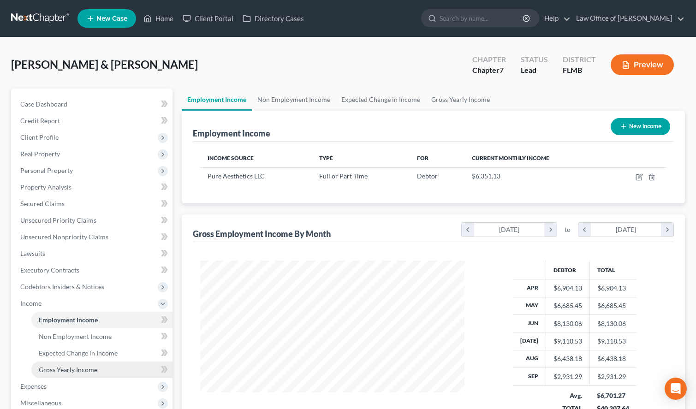
click at [130, 373] on link "Gross Yearly Income" at bounding box center [101, 370] width 141 height 17
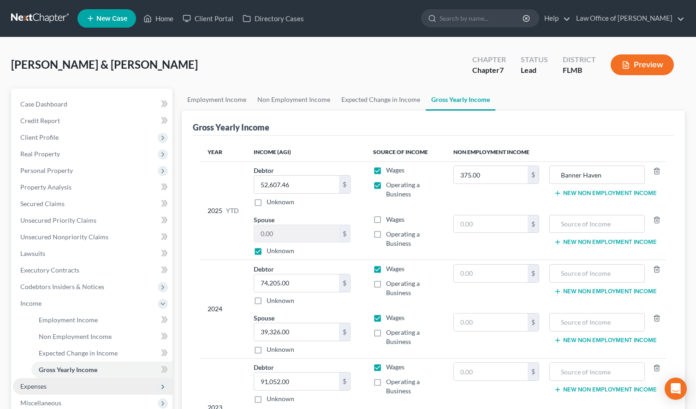
click at [77, 381] on span "Expenses" at bounding box center [93, 386] width 160 height 17
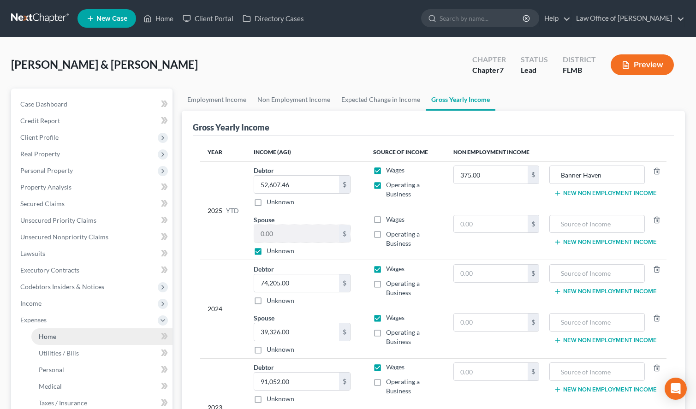
click at [70, 331] on link "Home" at bounding box center [101, 336] width 141 height 17
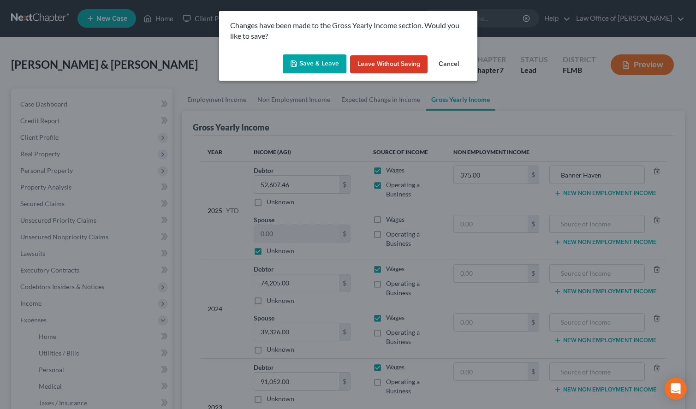
click at [316, 69] on button "Save & Leave" at bounding box center [315, 63] width 64 height 19
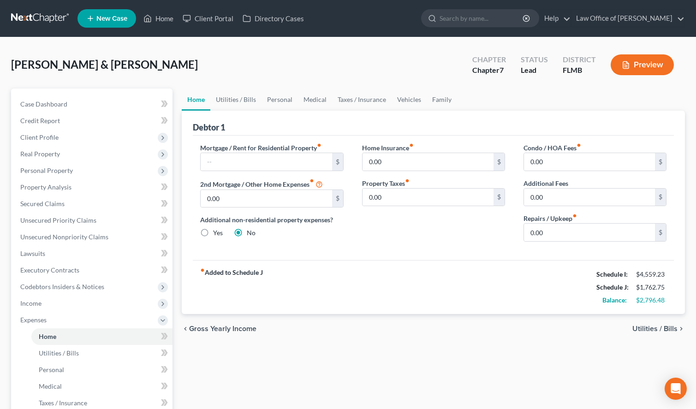
click at [555, 103] on ul "Home Utilities / Bills Personal Medical Taxes / Insurance Vehicles Family" at bounding box center [433, 100] width 503 height 22
click at [671, 328] on span "Utilities / Bills" at bounding box center [654, 328] width 45 height 7
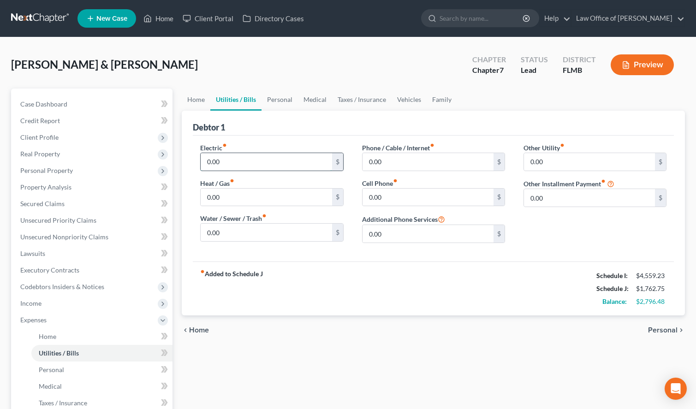
click at [264, 155] on input "0.00" at bounding box center [266, 162] width 131 height 18
click at [404, 163] on input "0.00" at bounding box center [427, 162] width 131 height 18
click at [660, 329] on span "Personal" at bounding box center [663, 330] width 30 height 7
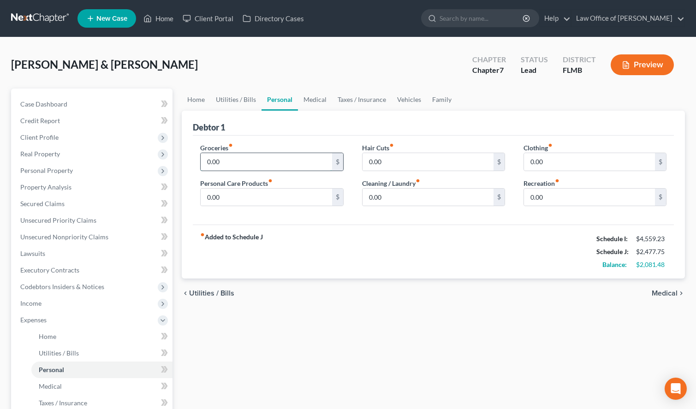
click at [223, 165] on input "0.00" at bounding box center [266, 162] width 131 height 18
click at [490, 218] on div "Groceries fiber_manual_record 700.00 $ Personal Care Products fiber_manual_reco…" at bounding box center [433, 180] width 481 height 89
click at [220, 192] on input "0.00" at bounding box center [266, 198] width 131 height 18
click at [564, 197] on input "0.00" at bounding box center [589, 198] width 131 height 18
click at [678, 290] on icon "chevron_right" at bounding box center [680, 293] width 7 height 7
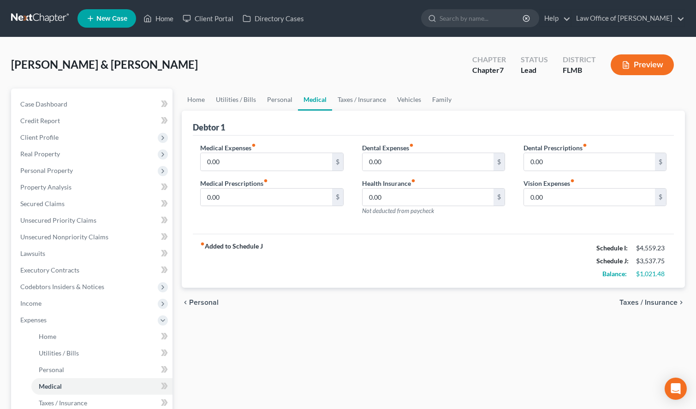
click at [494, 276] on div "fiber_manual_record Added to Schedule J Schedule I: $4,559.23 Schedule J: $3,53…" at bounding box center [433, 261] width 481 height 54
click at [312, 169] on input "0.00" at bounding box center [266, 162] width 131 height 18
click at [435, 195] on input "0.00" at bounding box center [427, 198] width 131 height 18
click at [636, 299] on span "Taxes / Insurance" at bounding box center [648, 302] width 58 height 7
click at [636, 298] on div "chevron_left Personal Taxes / Insurance chevron_right" at bounding box center [433, 303] width 503 height 30
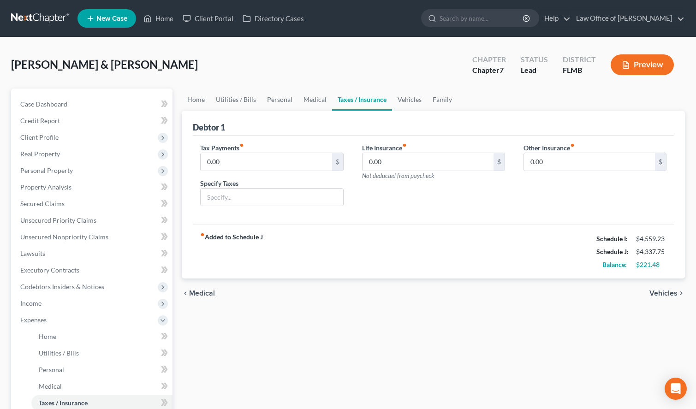
click at [497, 208] on div "Life Insurance fiber_manual_record 0.00 $ Not deducted from paycheck" at bounding box center [433, 178] width 161 height 71
click at [679, 291] on icon "chevron_right" at bounding box center [680, 293] width 7 height 7
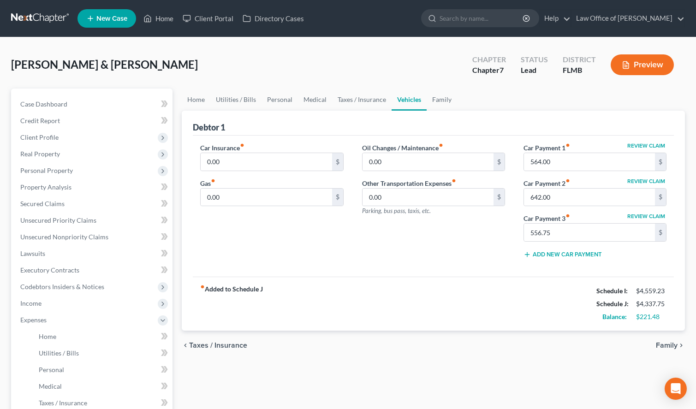
click at [458, 334] on div "chevron_left Taxes / Insurance Family chevron_right" at bounding box center [433, 346] width 503 height 30
click at [244, 158] on input "0.00" at bounding box center [266, 162] width 131 height 18
click at [245, 196] on input "0.00" at bounding box center [266, 198] width 131 height 18
click at [482, 282] on div "fiber_manual_record Added to Schedule J Schedule I: $4,559.23 Schedule J: $4,58…" at bounding box center [433, 304] width 481 height 54
click at [285, 202] on input "0.00" at bounding box center [266, 198] width 131 height 18
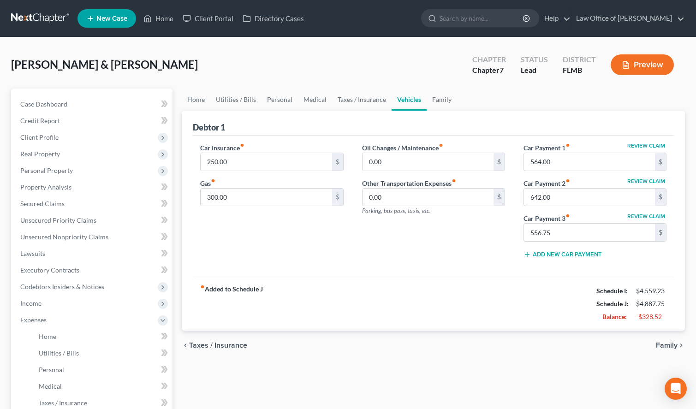
click at [670, 349] on span "Family" at bounding box center [667, 345] width 22 height 7
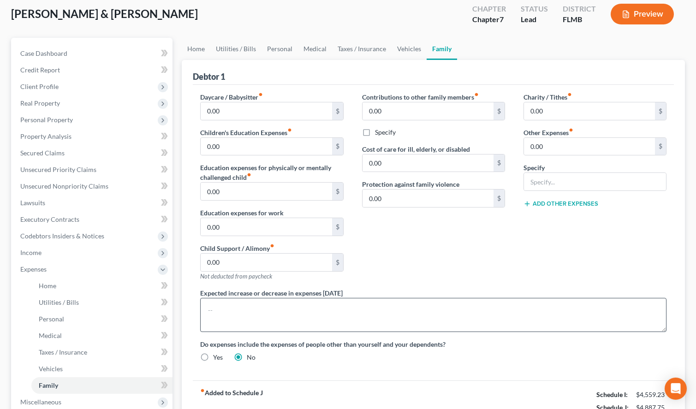
scroll to position [94, 0]
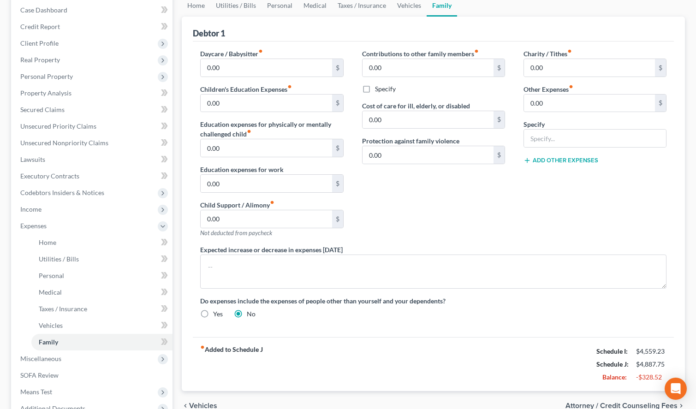
click at [420, 218] on div "Contributions to other family members fiber_manual_record 0.00 $ Specify Cost o…" at bounding box center [433, 147] width 161 height 196
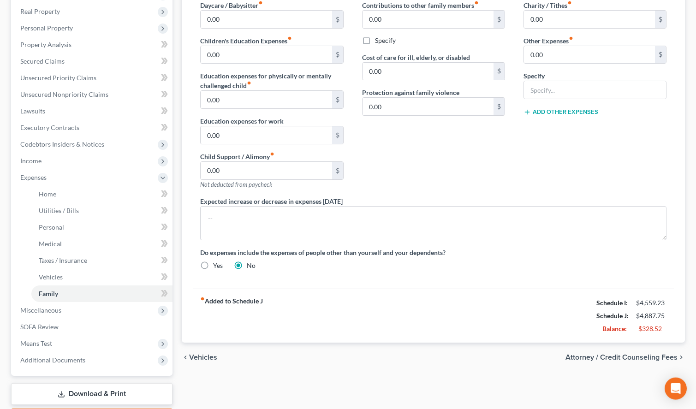
scroll to position [196, 0]
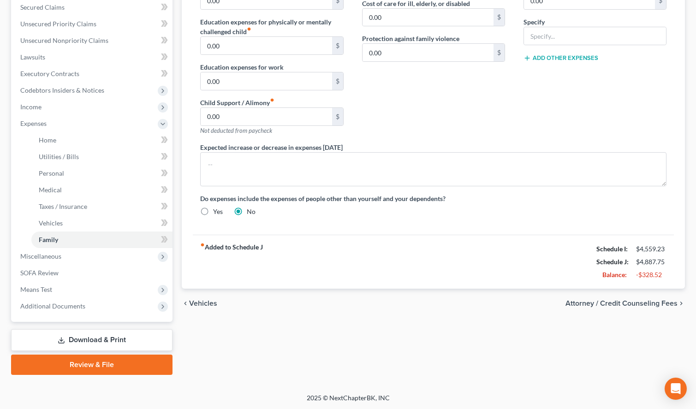
click at [654, 304] on span "Attorney / Credit Counseling Fees" at bounding box center [621, 303] width 112 height 7
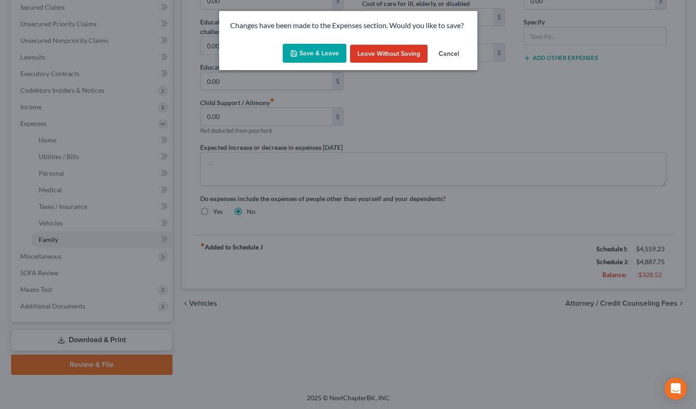
click at [327, 46] on button "Save & Leave" at bounding box center [315, 53] width 64 height 19
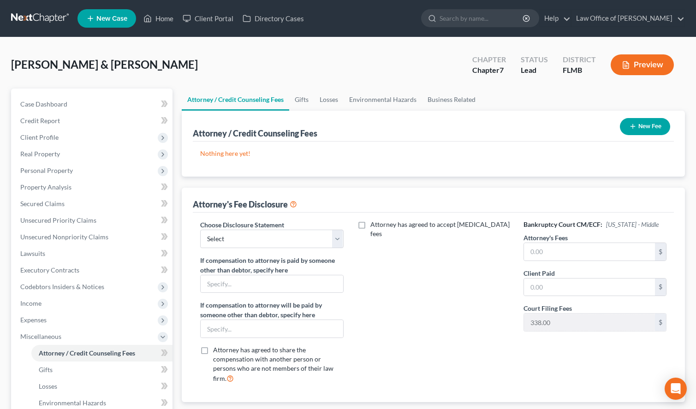
click at [642, 129] on button "New Fee" at bounding box center [645, 126] width 50 height 17
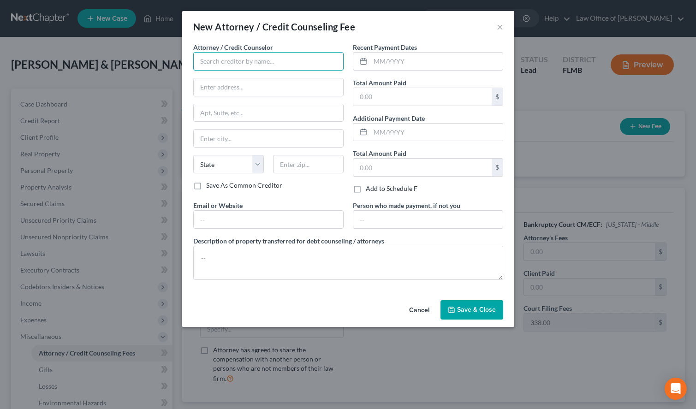
click at [301, 65] on input "text" at bounding box center [268, 61] width 150 height 18
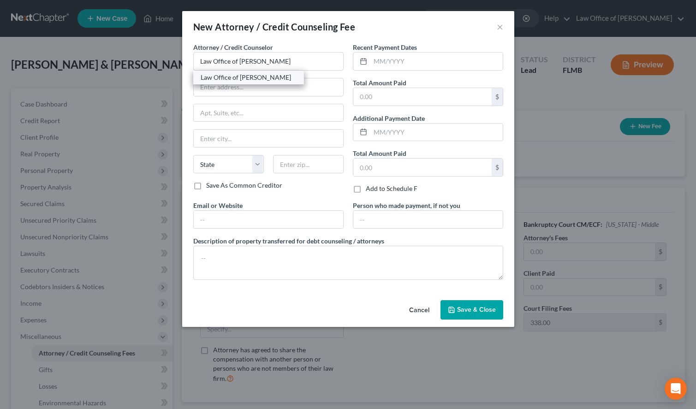
click at [251, 75] on div "Law Office of [PERSON_NAME]" at bounding box center [249, 77] width 96 height 9
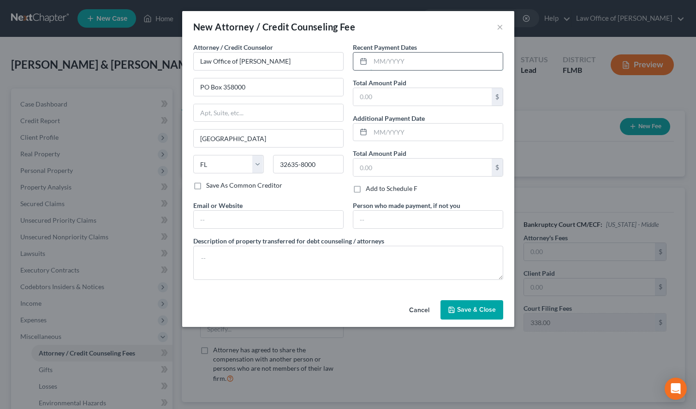
click at [452, 63] on input "text" at bounding box center [436, 62] width 132 height 18
click at [355, 97] on input "text" at bounding box center [422, 97] width 138 height 18
click at [425, 134] on input "text" at bounding box center [436, 133] width 132 height 18
click at [379, 170] on input "text" at bounding box center [422, 168] width 138 height 18
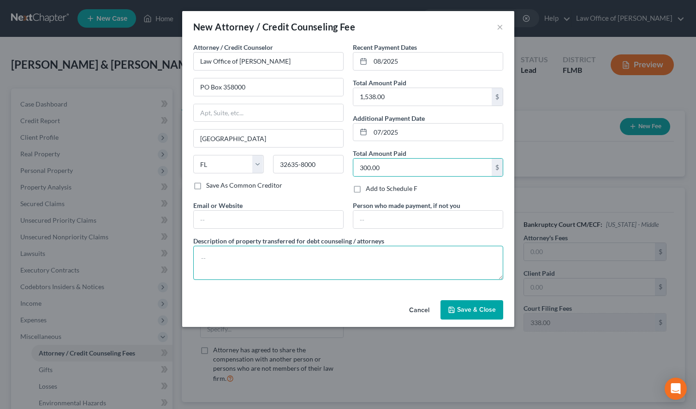
click at [262, 250] on textarea at bounding box center [348, 263] width 310 height 34
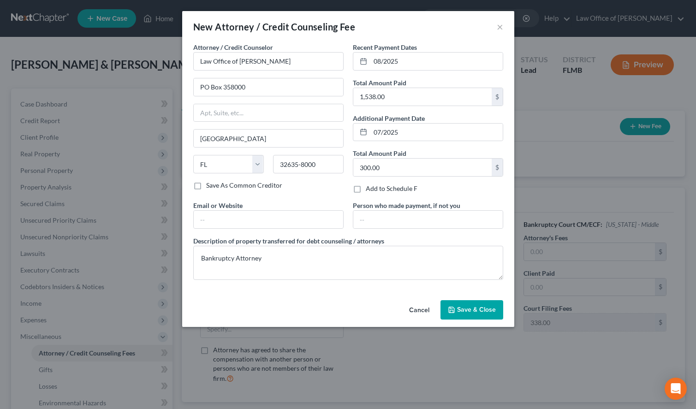
click at [463, 305] on button "Save & Close" at bounding box center [471, 309] width 63 height 19
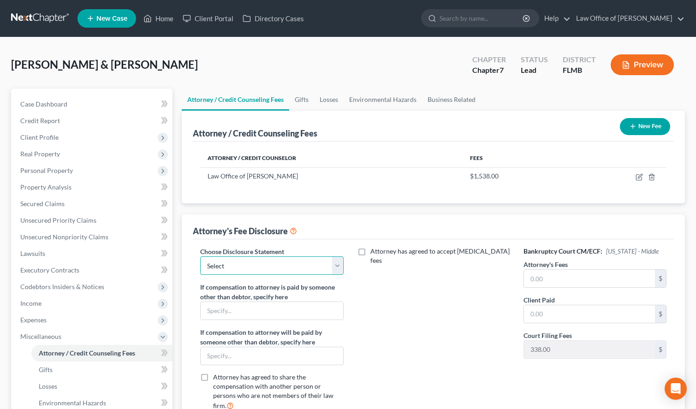
click at [200, 256] on select "Select Chapter 7 - pro [PERSON_NAME] Chapter 13 post-petition fees MD & MMM Cha…" at bounding box center [271, 265] width 143 height 18
click option "Chapter 7" at bounding box center [0, 0] width 0 height 0
click at [545, 279] on input "text" at bounding box center [589, 279] width 131 height 18
click at [535, 310] on input "text" at bounding box center [589, 314] width 131 height 18
click at [466, 364] on div "Attorney has agreed to accept [MEDICAL_DATA] fees" at bounding box center [433, 332] width 161 height 171
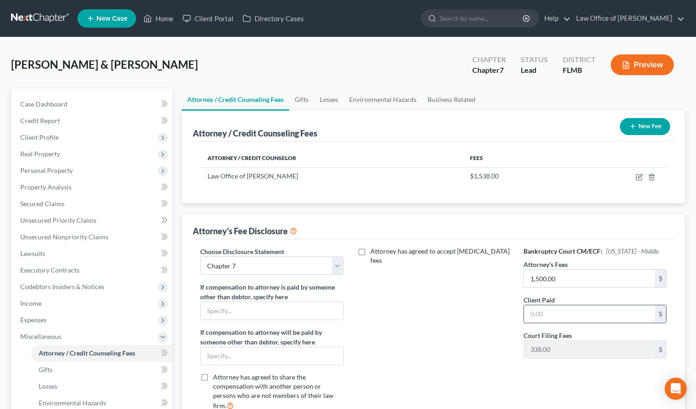
click at [535, 318] on input "text" at bounding box center [589, 314] width 131 height 18
click at [637, 128] on button "New Fee" at bounding box center [645, 126] width 50 height 17
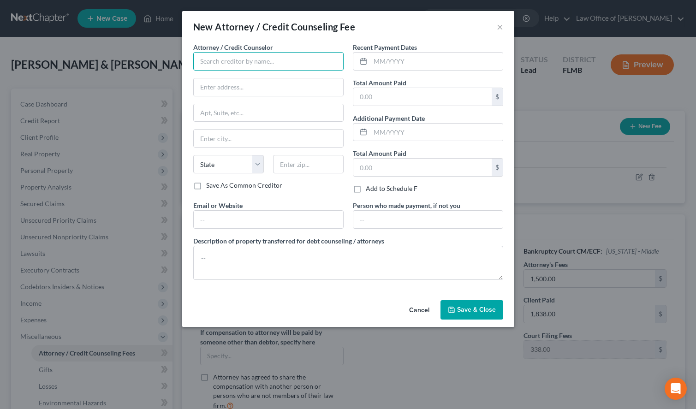
click at [214, 54] on input "text" at bounding box center [268, 61] width 150 height 18
click at [457, 31] on div "New Attorney / Credit Counseling Fee ×" at bounding box center [348, 26] width 332 height 31
click at [236, 53] on input "text" at bounding box center [268, 61] width 150 height 18
paste input "Dollar Learning Foundation, Inc"
click at [251, 84] on input "text" at bounding box center [268, 87] width 149 height 18
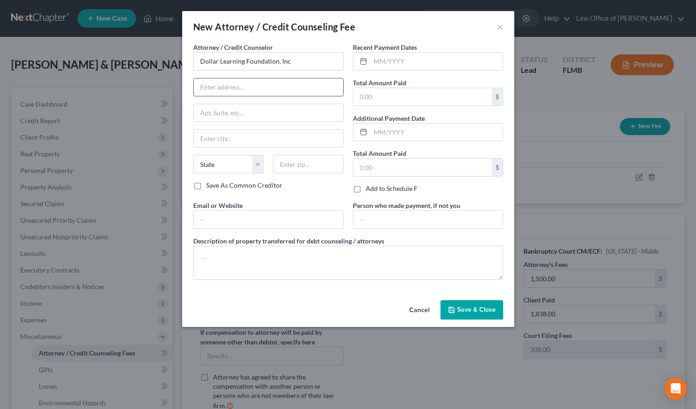
paste input "[STREET_ADDRESS]"
click at [304, 168] on input "text" at bounding box center [308, 164] width 71 height 18
paste input "91367"
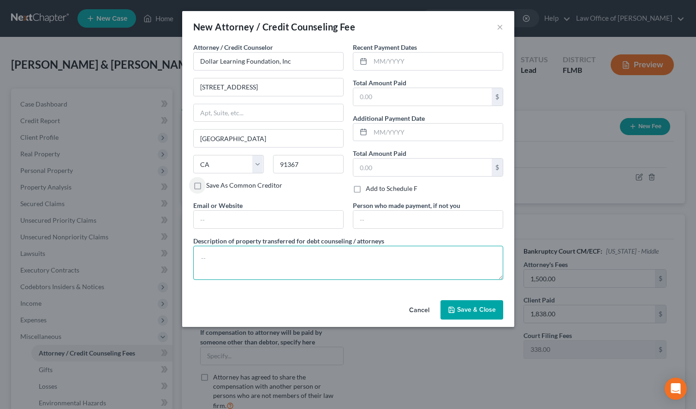
click at [279, 250] on textarea at bounding box center [348, 263] width 310 height 34
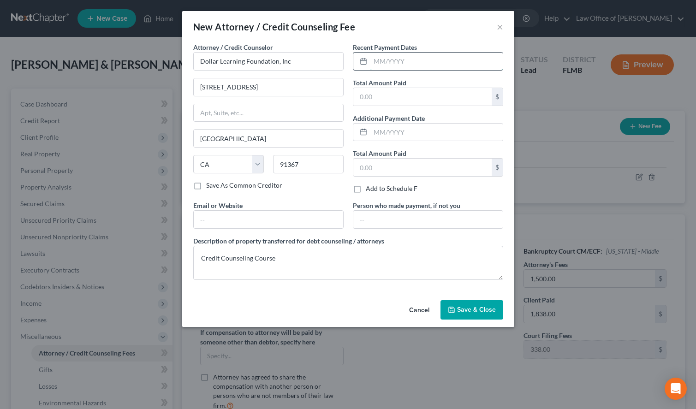
click at [435, 53] on input "text" at bounding box center [436, 62] width 132 height 18
click at [386, 98] on input "text" at bounding box center [422, 97] width 138 height 18
drag, startPoint x: 476, startPoint y: 309, endPoint x: 479, endPoint y: 304, distance: 6.0
click at [476, 310] on span "Save & Close" at bounding box center [476, 310] width 39 height 8
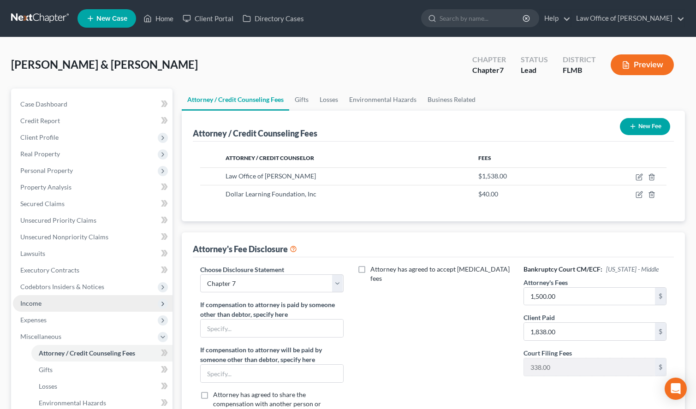
scroll to position [141, 0]
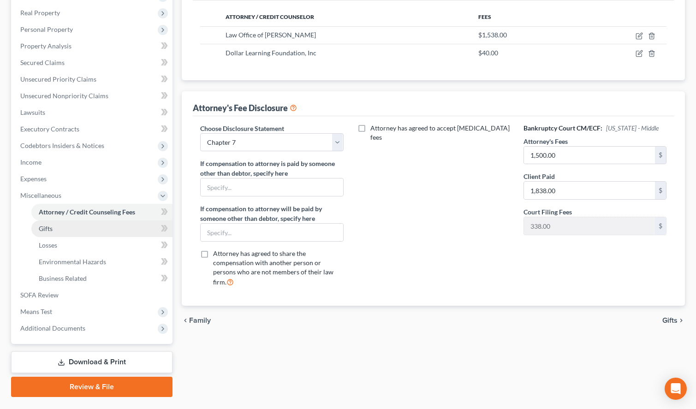
click at [96, 225] on link "Gifts" at bounding box center [101, 228] width 141 height 17
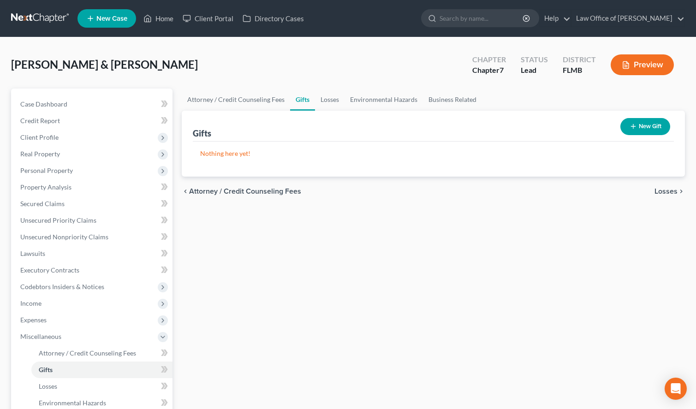
click at [505, 95] on ul "Attorney / Credit Counseling Fees Gifts Losses Environmental Hazards Business R…" at bounding box center [433, 100] width 503 height 22
click at [97, 305] on span "Income" at bounding box center [93, 303] width 160 height 17
click at [77, 375] on link "Gross Yearly Income" at bounding box center [101, 370] width 141 height 17
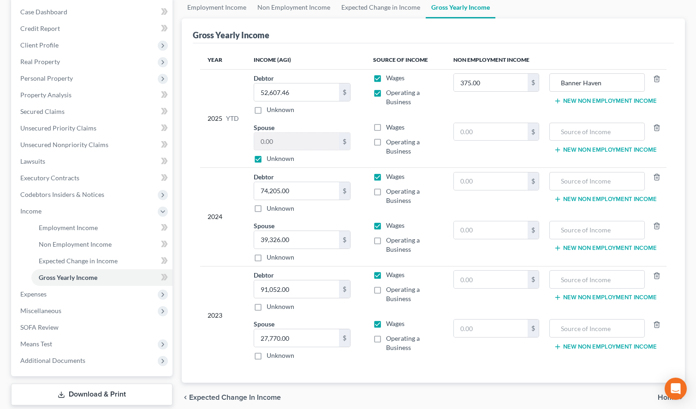
scroll to position [94, 0]
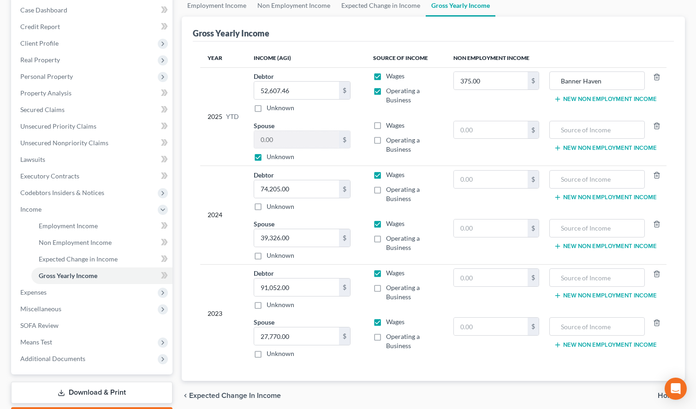
click at [513, 36] on div "Gross Yearly Income" at bounding box center [433, 29] width 481 height 25
click at [107, 311] on span "Miscellaneous" at bounding box center [93, 309] width 160 height 17
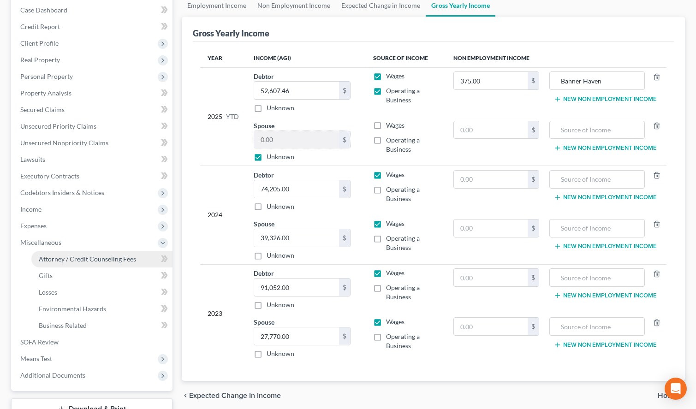
click at [99, 253] on link "Attorney / Credit Counseling Fees" at bounding box center [101, 259] width 141 height 17
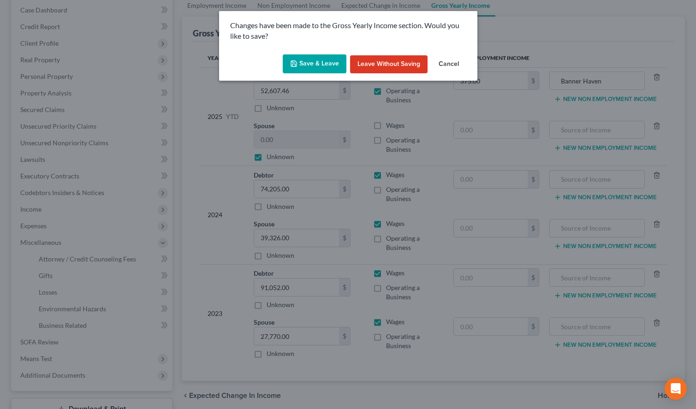
click at [315, 64] on button "Save & Leave" at bounding box center [315, 63] width 64 height 19
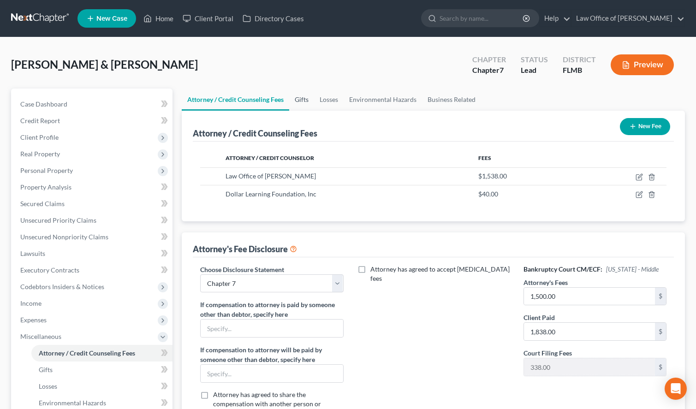
click at [301, 101] on link "Gifts" at bounding box center [301, 100] width 25 height 22
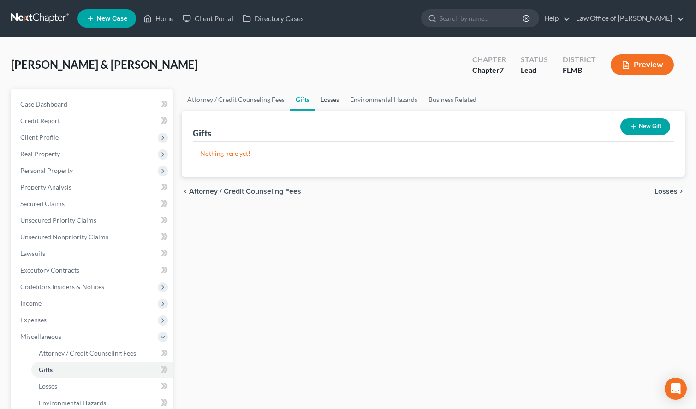
click at [317, 106] on link "Losses" at bounding box center [330, 100] width 30 height 22
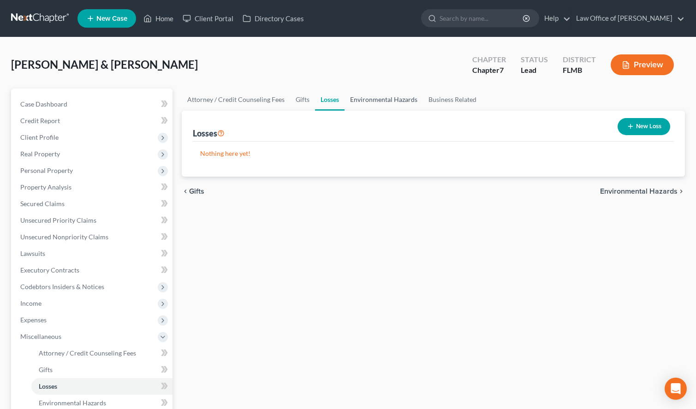
click at [347, 100] on link "Environmental Hazards" at bounding box center [384, 100] width 78 height 22
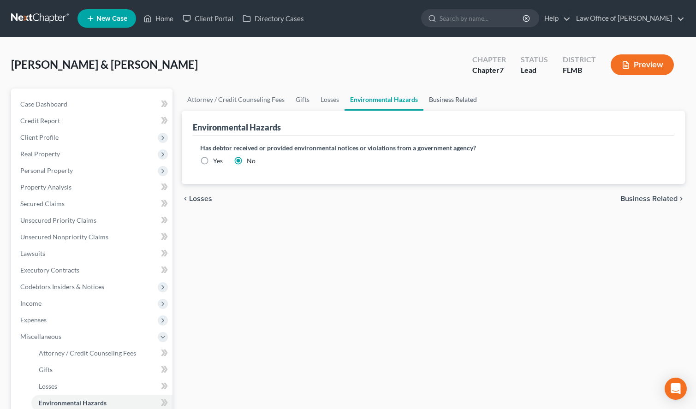
click at [440, 96] on link "Business Related" at bounding box center [452, 100] width 59 height 22
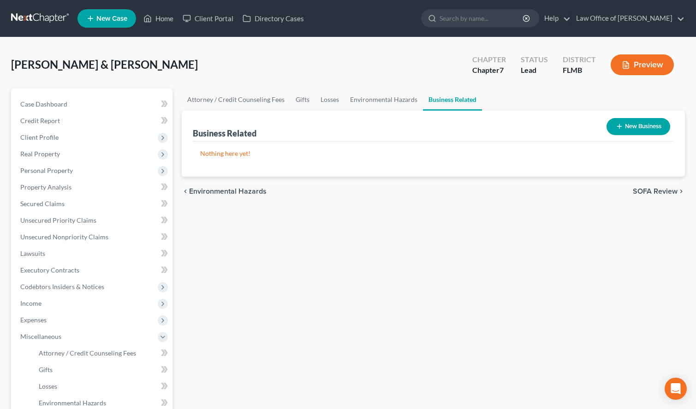
click at [667, 267] on div "Attorney / Credit Counseling Fees Gifts Losses Environmental Hazards Business R…" at bounding box center [433, 314] width 512 height 450
click at [47, 107] on span "Case Dashboard" at bounding box center [43, 104] width 47 height 8
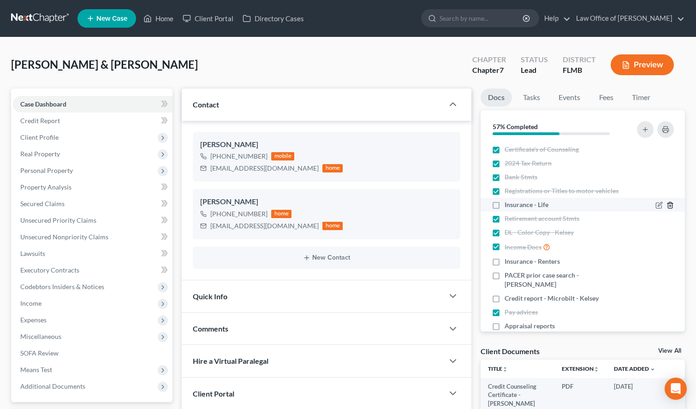
click at [668, 204] on icon "button" at bounding box center [670, 205] width 4 height 6
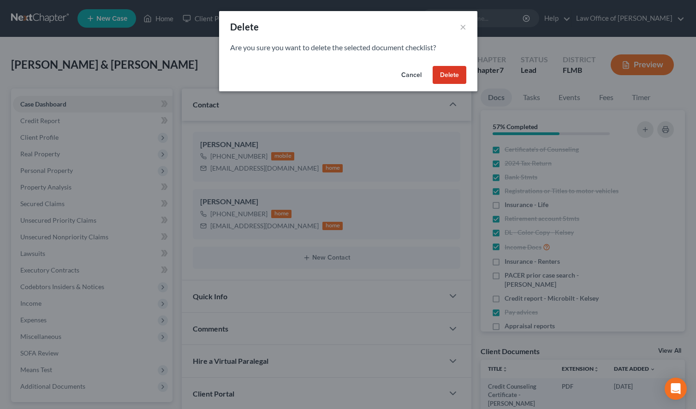
click at [446, 77] on button "Delete" at bounding box center [450, 75] width 34 height 18
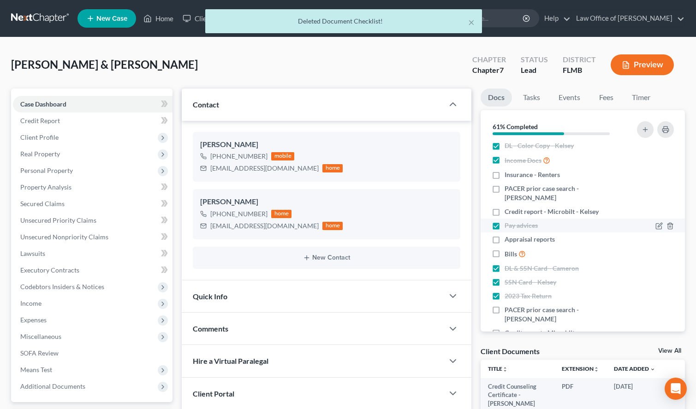
scroll to position [77, 0]
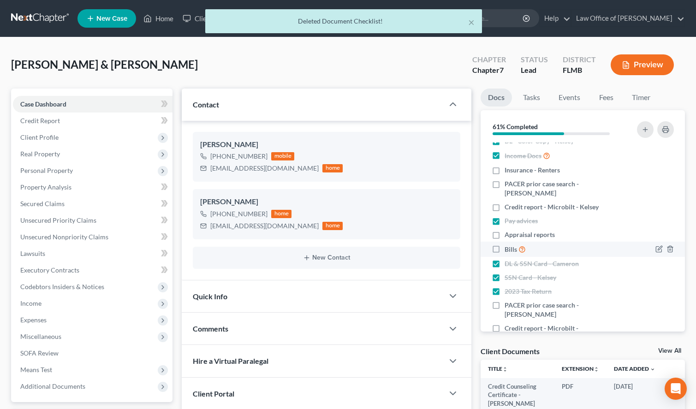
click at [505, 244] on label "Bills" at bounding box center [515, 249] width 21 height 11
click at [508, 244] on input "Bills" at bounding box center [511, 247] width 6 height 6
click at [505, 244] on label "Bills" at bounding box center [515, 249] width 21 height 11
click at [508, 244] on input "Bills" at bounding box center [511, 247] width 6 height 6
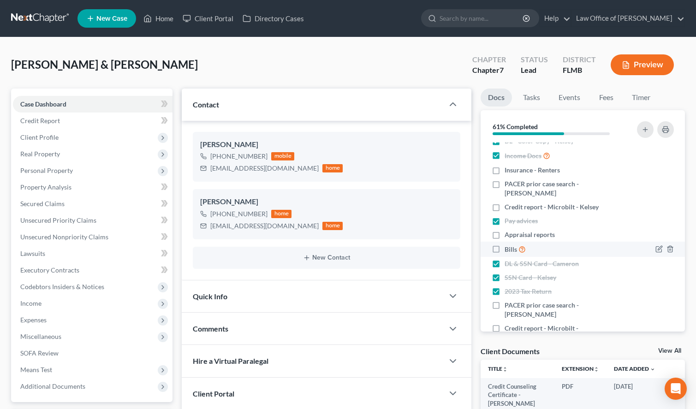
click at [505, 244] on label "Bills" at bounding box center [515, 249] width 21 height 11
click at [508, 244] on input "Bills" at bounding box center [511, 247] width 6 height 6
click at [17, 20] on link at bounding box center [40, 18] width 59 height 17
